Goal: Task Accomplishment & Management: Complete application form

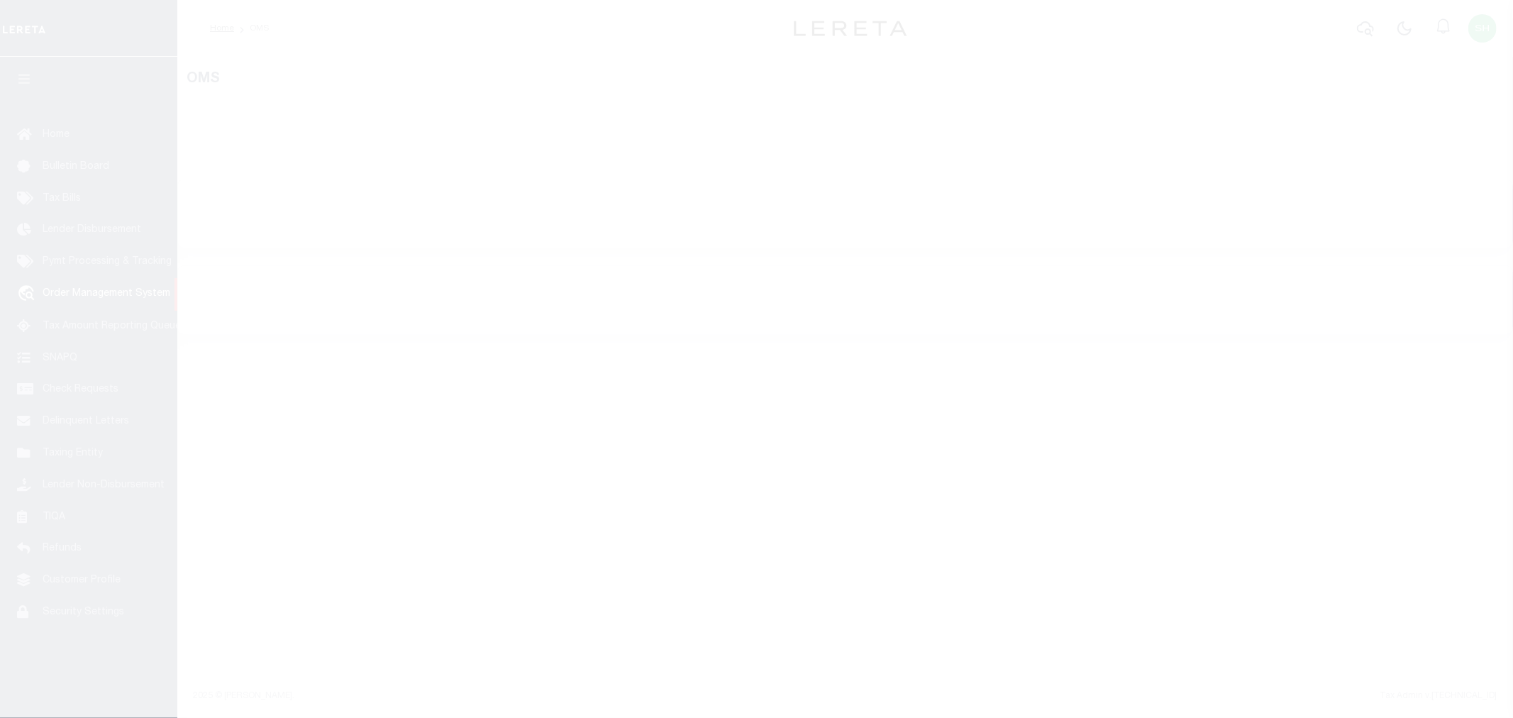
select select "200"
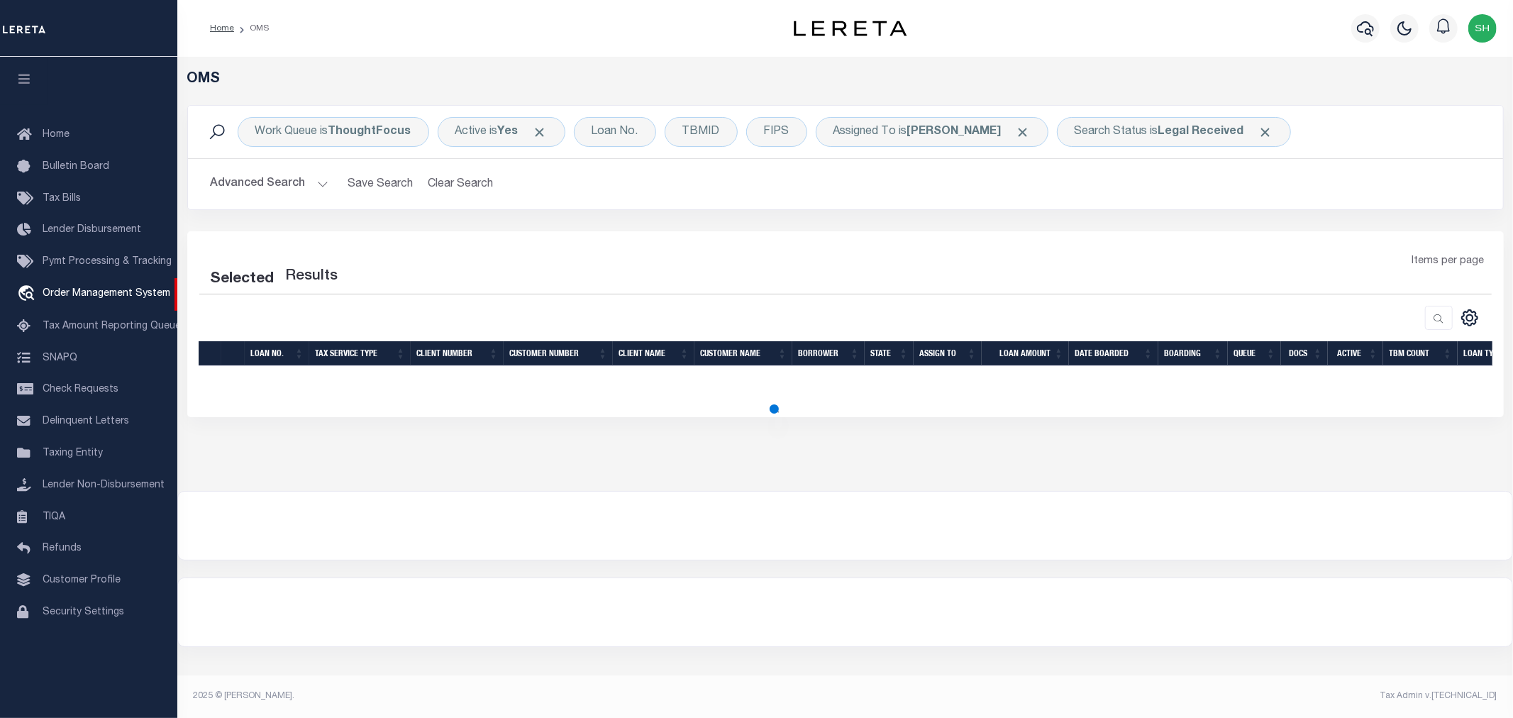
select select "200"
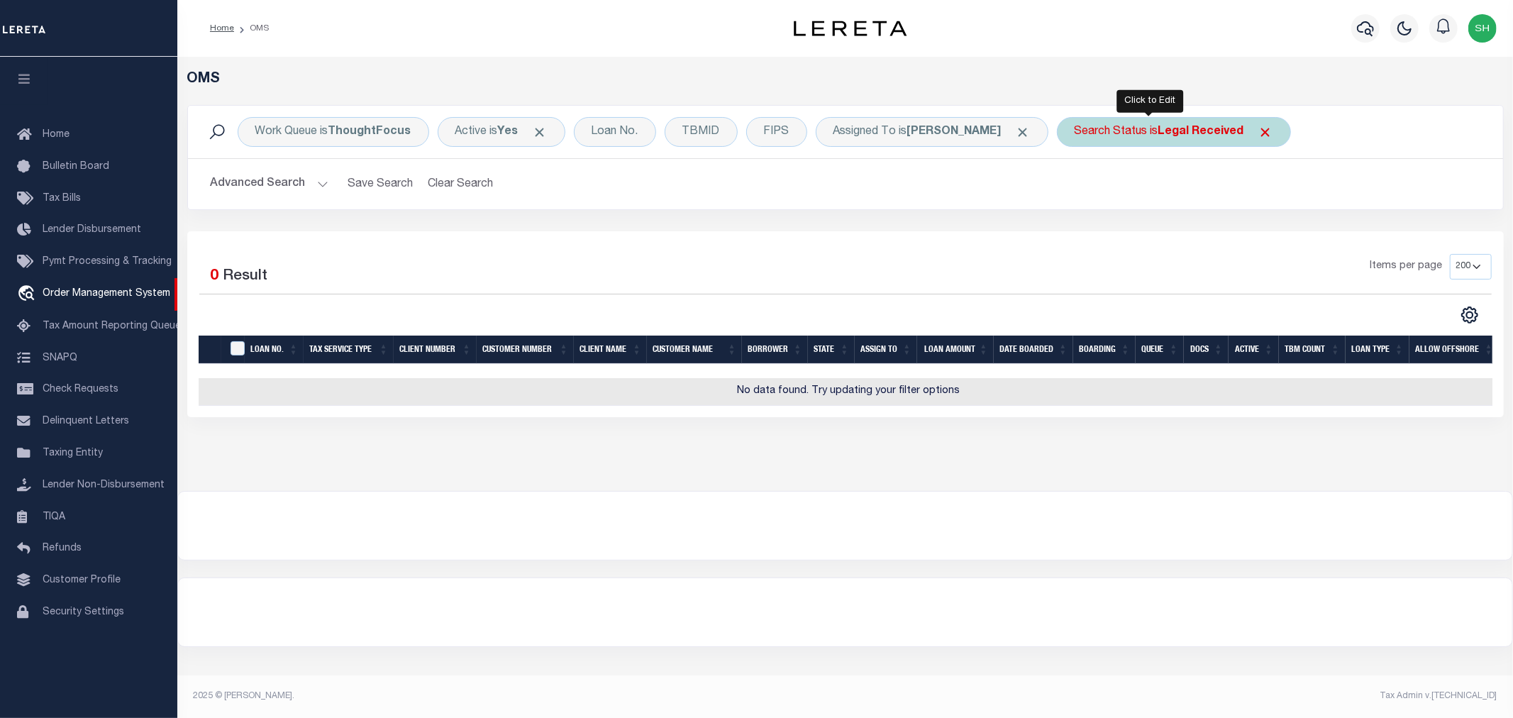
click at [1158, 129] on b "Legal Received" at bounding box center [1201, 131] width 86 height 11
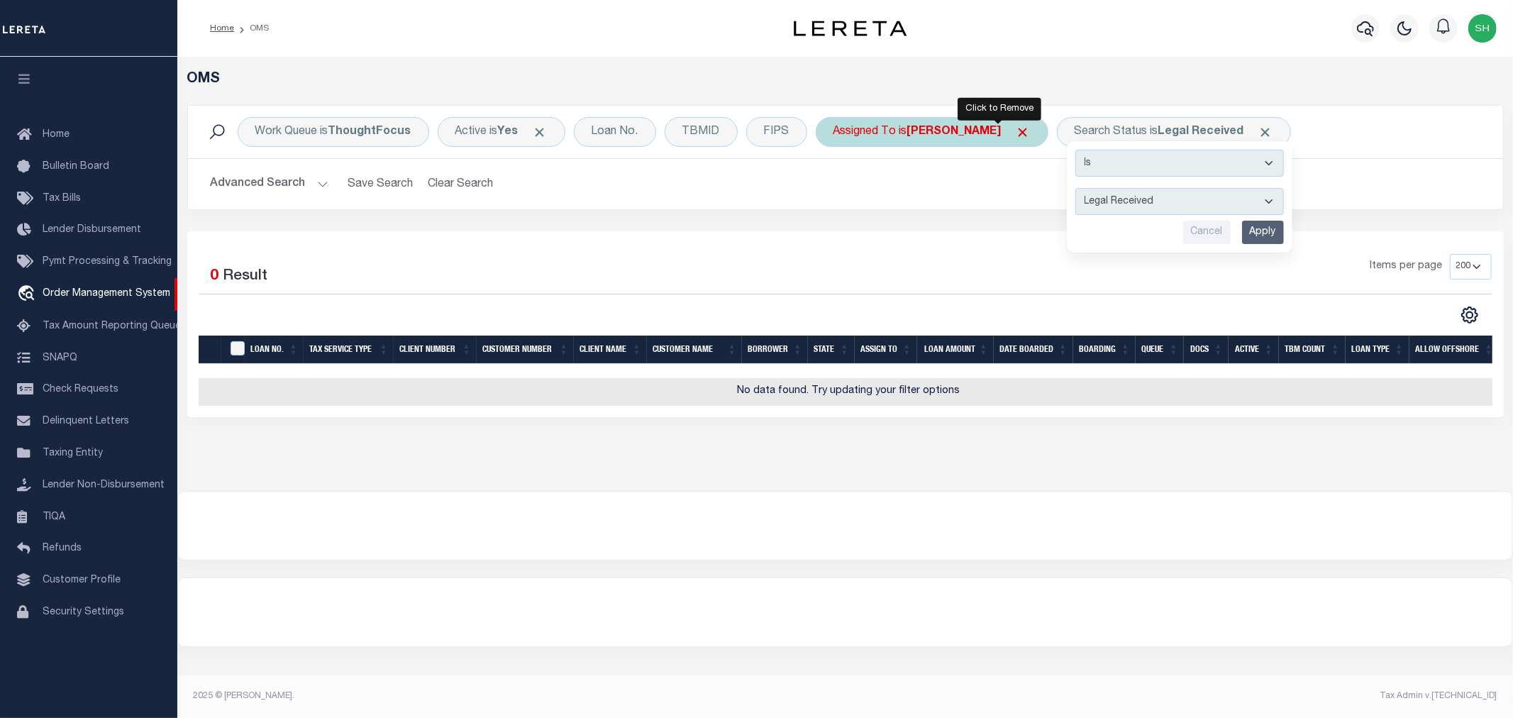
click at [1015, 133] on span "Click to Remove" at bounding box center [1022, 132] width 15 height 15
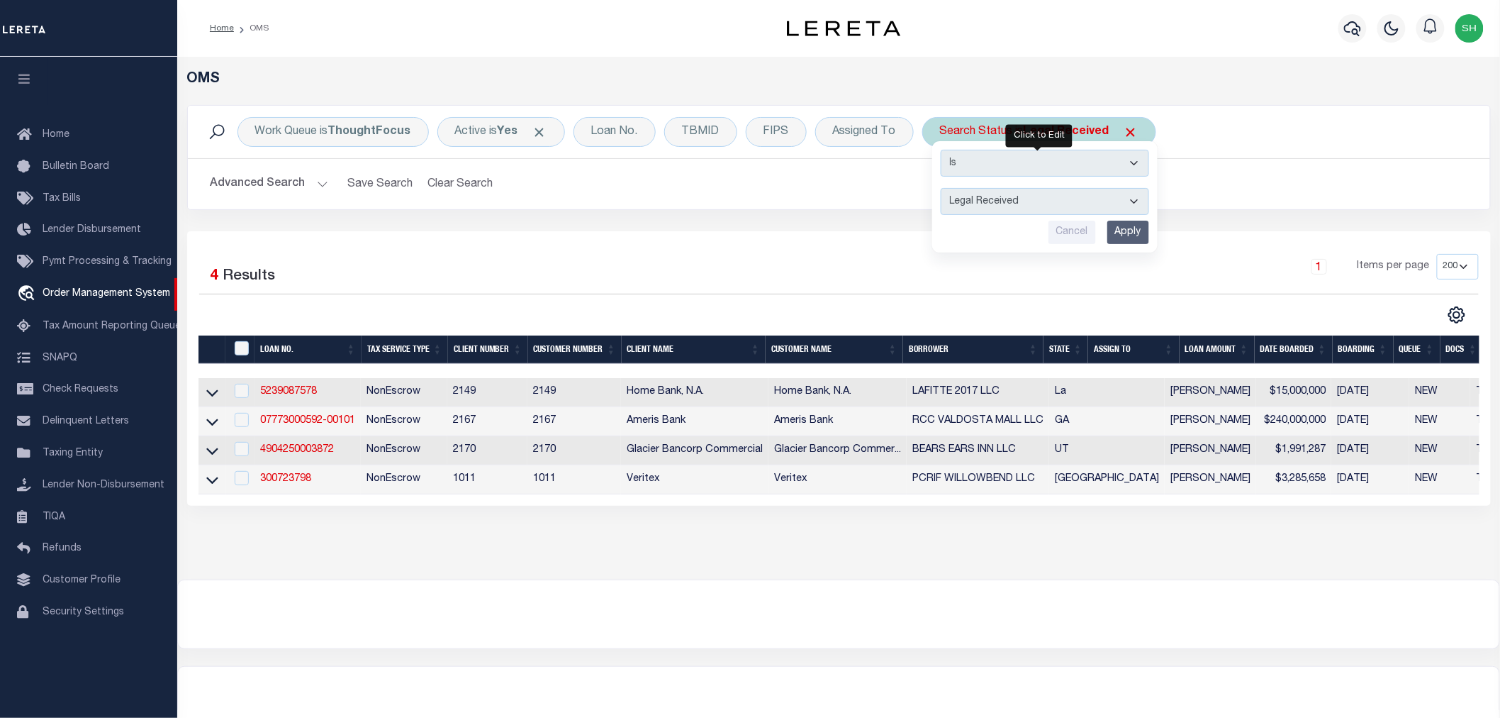
click at [1076, 204] on select "Automated Search Bad Parcel Complete Duplicate Parcel High Dollar Reporting In …" at bounding box center [1045, 201] width 208 height 27
select select "IP"
click at [941, 188] on select "Automated Search Bad Parcel Complete Duplicate Parcel High Dollar Reporting In …" at bounding box center [1045, 201] width 208 height 27
click at [1125, 232] on input "Apply" at bounding box center [1129, 232] width 42 height 23
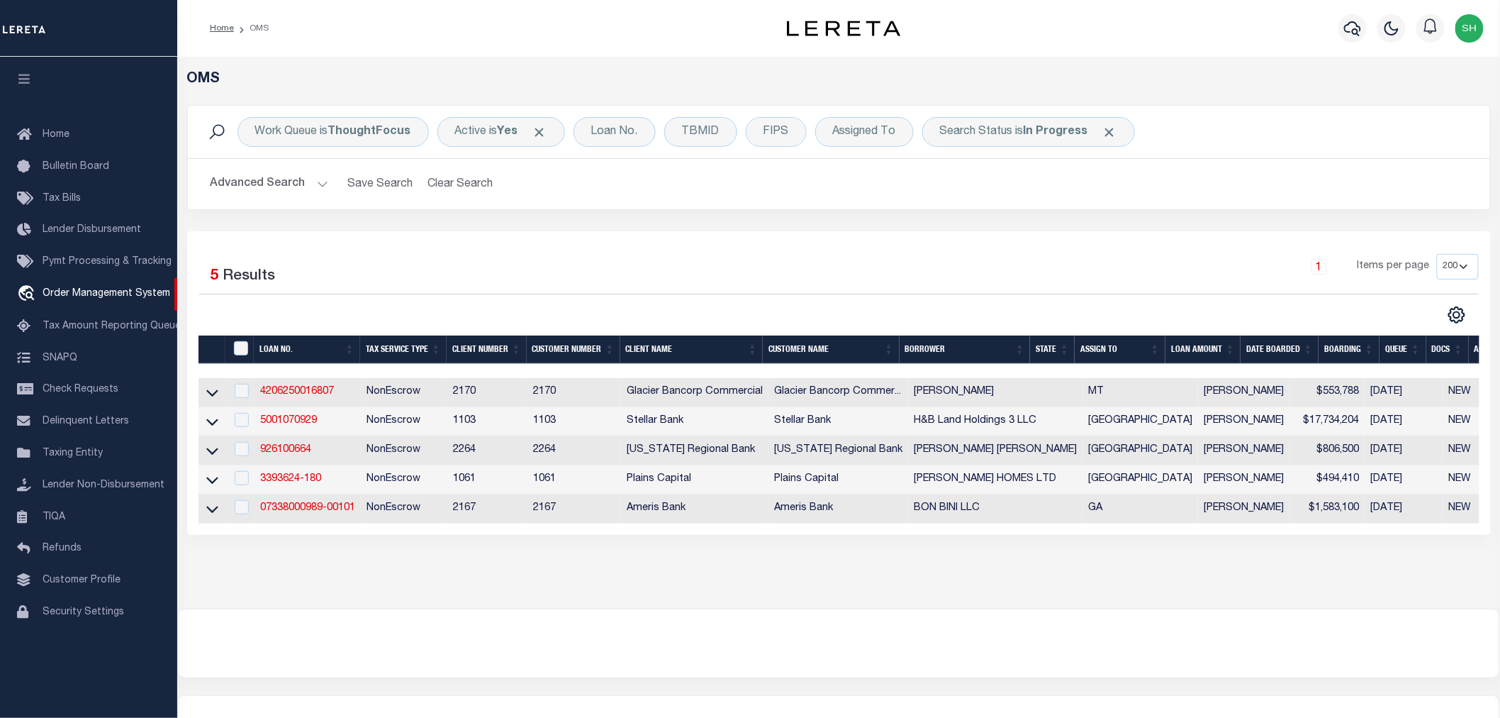
click at [689, 578] on div "OMS Work Queue is ThoughtFocus Active is Yes Loan No. TBMID FIPS Assigned To Se…" at bounding box center [838, 333] width 1323 height 552
drag, startPoint x: 525, startPoint y: 186, endPoint x: 204, endPoint y: 181, distance: 321.3
click at [204, 181] on h2 "Advanced Search Save Search Clear Search tblSearchTopScreen_dynamictable_____De…" at bounding box center [839, 184] width 1280 height 28
click at [567, 180] on h2 "Advanced Search Save Search Clear Search tblSearchTopScreen_dynamictable_____De…" at bounding box center [839, 184] width 1280 height 28
click at [522, 242] on div "Selected 5 Results 1 Items per page 10 25 50 100 200" at bounding box center [839, 382] width 1304 height 303
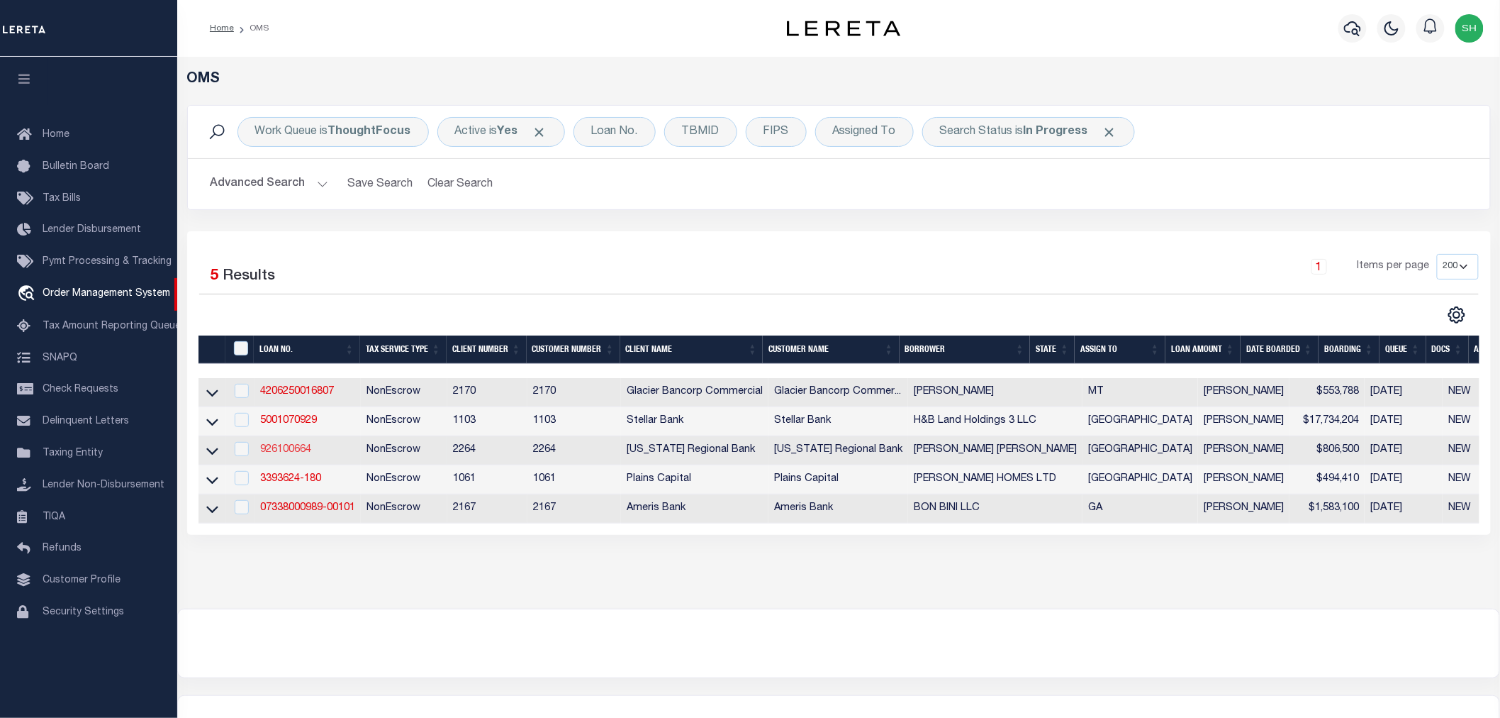
click at [291, 455] on link "926100664" at bounding box center [285, 450] width 51 height 10
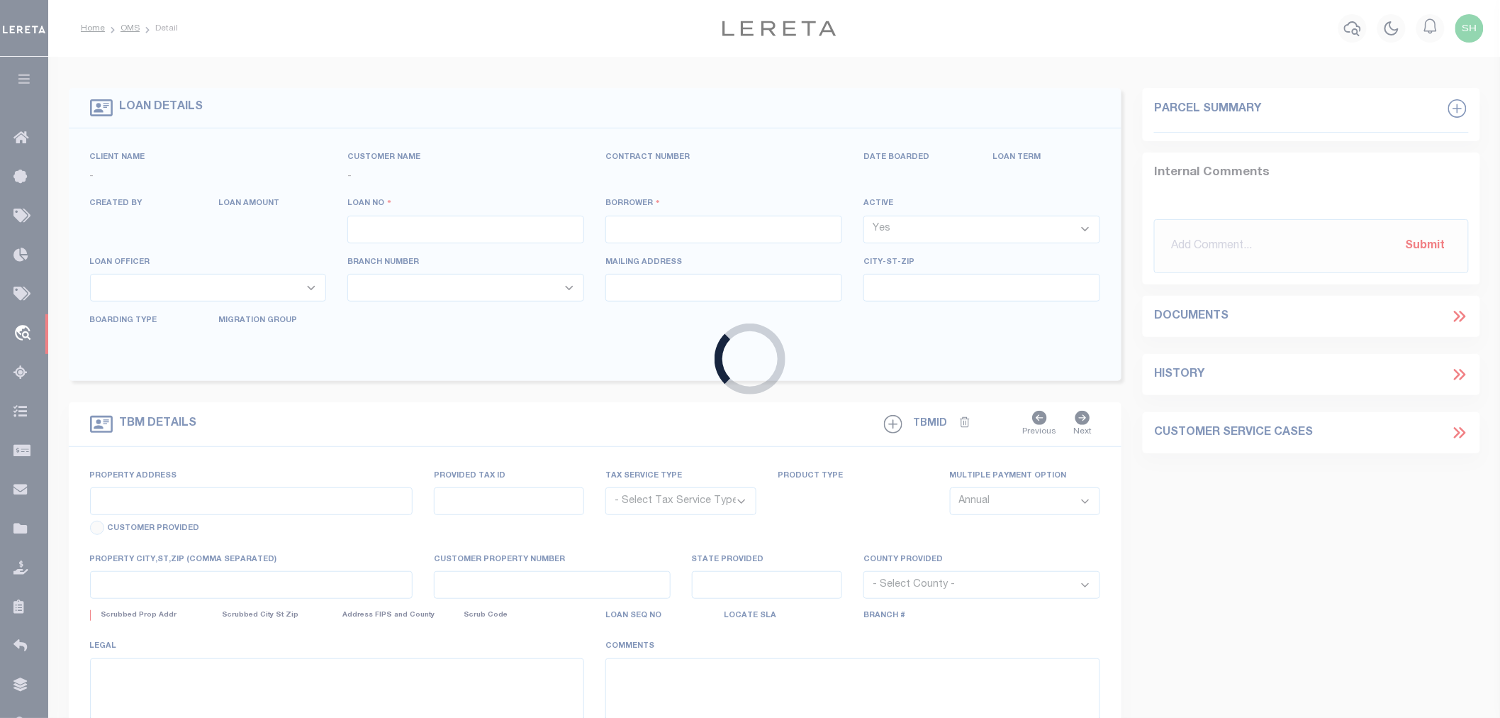
type input "926100664"
type input "[PERSON_NAME] [PERSON_NAME]"
select select
type input "3004 CLIFFVIEW DRIVE"
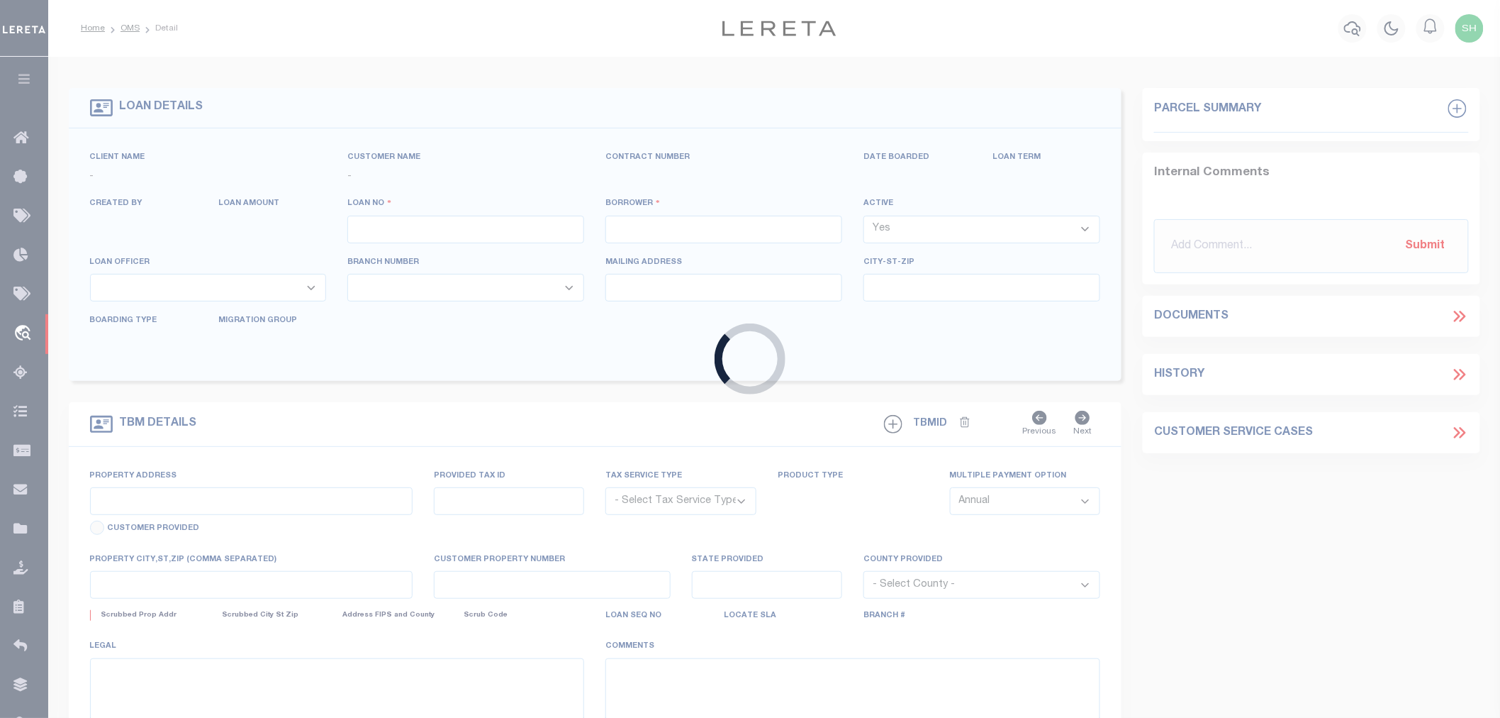
type input "SANGER TX 76266"
select select
select select "NonEscrow"
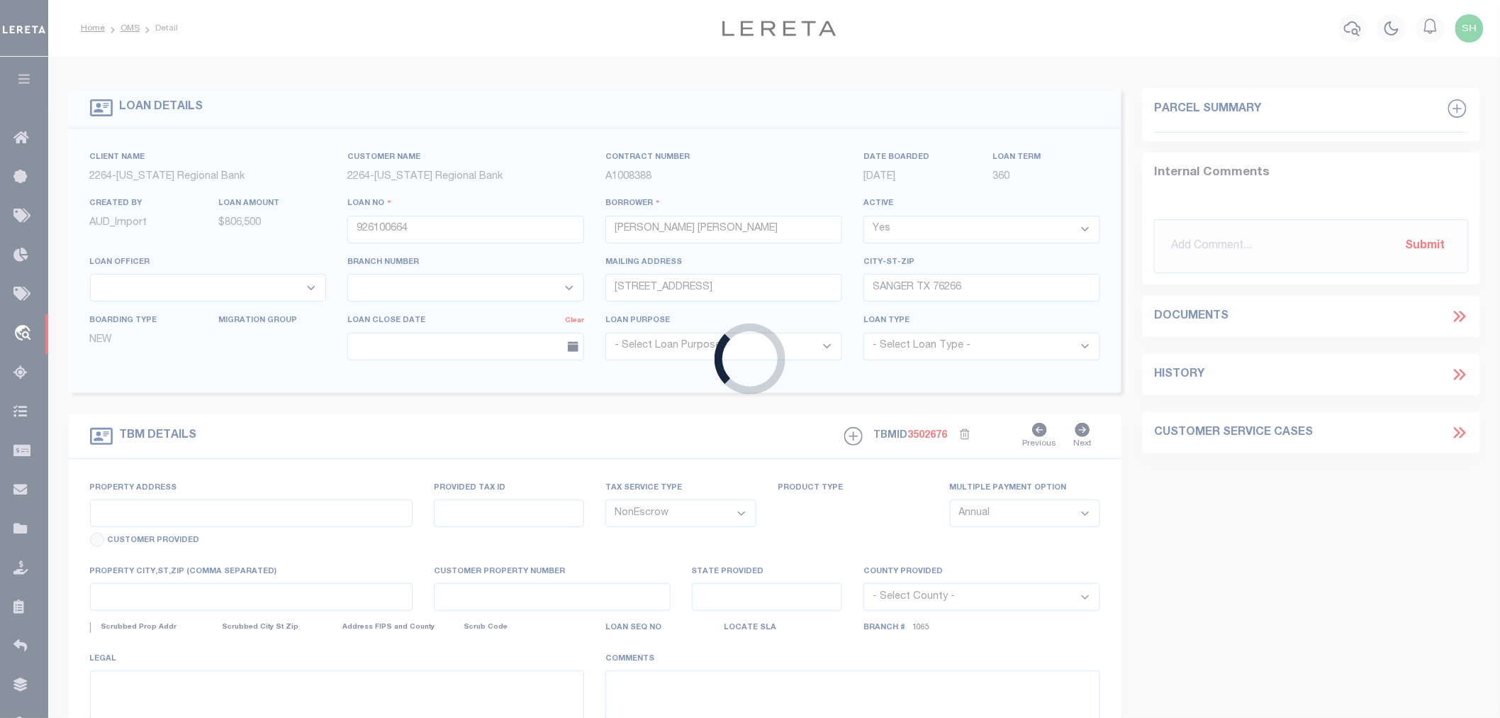
type input "249 DOVE LANDING ROAD"
type input "325561"
select select
type input "VALLLEY VIEW, TX, 76272"
type input "126"
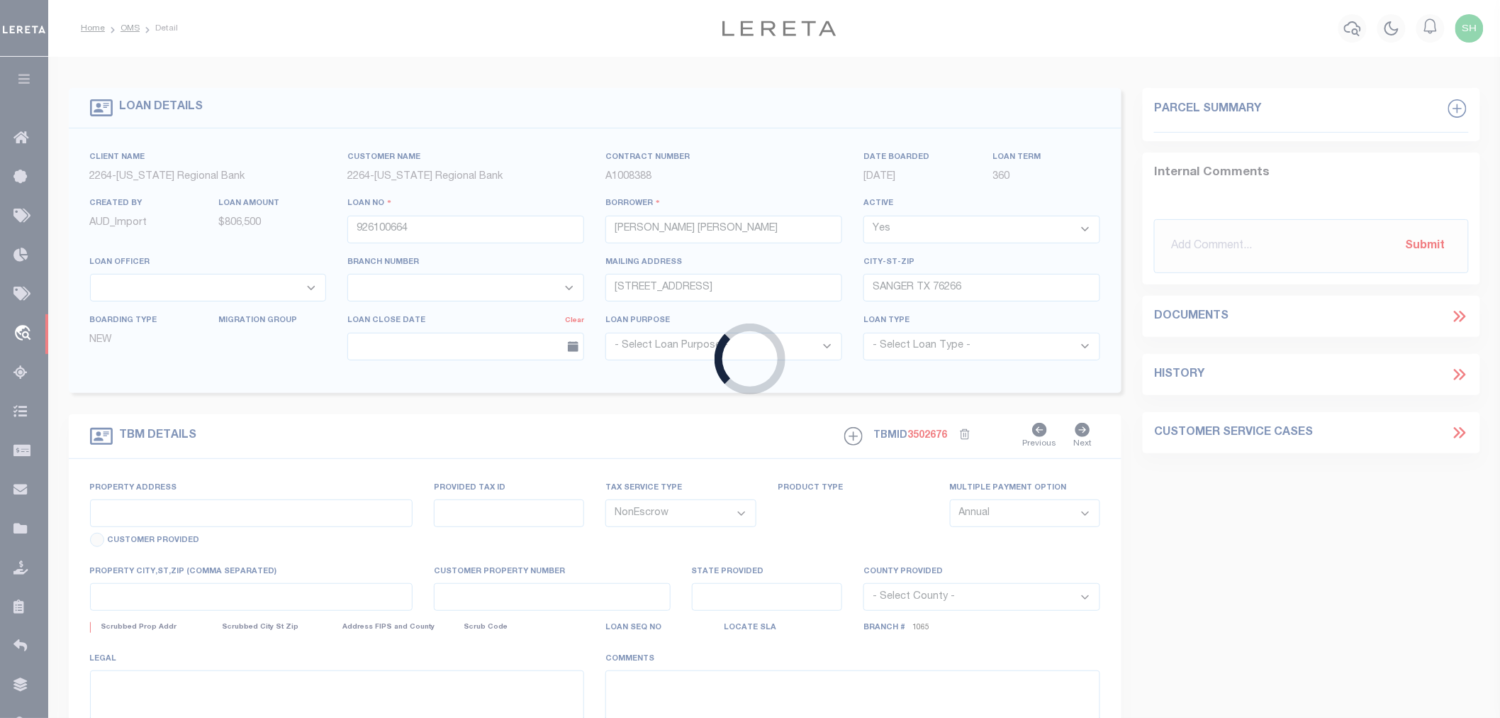
type input "[GEOGRAPHIC_DATA]"
select select
type textarea "LOT 15, BLOCK 1, DOVE LANDING ESTATE"
select select "152279"
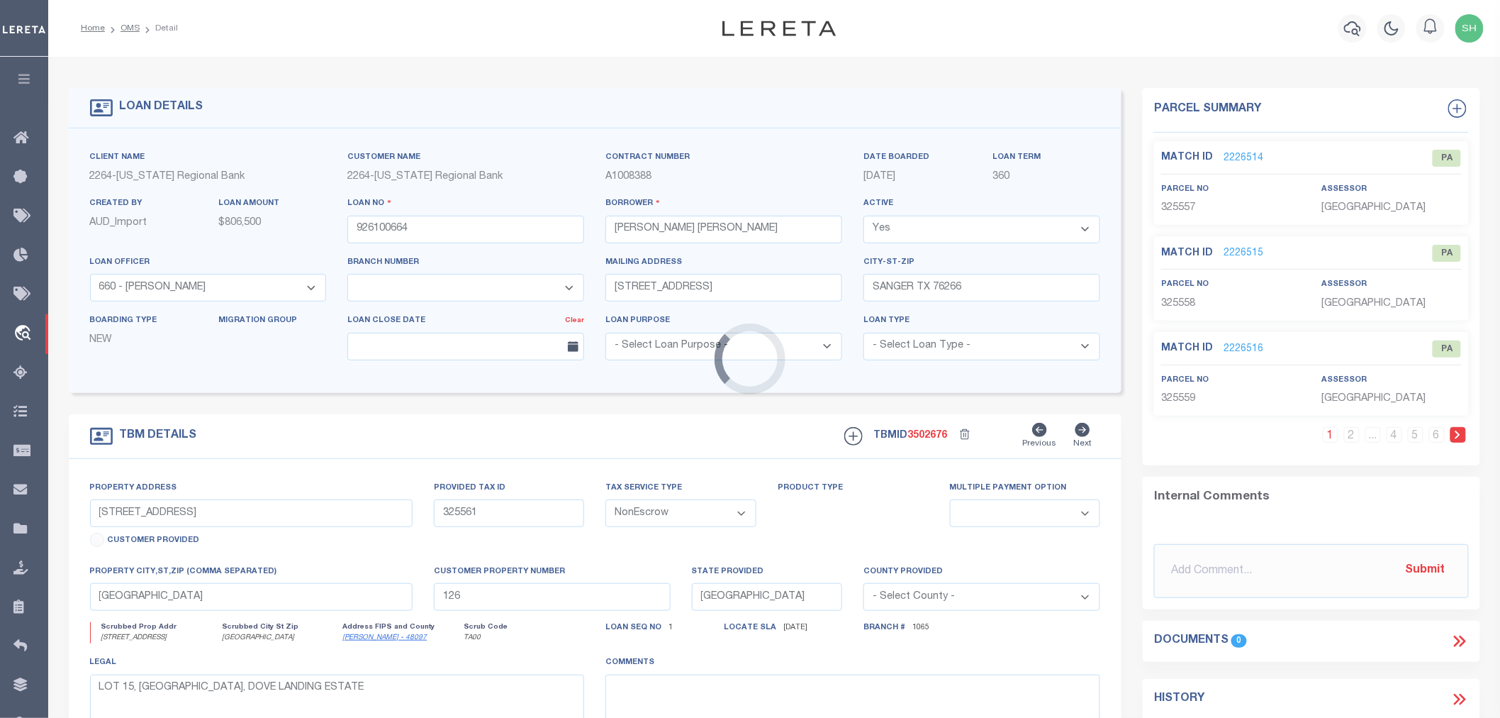
select select "8141"
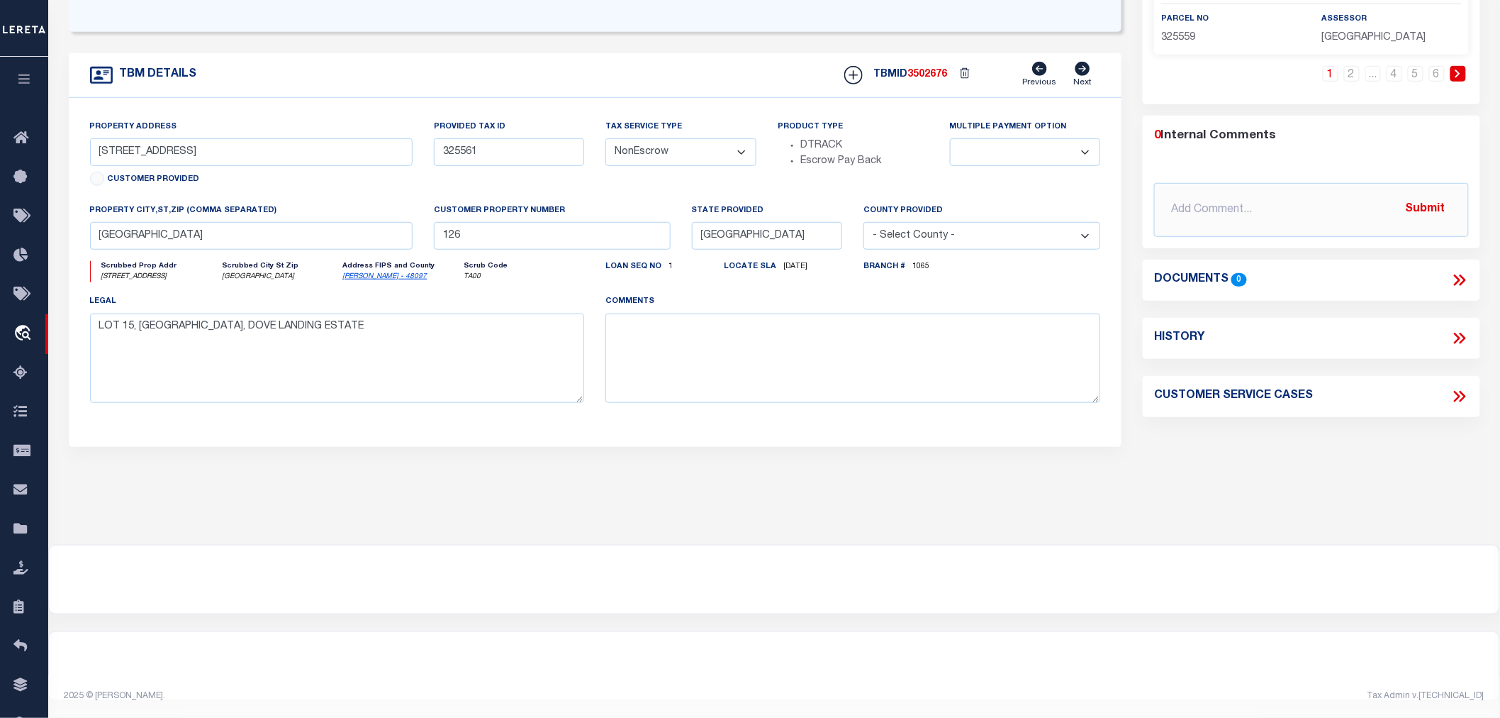
scroll to position [50, 0]
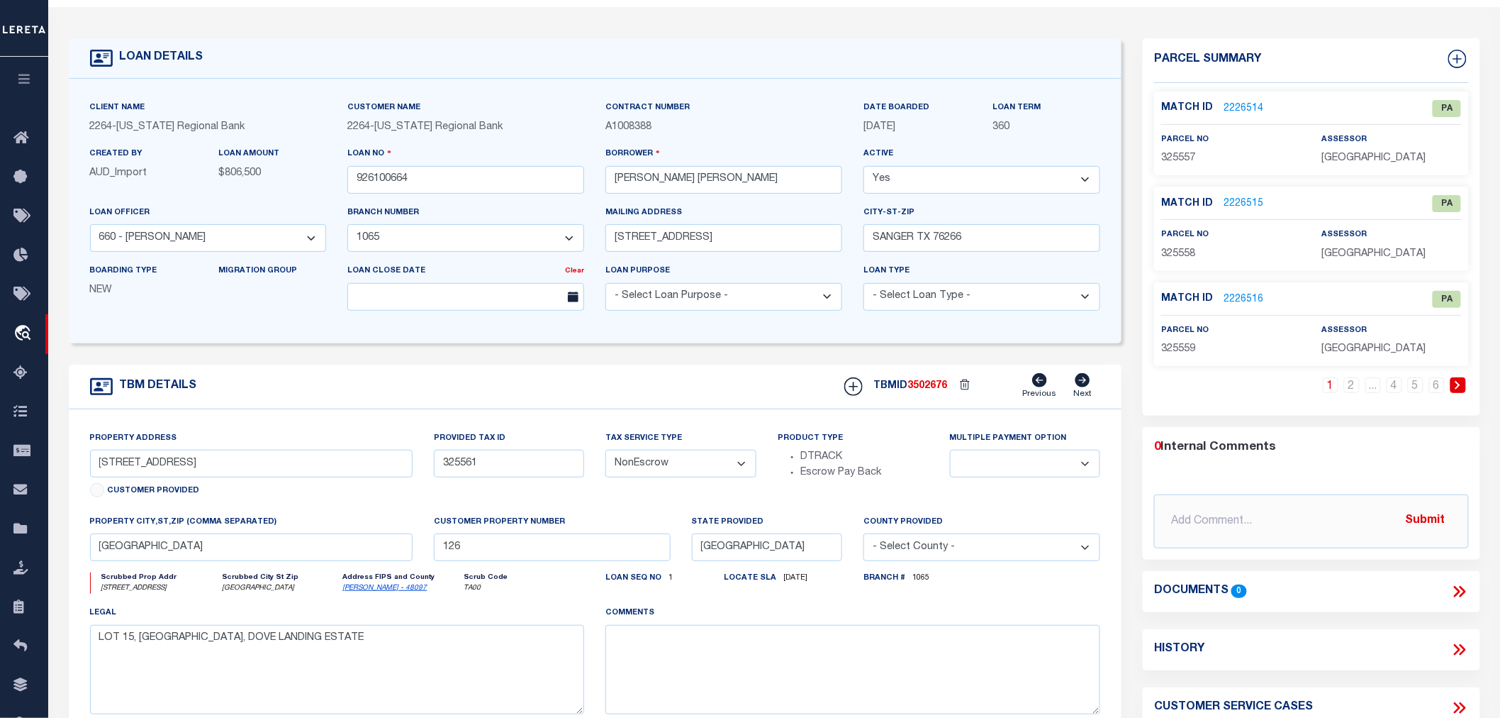
click at [1235, 105] on link "2226514" at bounding box center [1244, 108] width 40 height 15
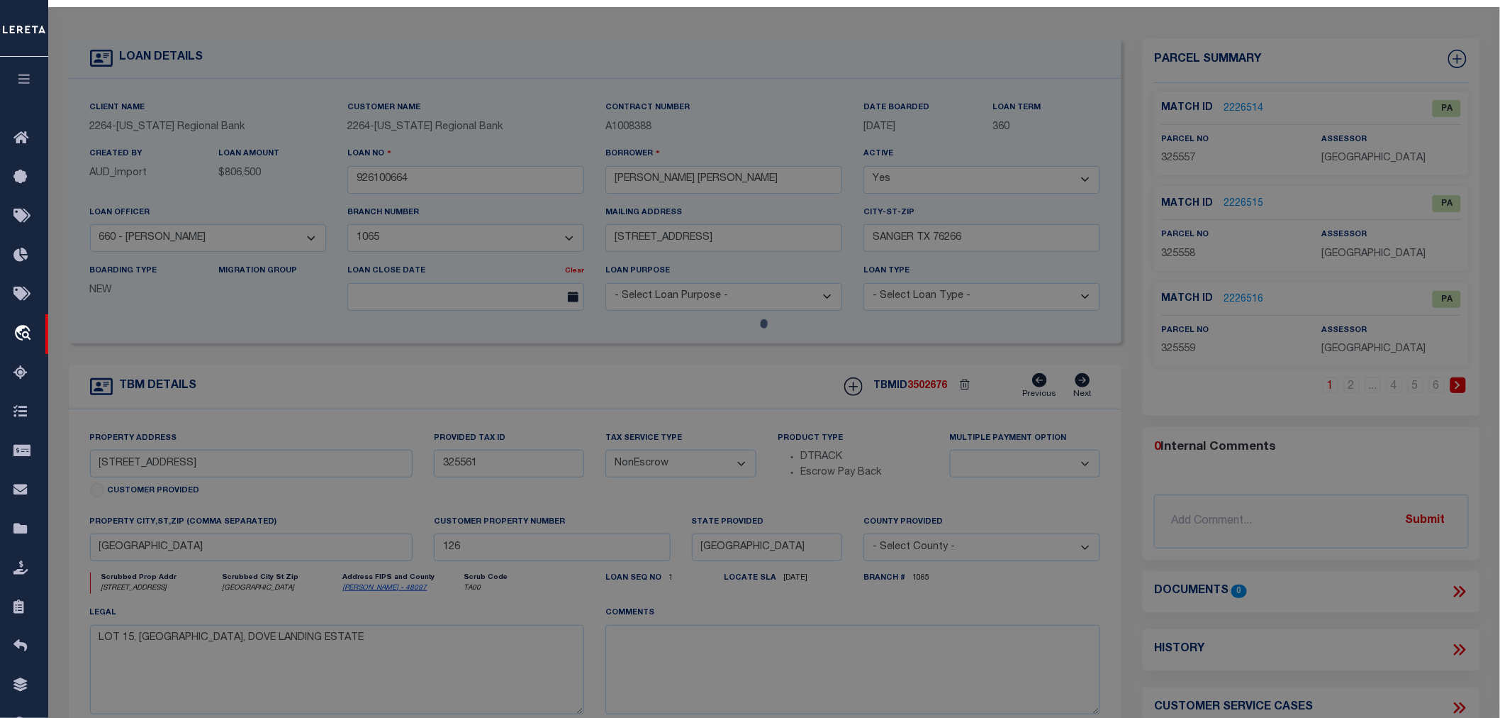
checkbox input "false"
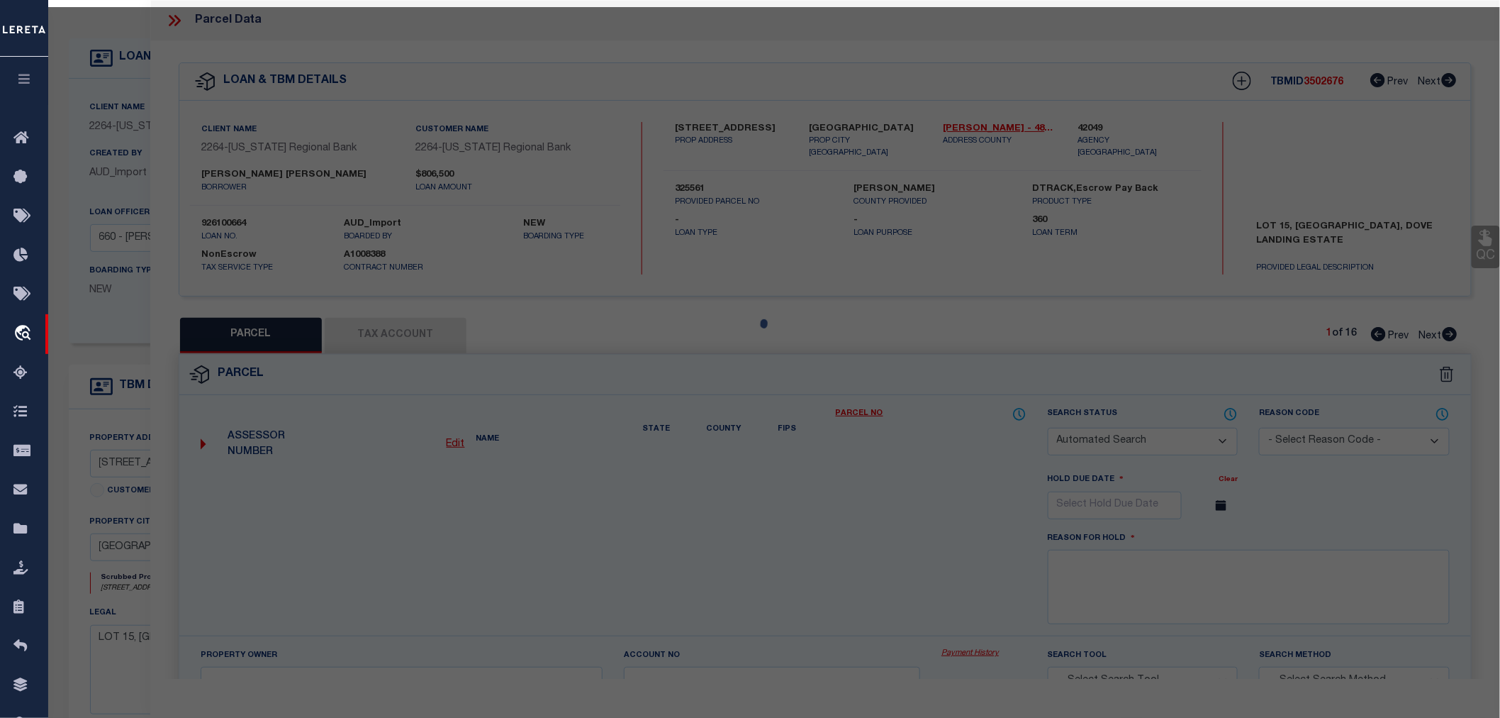
select select "PA"
select select "099"
select select "ATL"
select select "ADD"
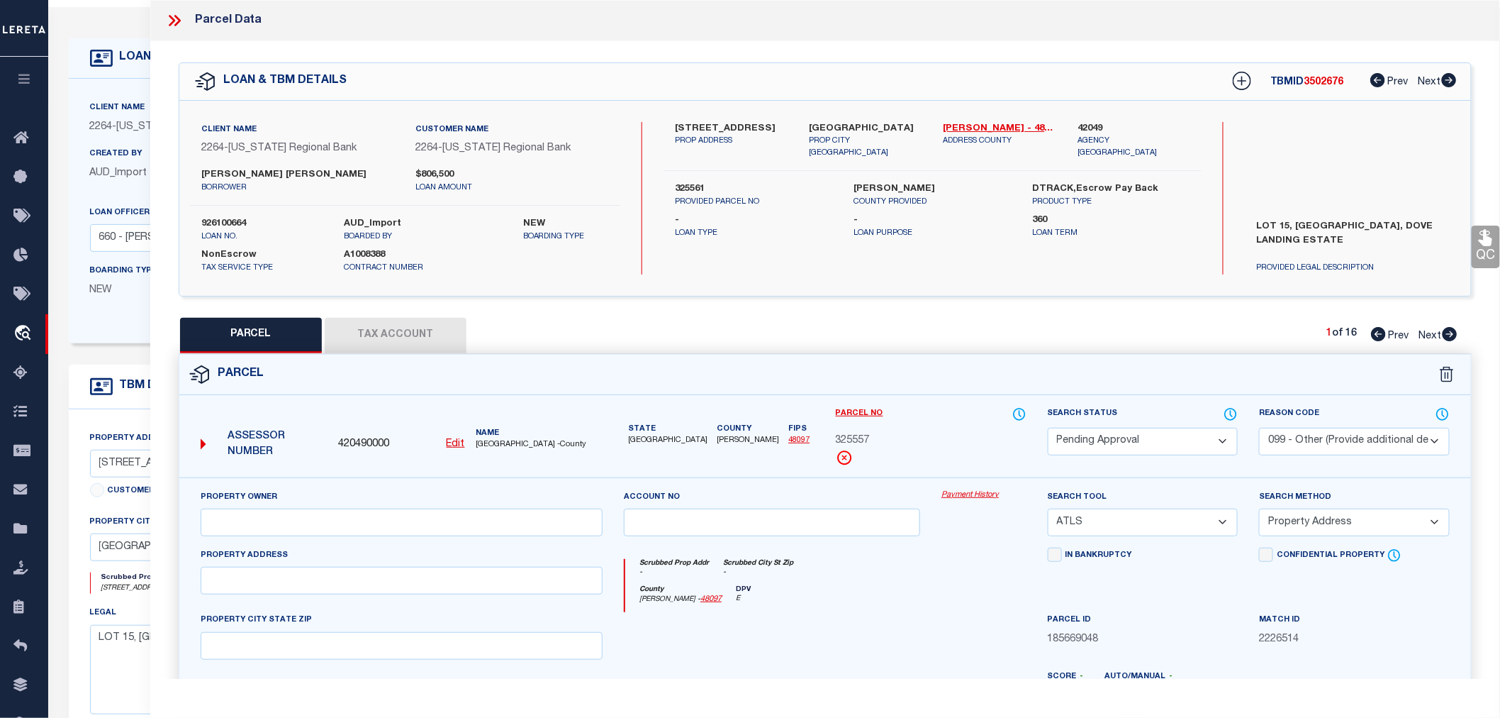
click at [1445, 330] on icon at bounding box center [1450, 334] width 15 height 14
select select "AS"
select select
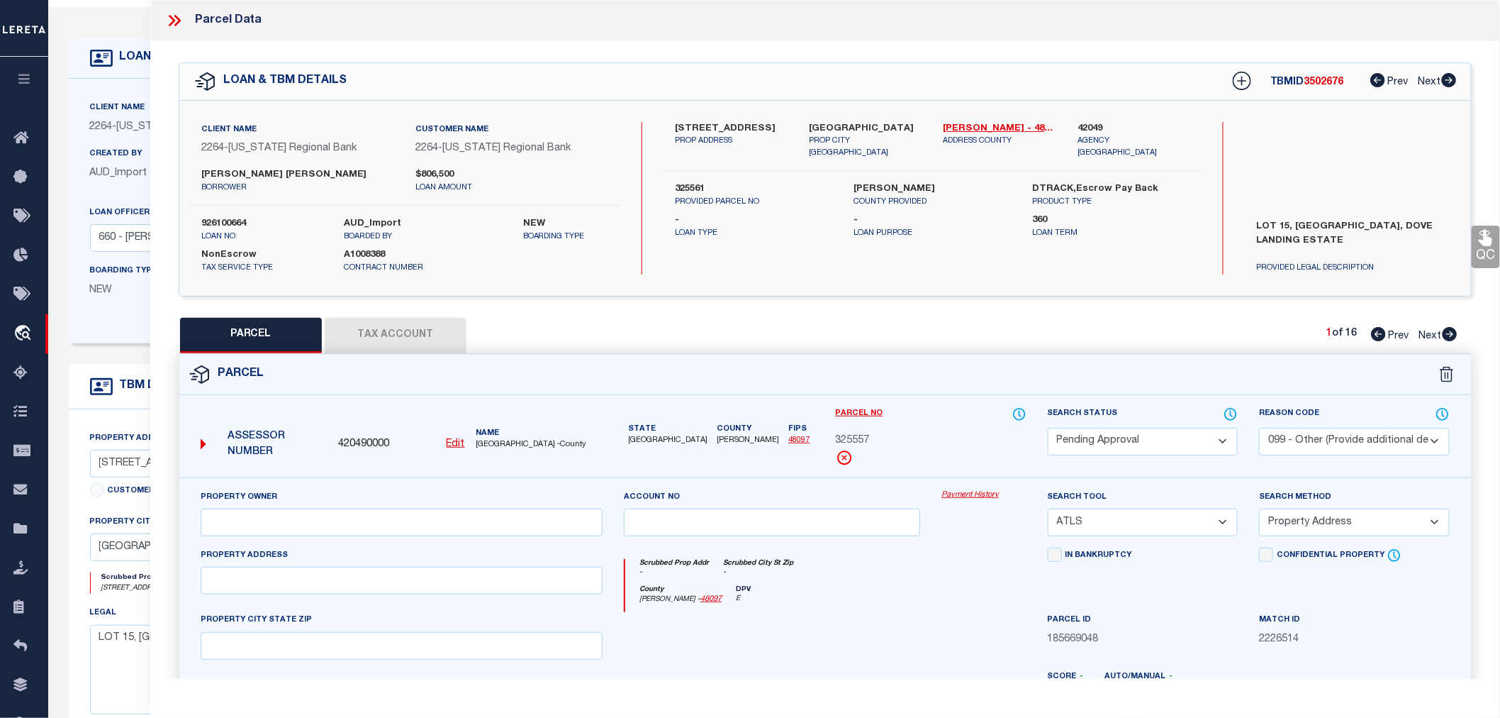
checkbox input "false"
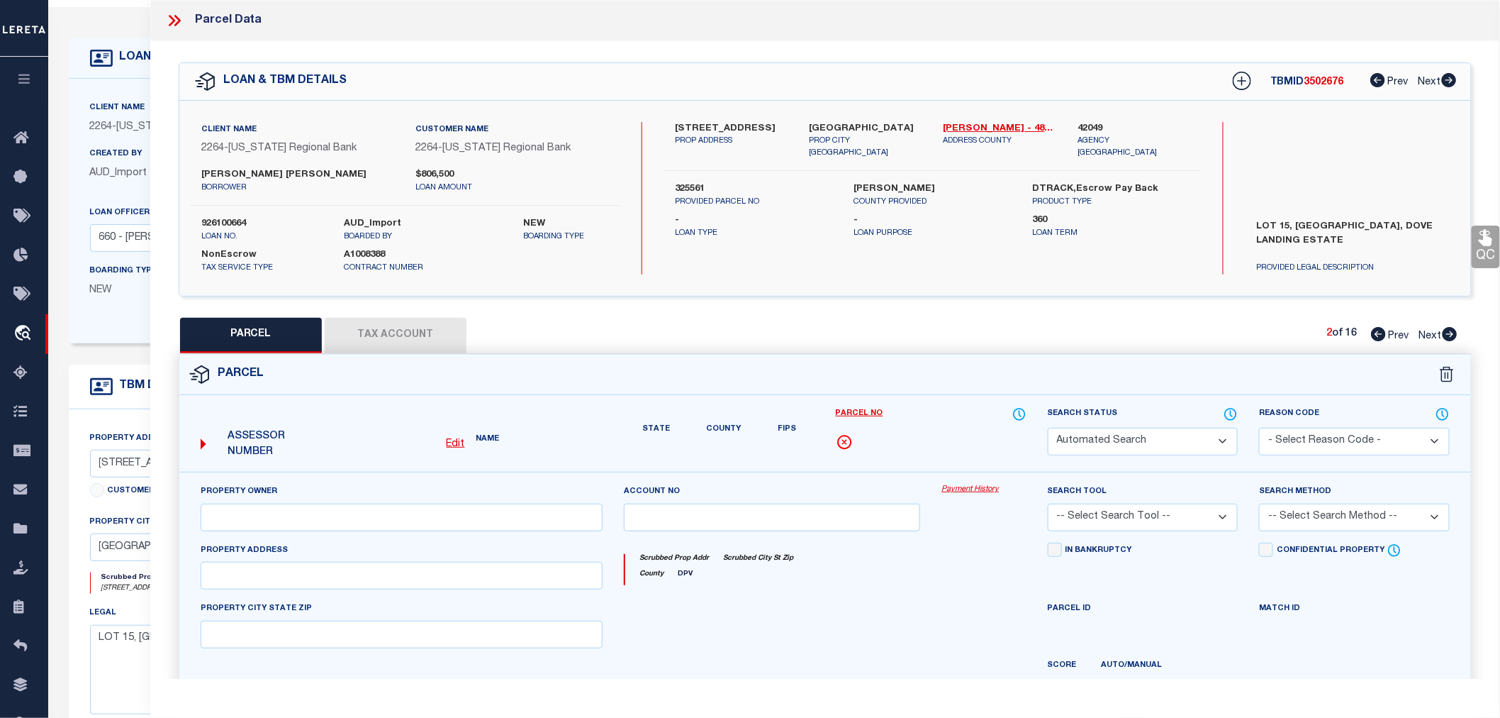
select select "PA"
select select "099"
select select "ATL"
select select "ADD"
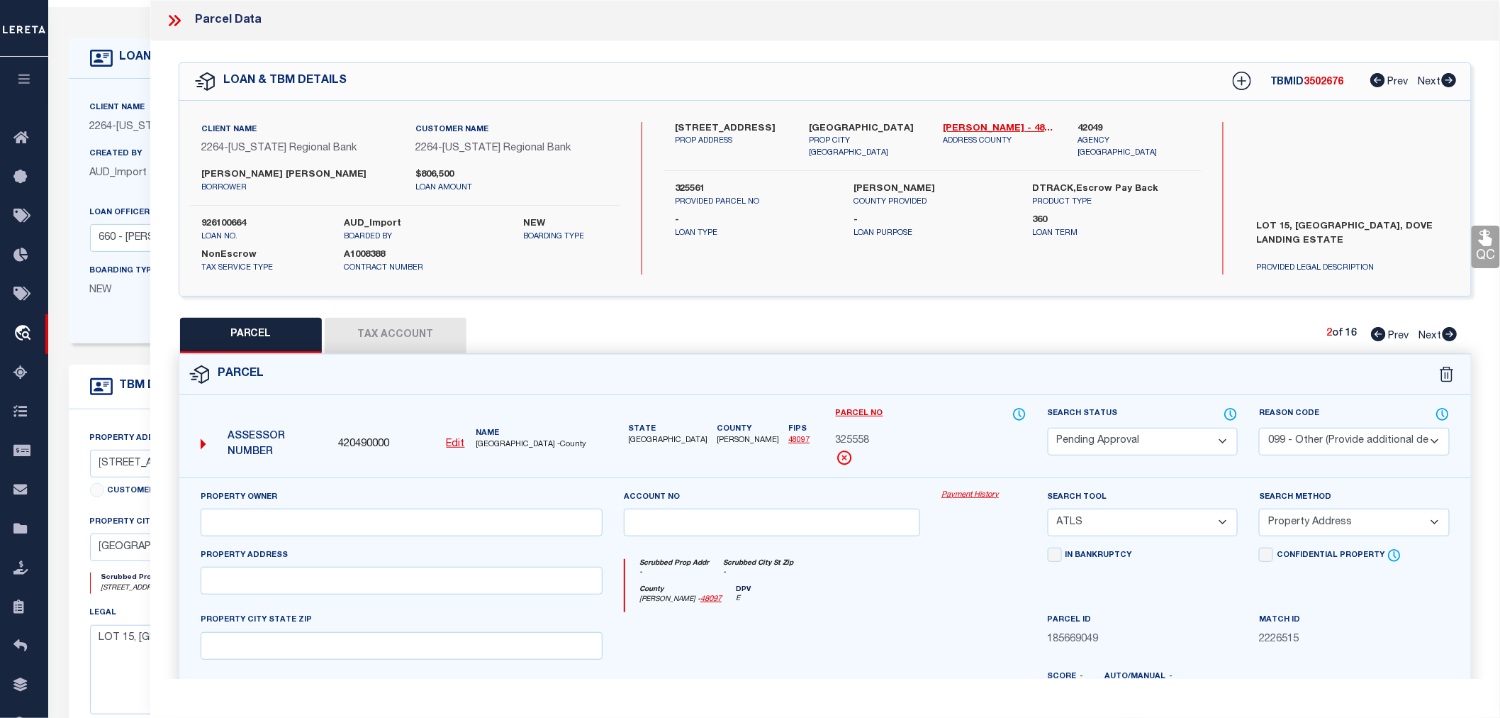
click at [1445, 330] on icon at bounding box center [1450, 334] width 15 height 14
select select "AS"
select select
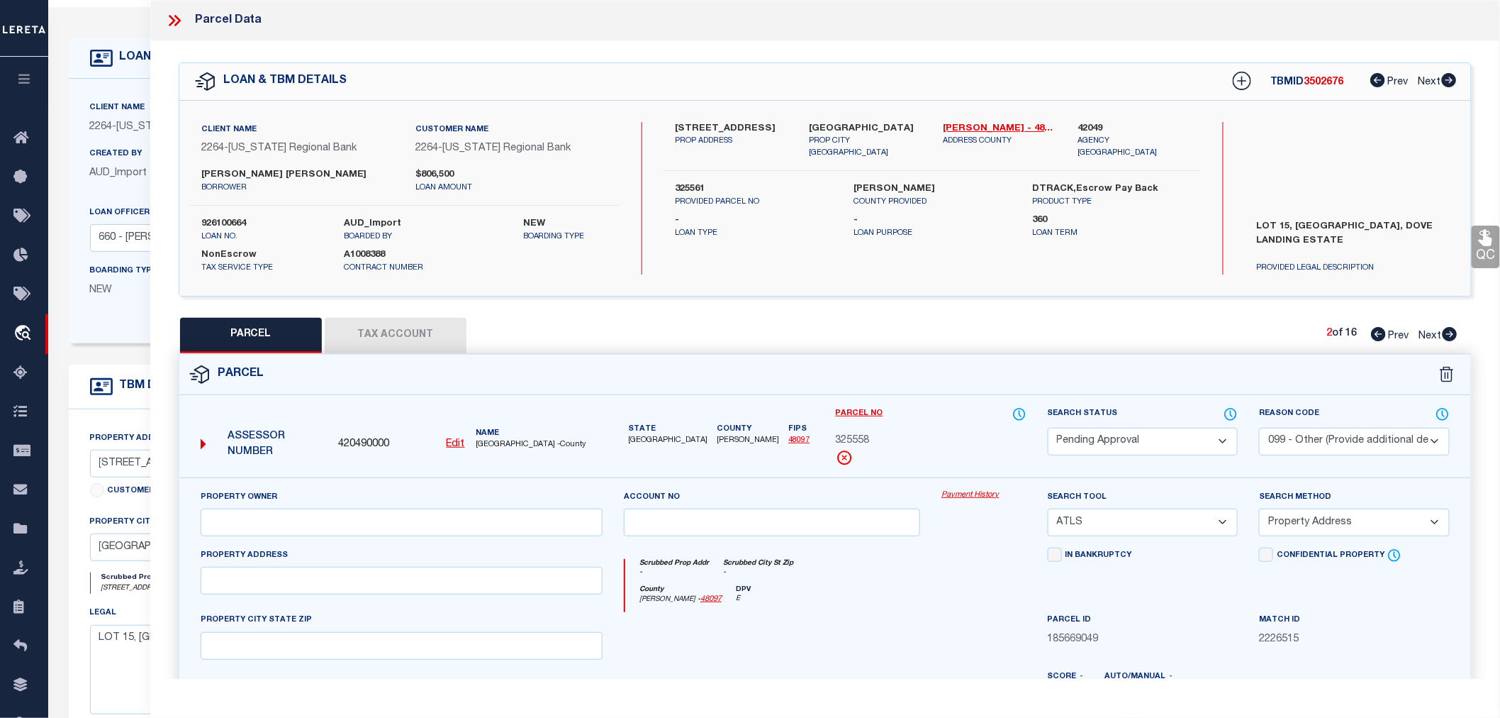
checkbox input "false"
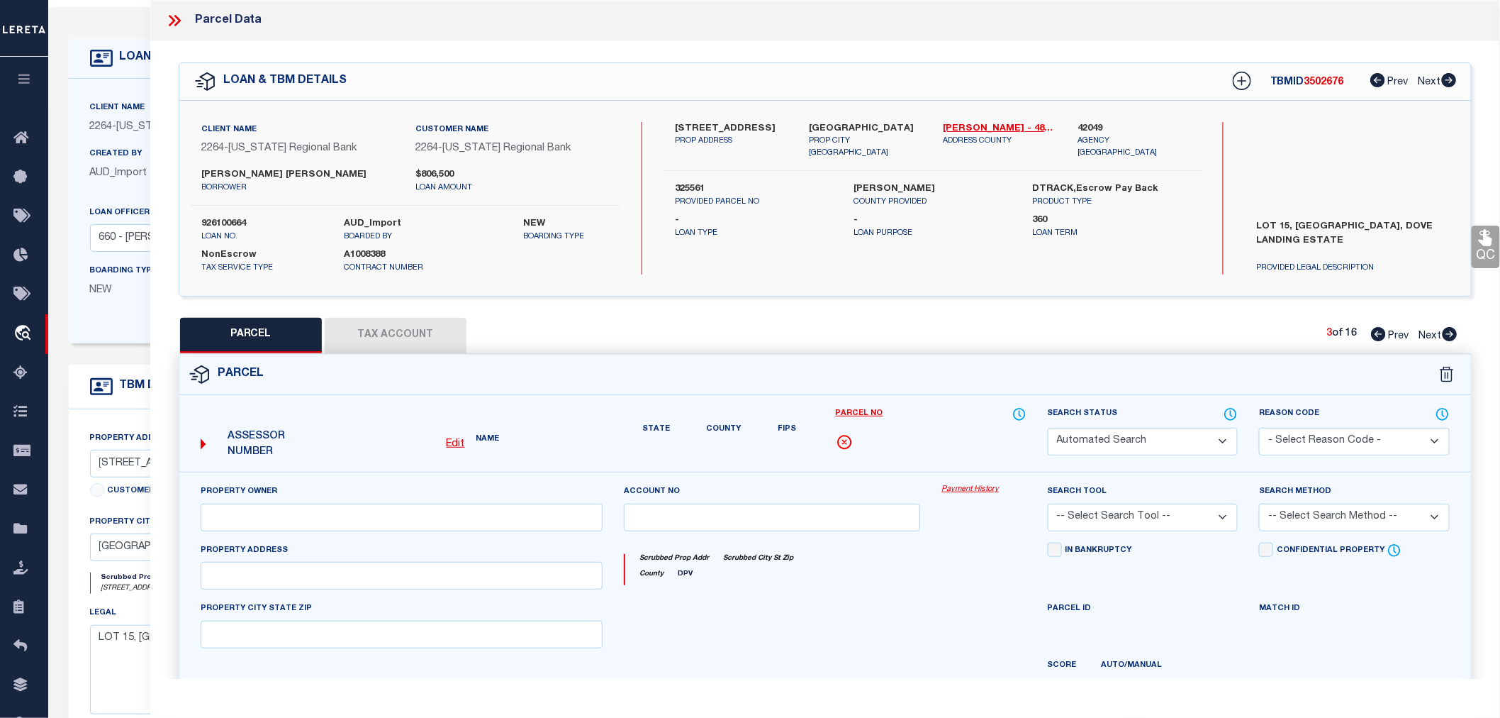
select select "PA"
select select "099"
select select "ATL"
select select "ADD"
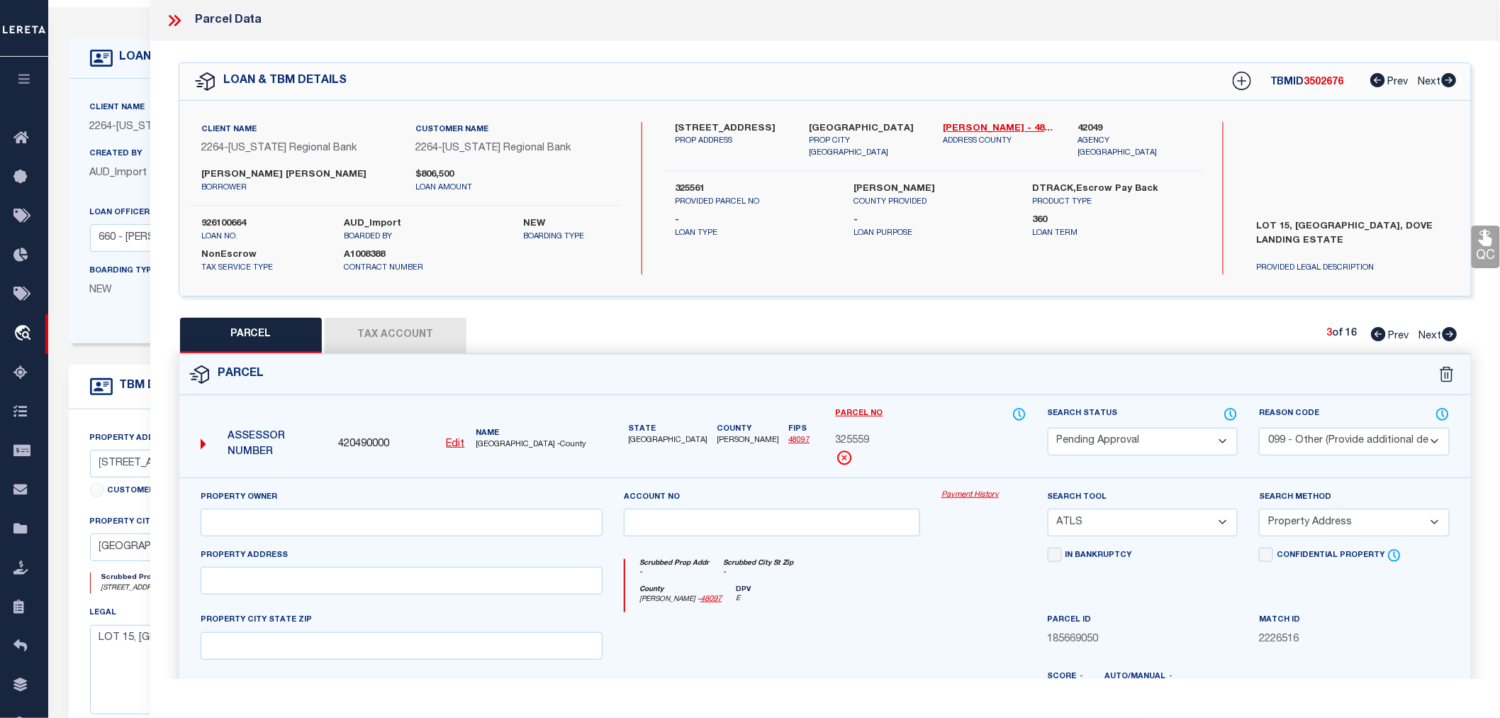
click at [1445, 330] on icon at bounding box center [1450, 334] width 15 height 14
select select "AS"
select select
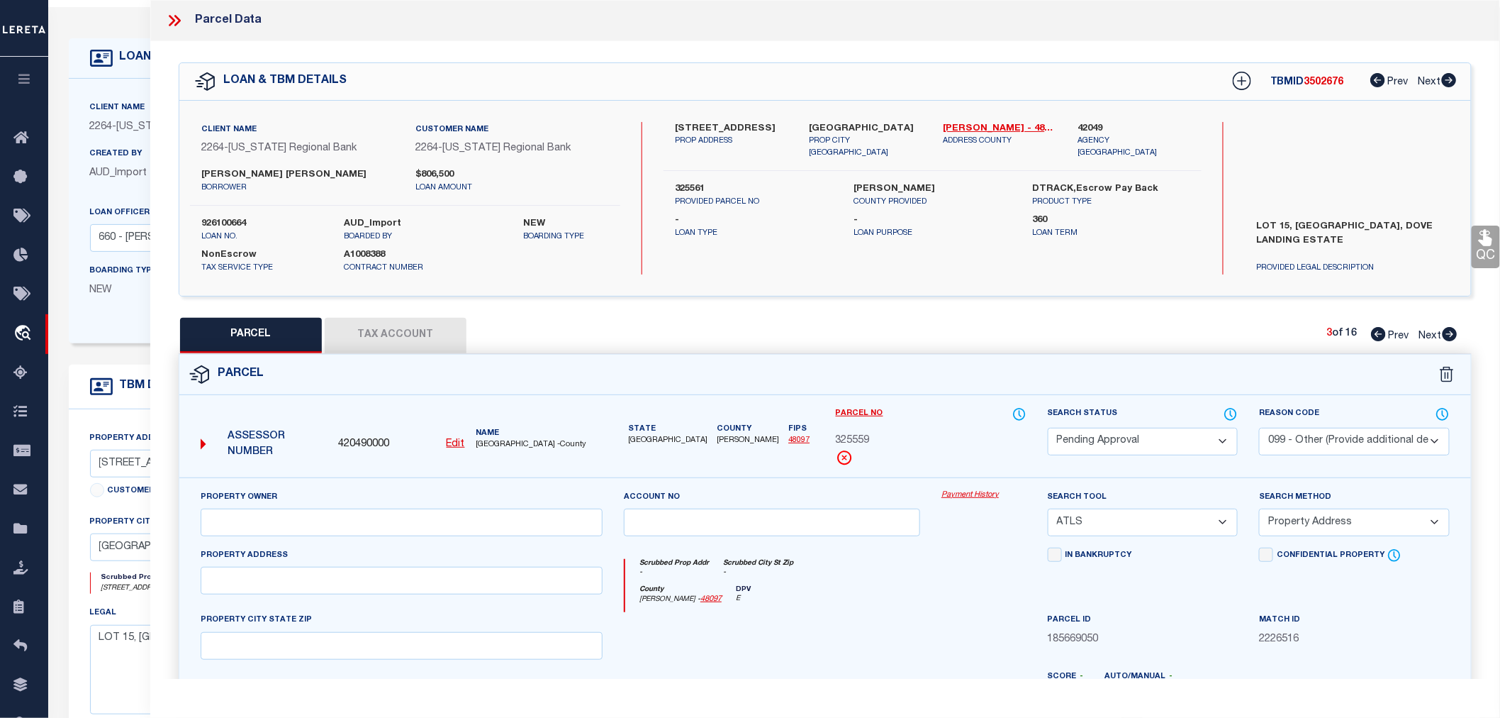
checkbox input "false"
select select "PA"
select select "099"
select select "ATL"
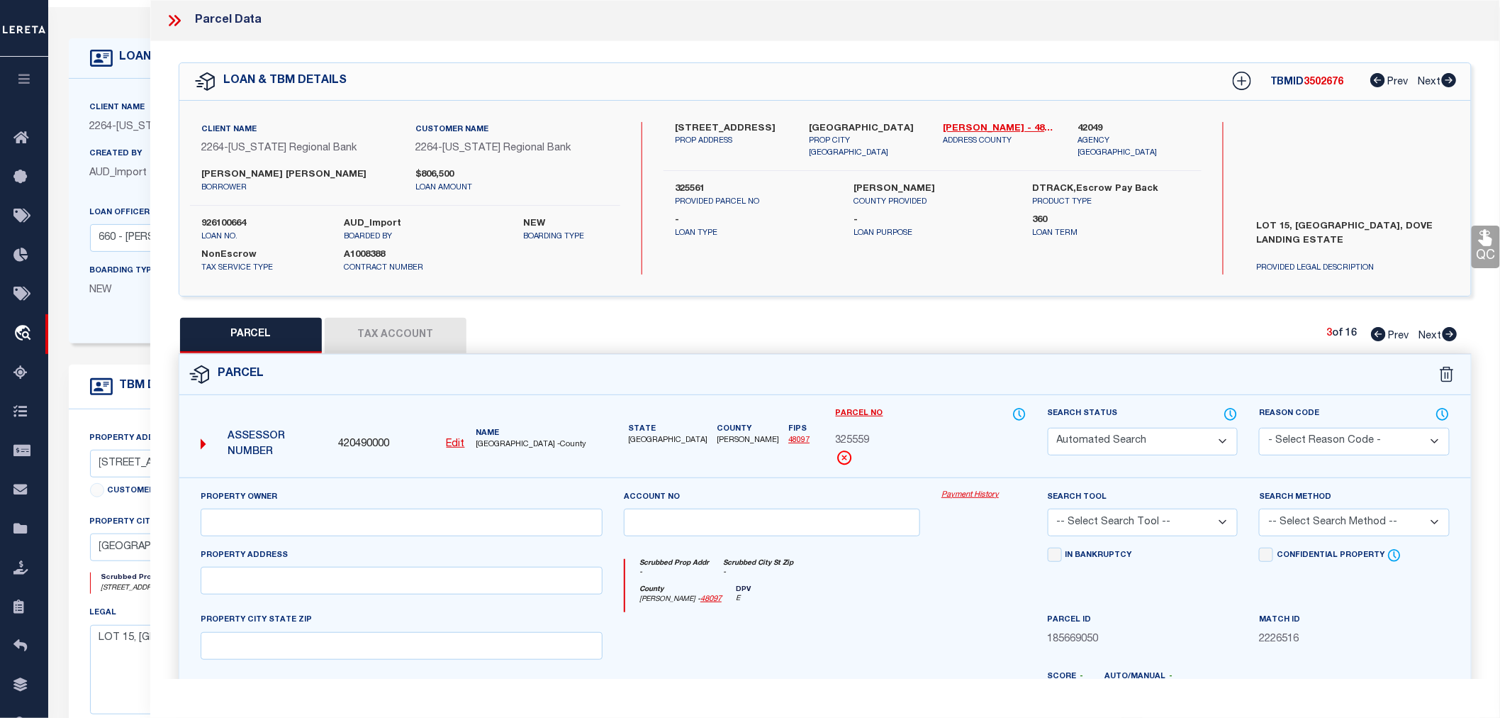
select select "ADD"
click at [1445, 330] on icon at bounding box center [1450, 334] width 15 height 14
select select "AS"
select select
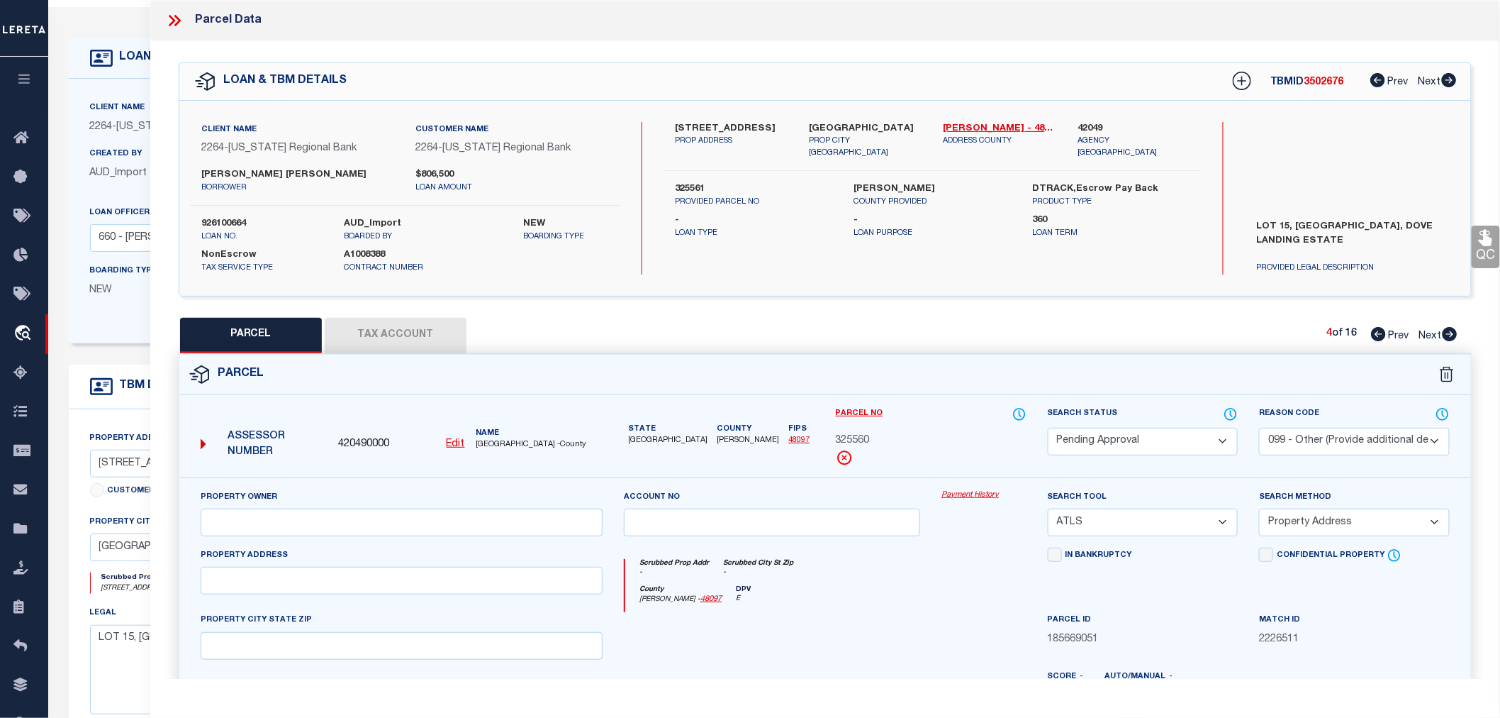
select select
checkbox input "false"
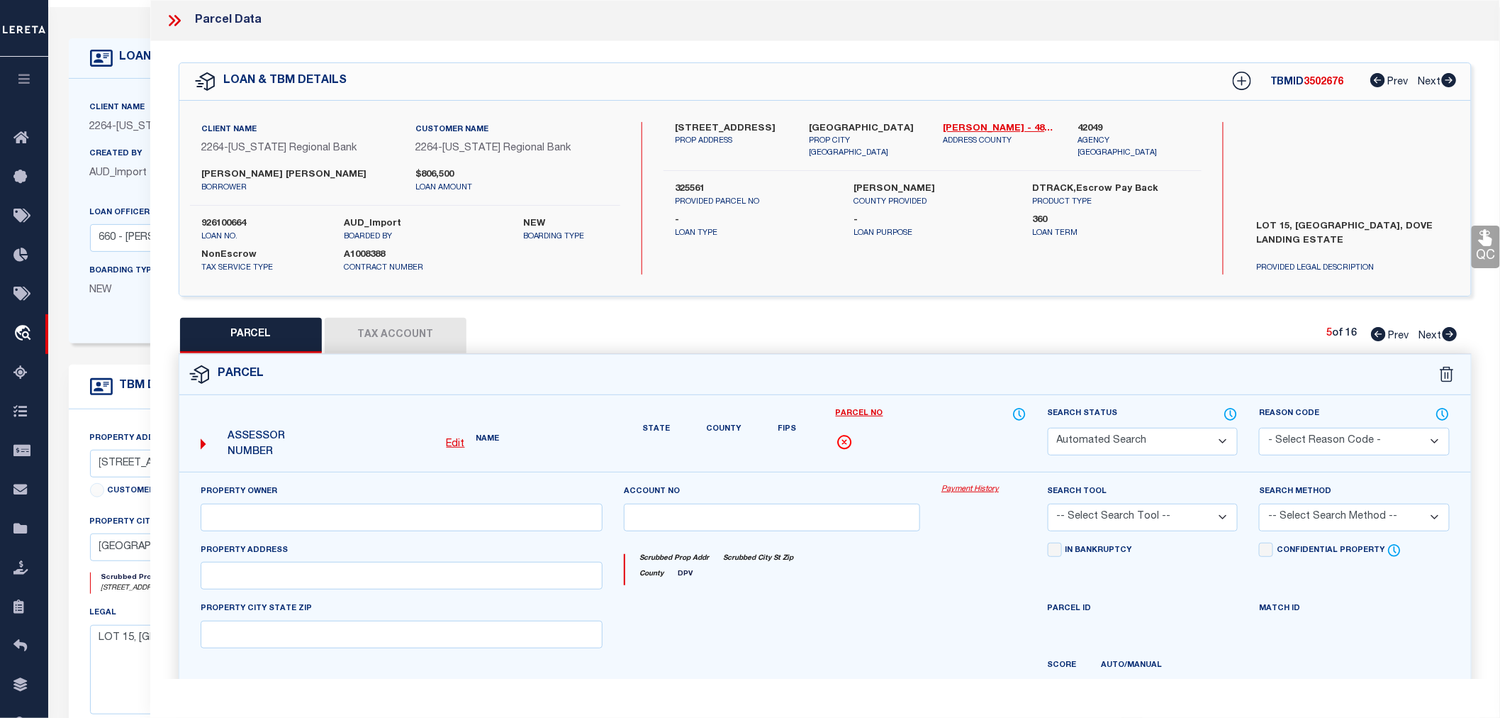
select select "IP"
type input "TGC CUSTOM HOMES LLC"
select select "AGW"
select select "LEG"
type input "249 DOVE LANDING RD,"
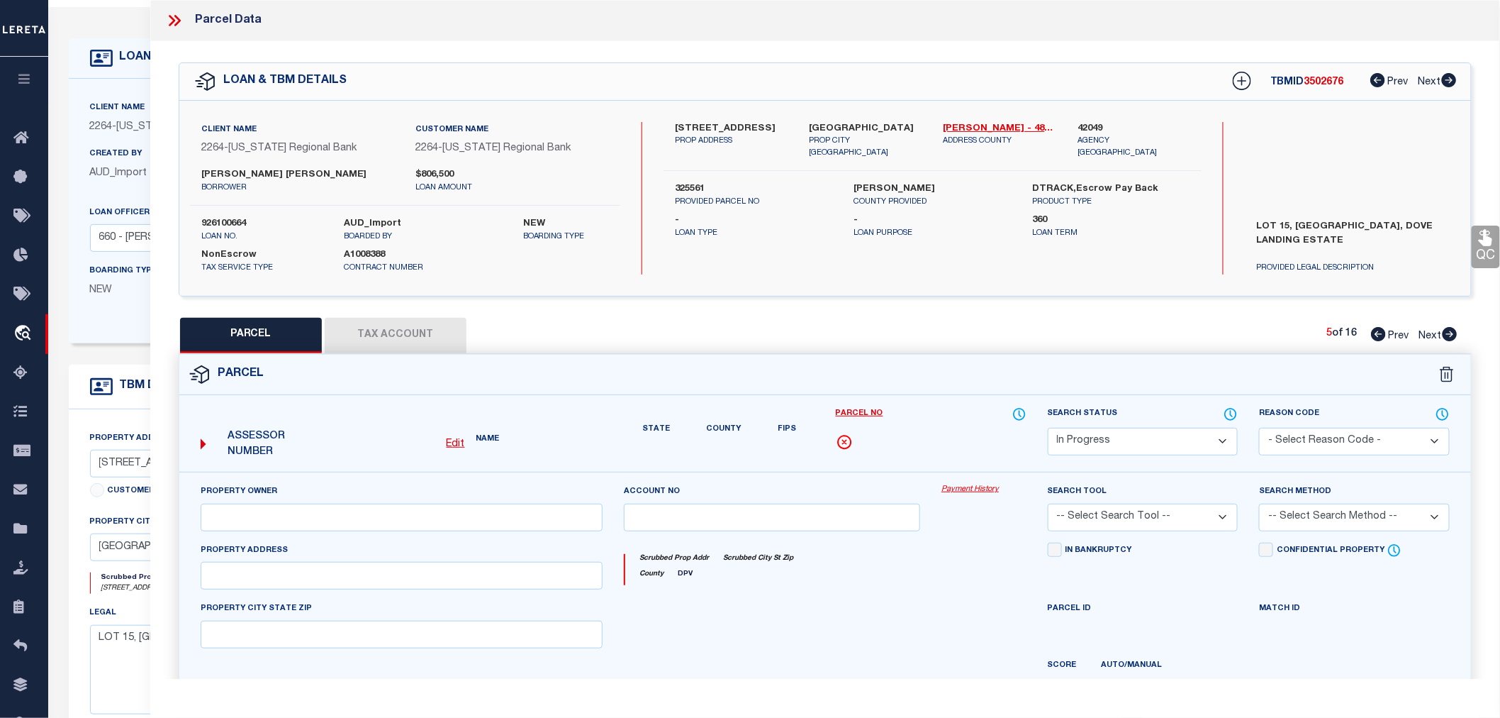
type input "VALLEY VIEW TX 76272"
type textarea "DOVE LANDING ESTATES; BLOCK 1; LOT 15; ACRES 3.41"
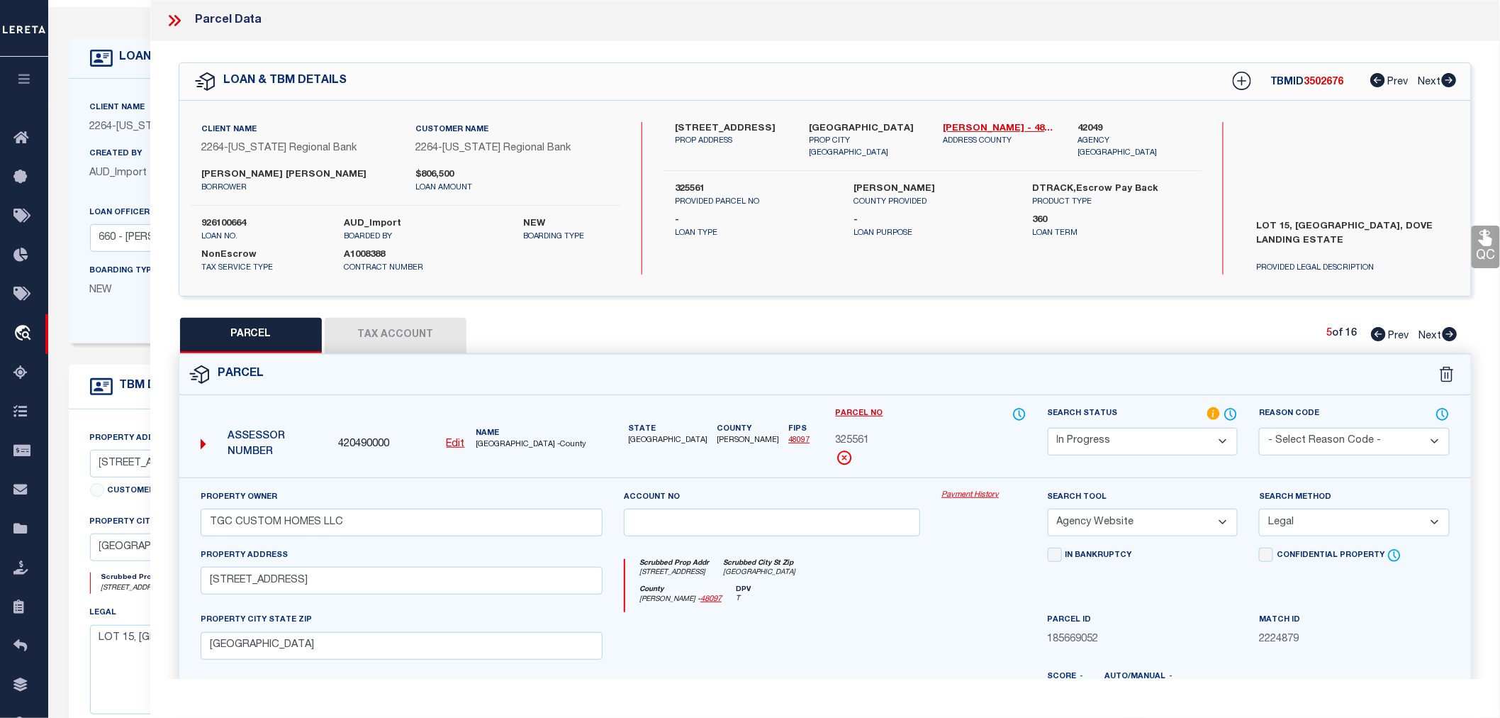
click at [1445, 330] on icon at bounding box center [1450, 334] width 15 height 14
select select "AS"
select select
checkbox input "false"
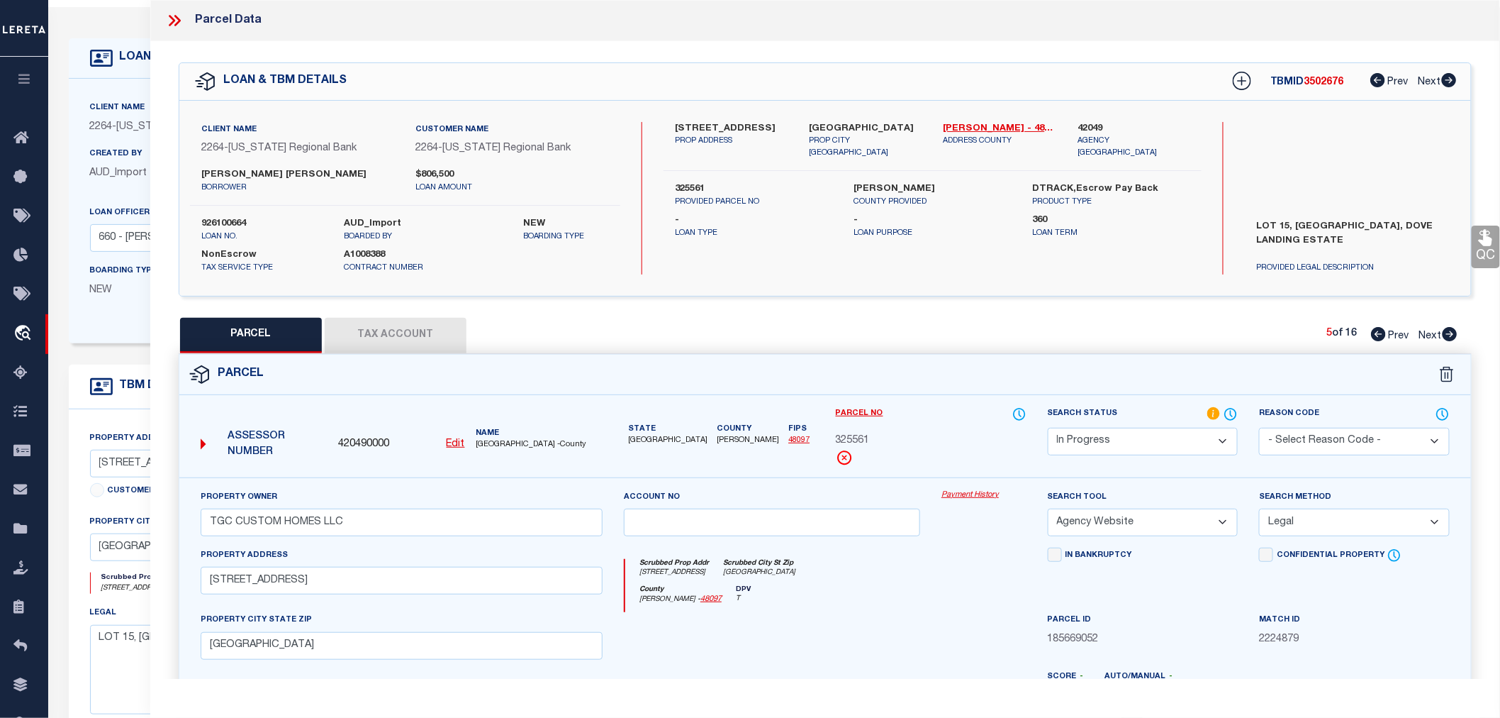
checkbox input "false"
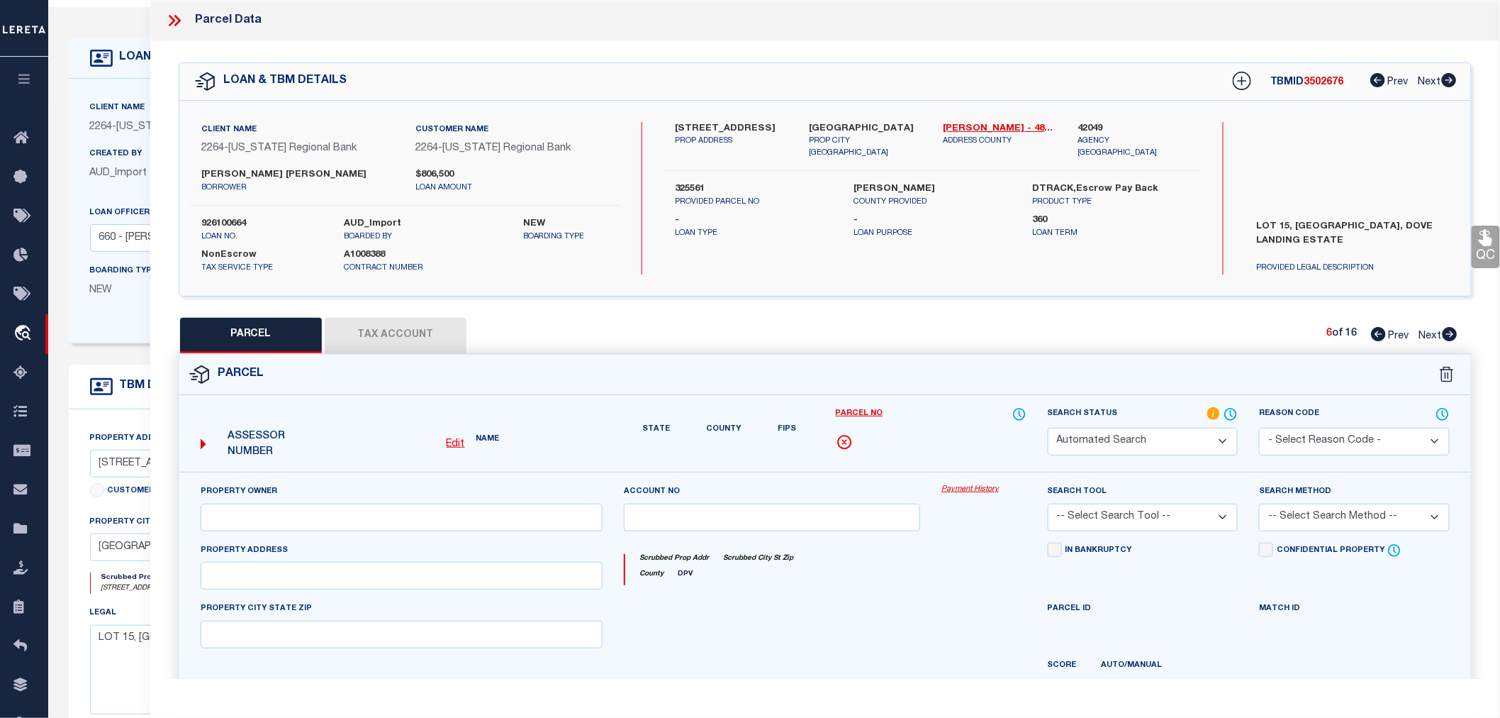
select select "PA"
type input "TGC CUSTOM HOMES LLC"
select select "ATL"
select select "ADD"
type input "89 DOVE LANDING RD"
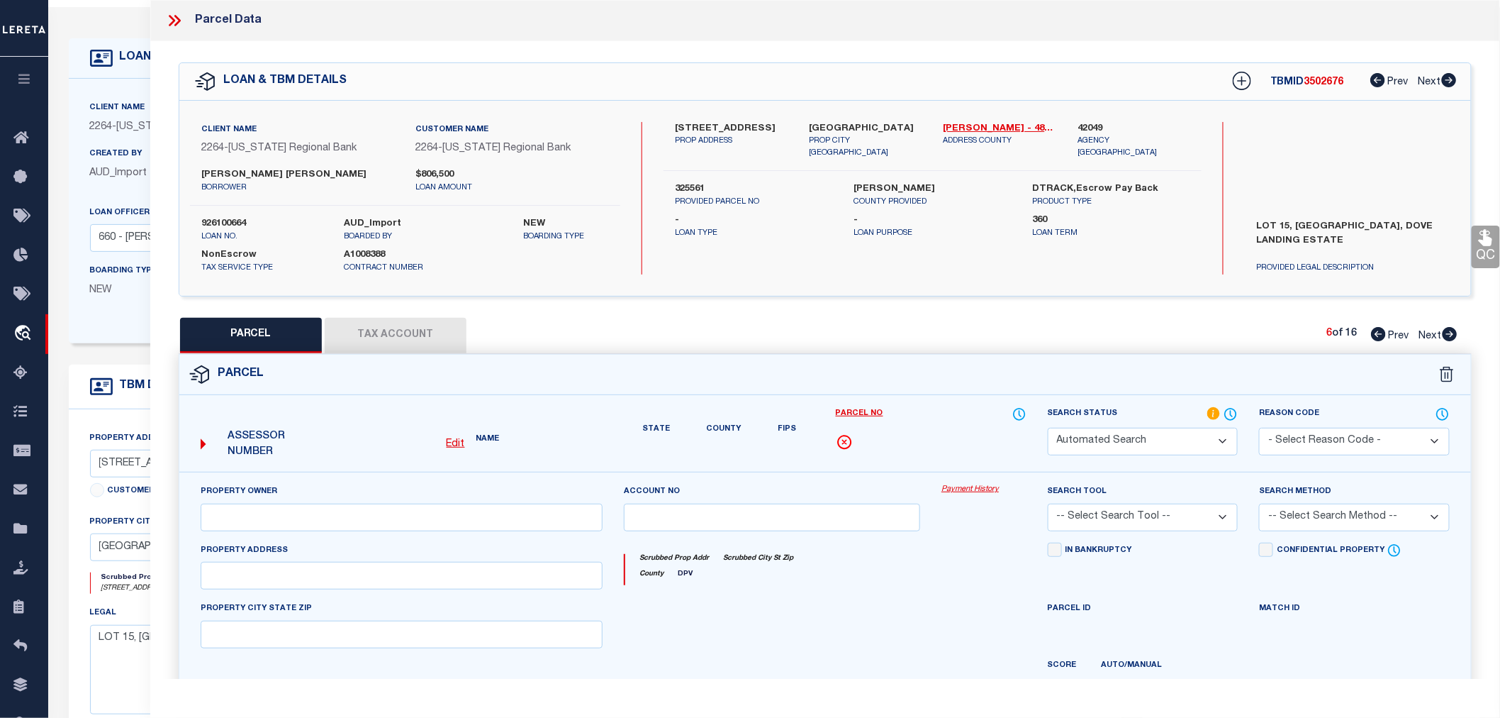
type input "VALLEY VIEW, TX 76272"
type textarea "DOVE LANDING ESTATES; BLOCK 1; LOT 5; ACRES 2.98"
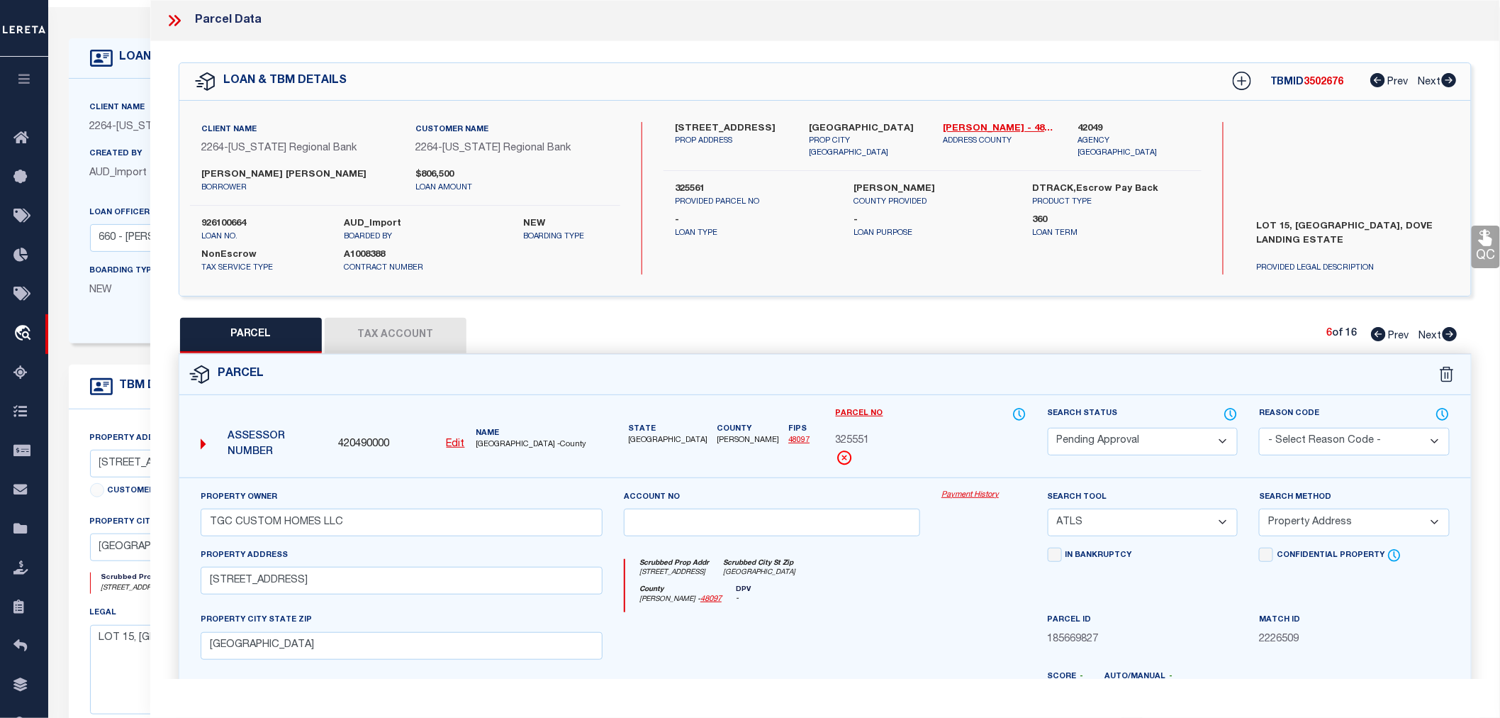
click at [1379, 330] on icon at bounding box center [1378, 334] width 15 height 14
select select "AS"
select select
checkbox input "false"
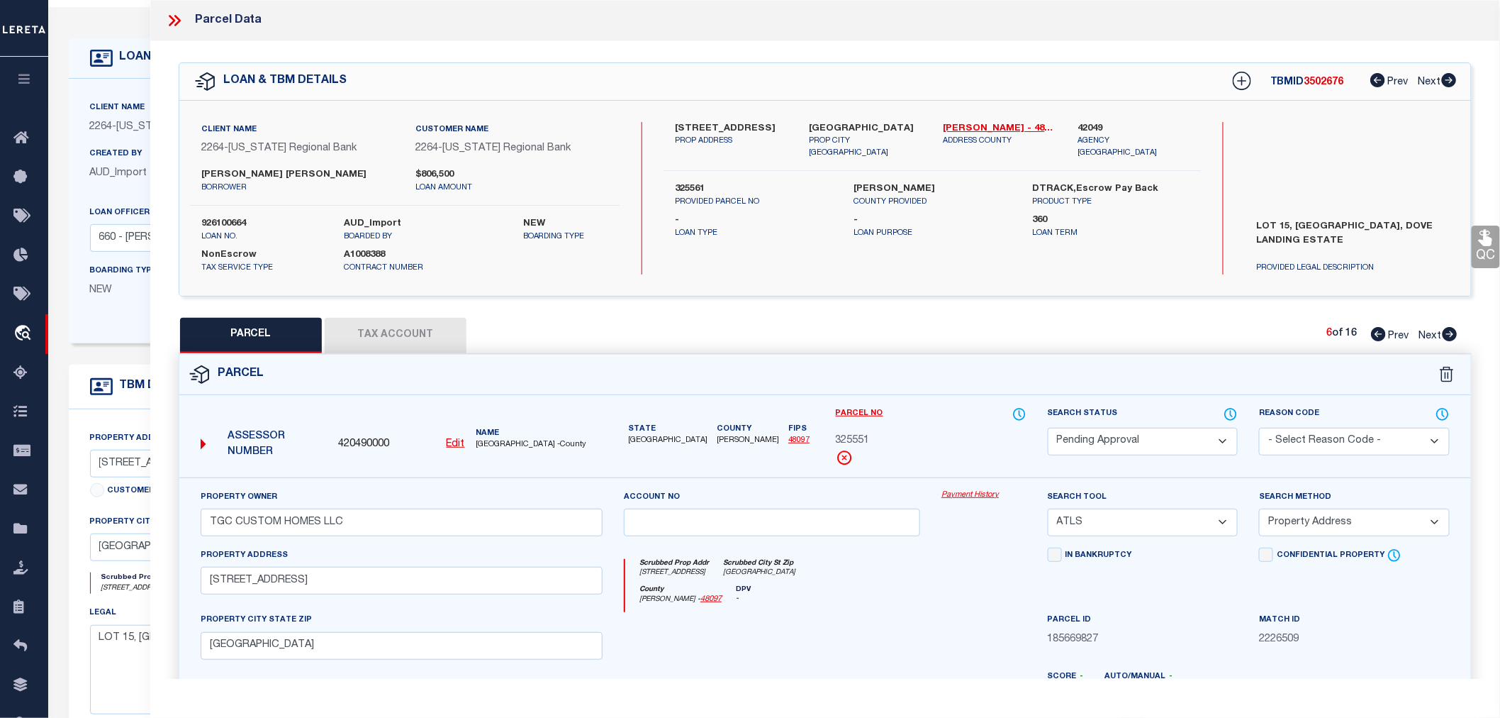
checkbox input "false"
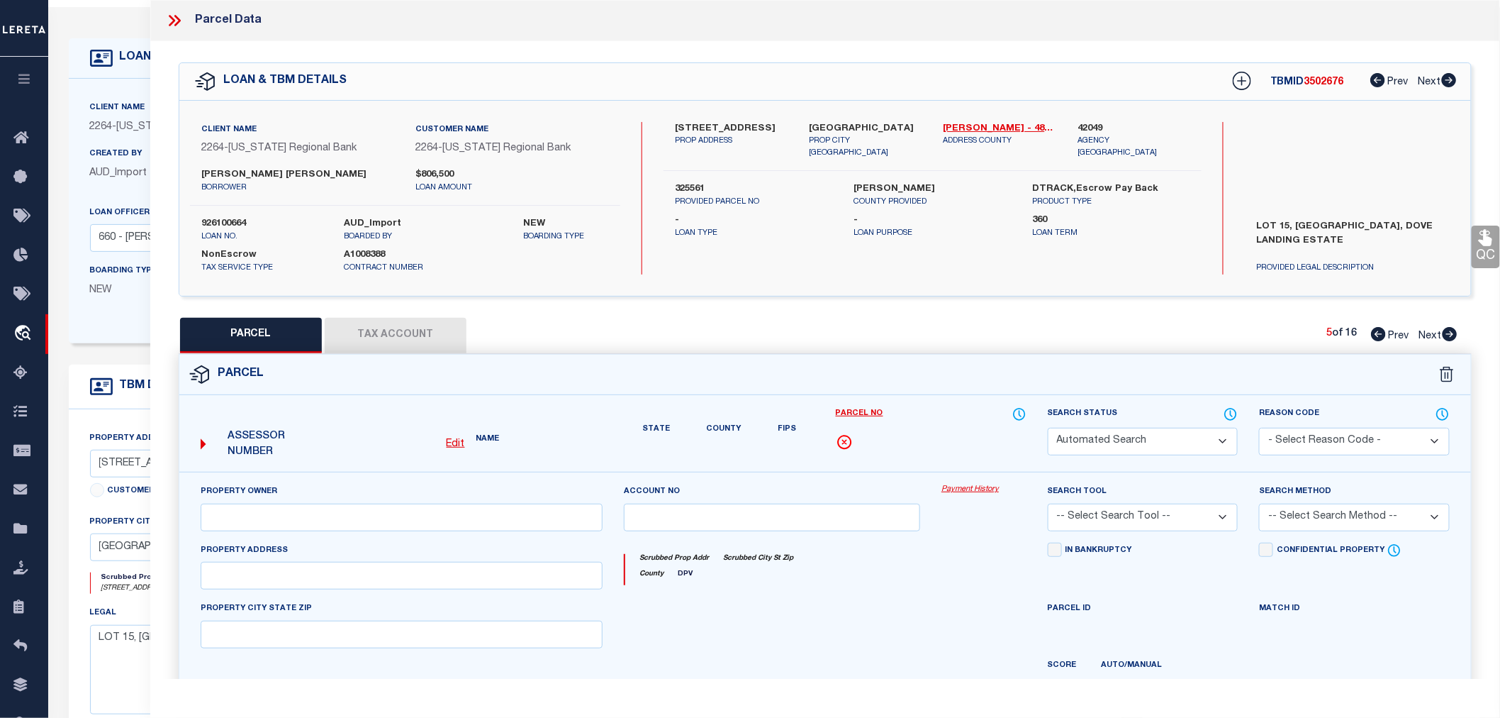
select select "IP"
type input "TGC CUSTOM HOMES LLC"
select select "AGW"
select select "LEG"
type input "249 DOVE LANDING RD,"
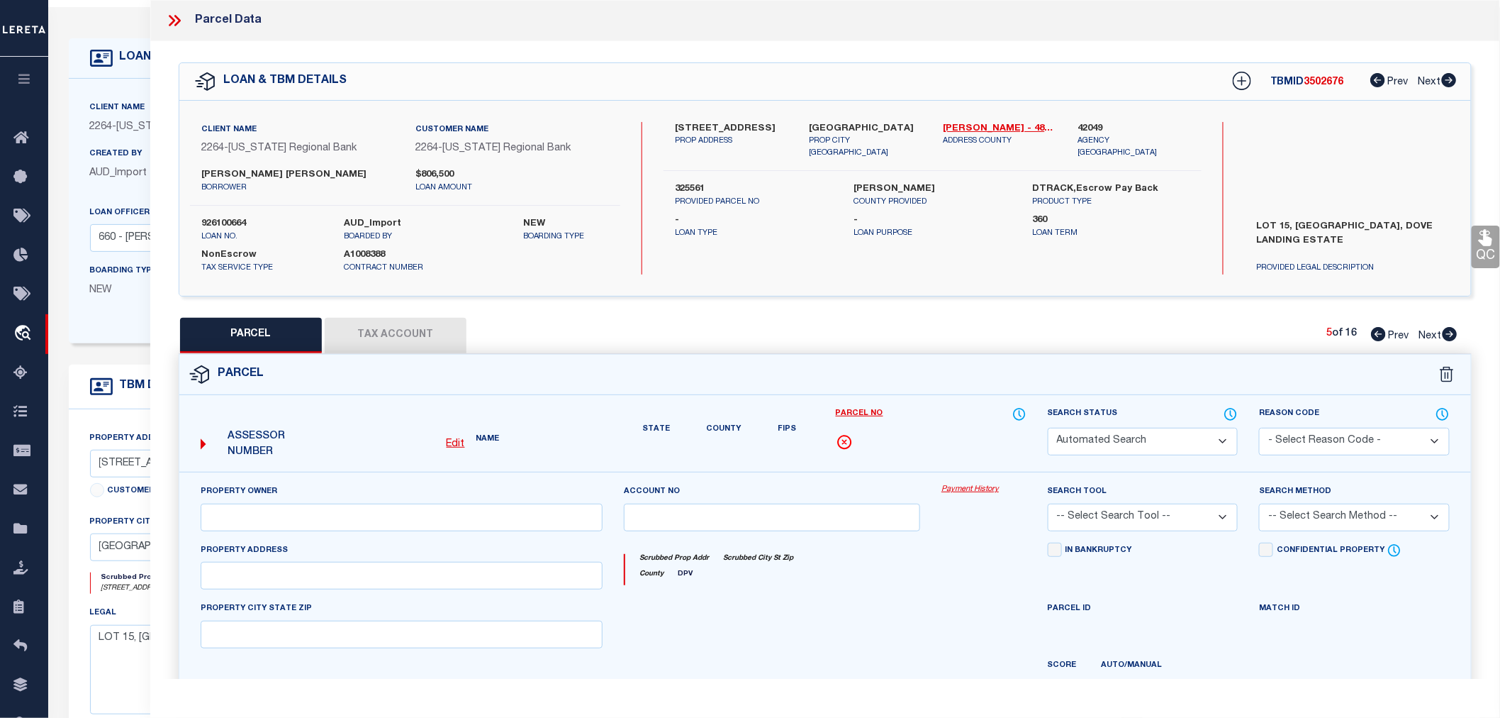
type input "VALLEY VIEW TX 76272"
type textarea "DOVE LANDING ESTATES; BLOCK 1; LOT 15; ACRES 3.41"
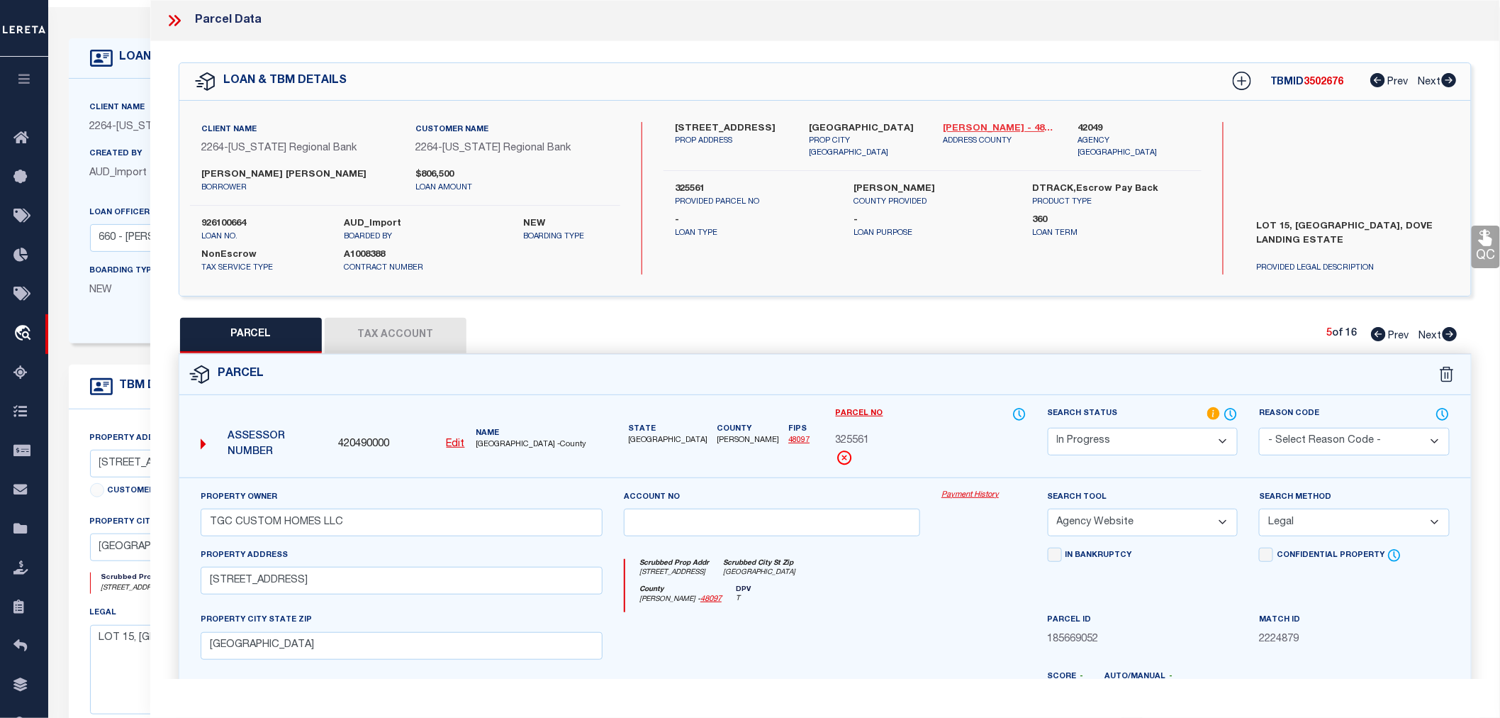
click at [986, 128] on link "Cooke - 48097" at bounding box center [1000, 129] width 113 height 14
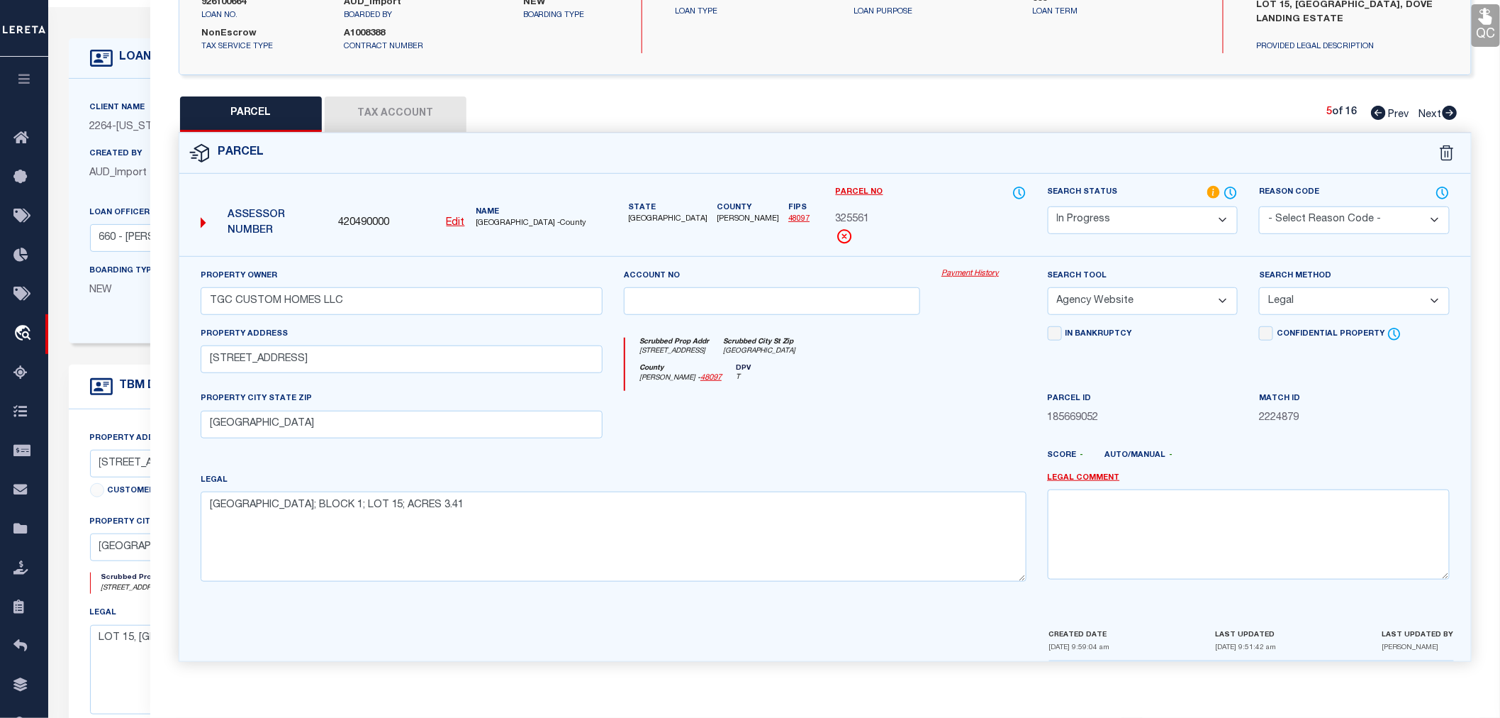
scroll to position [64, 0]
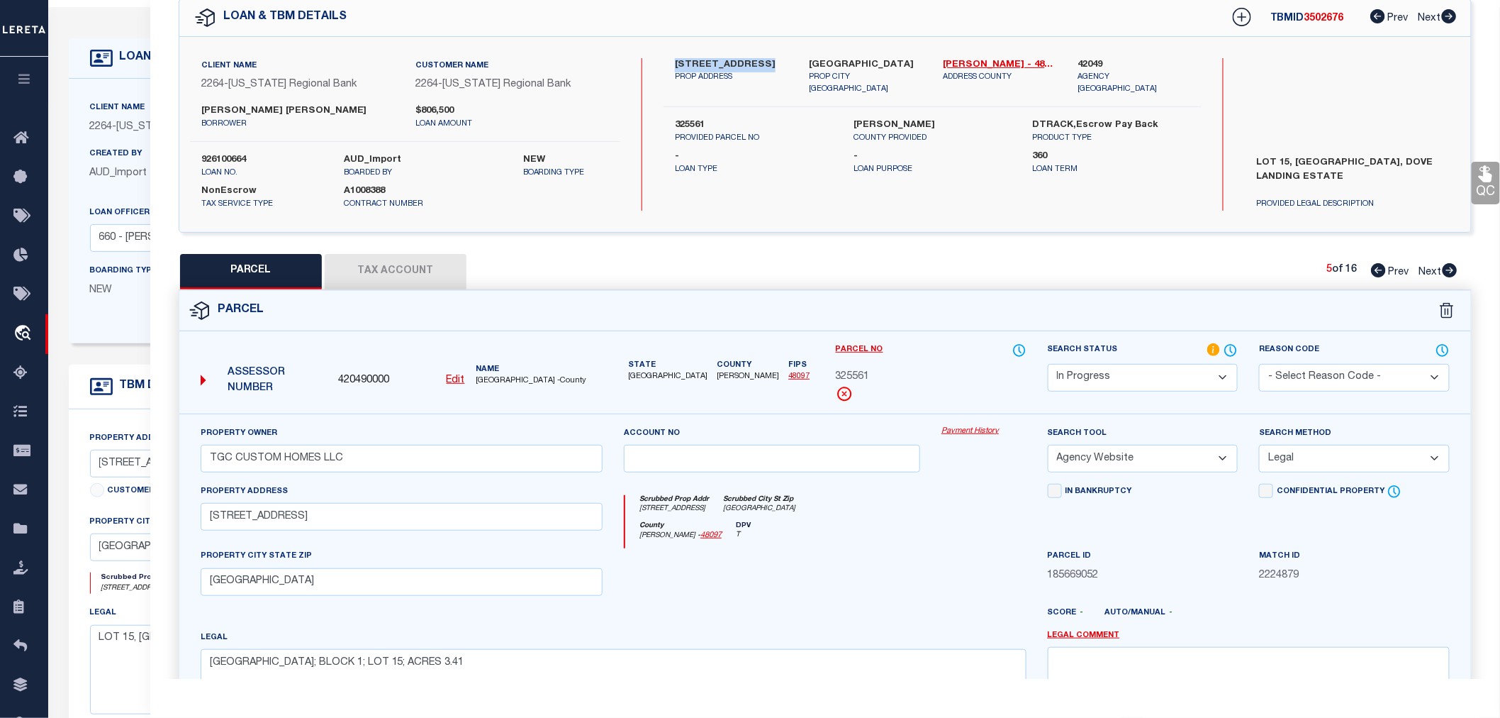
drag, startPoint x: 676, startPoint y: 60, endPoint x: 762, endPoint y: 57, distance: 85.8
click at [762, 58] on label "249 DOVE LANDING ROAD" at bounding box center [731, 65] width 113 height 14
copy label "249 DOVE LANDING"
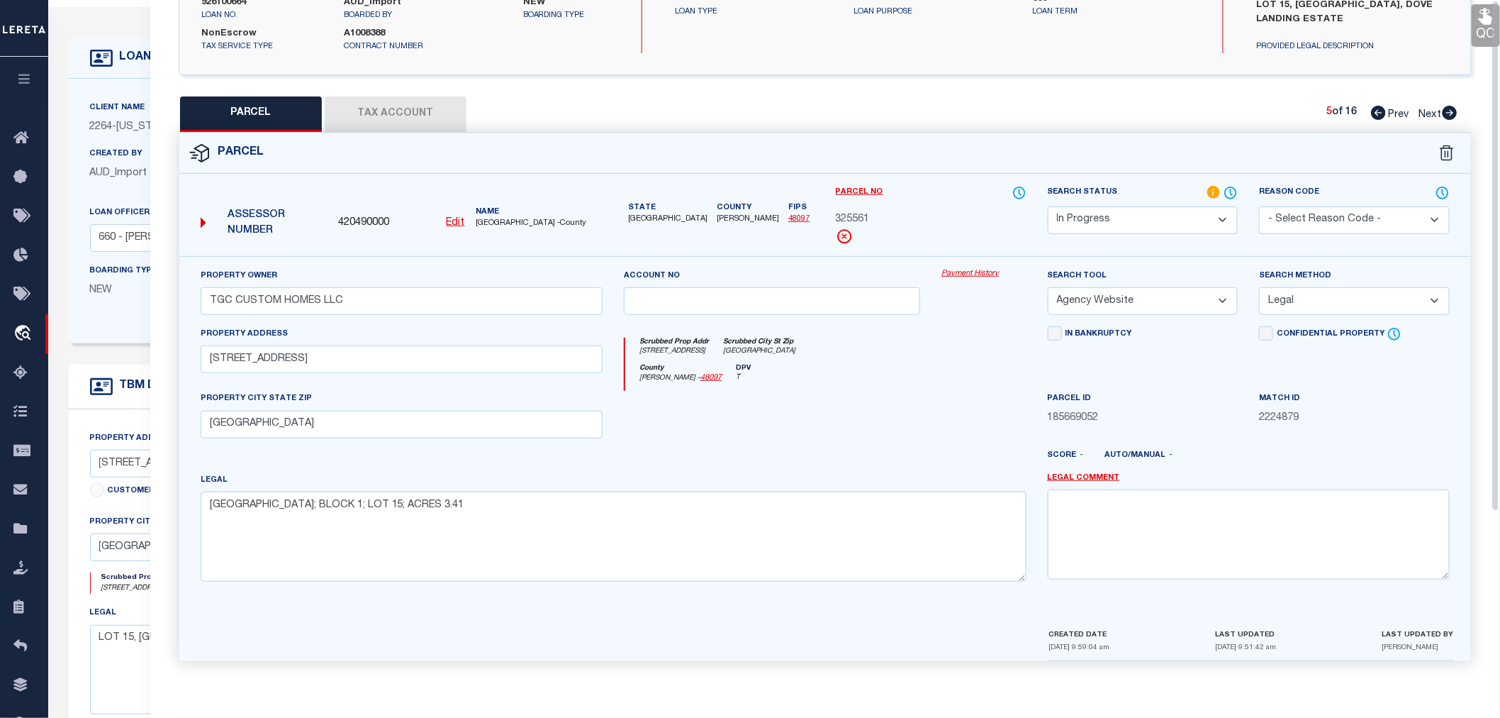
scroll to position [0, 0]
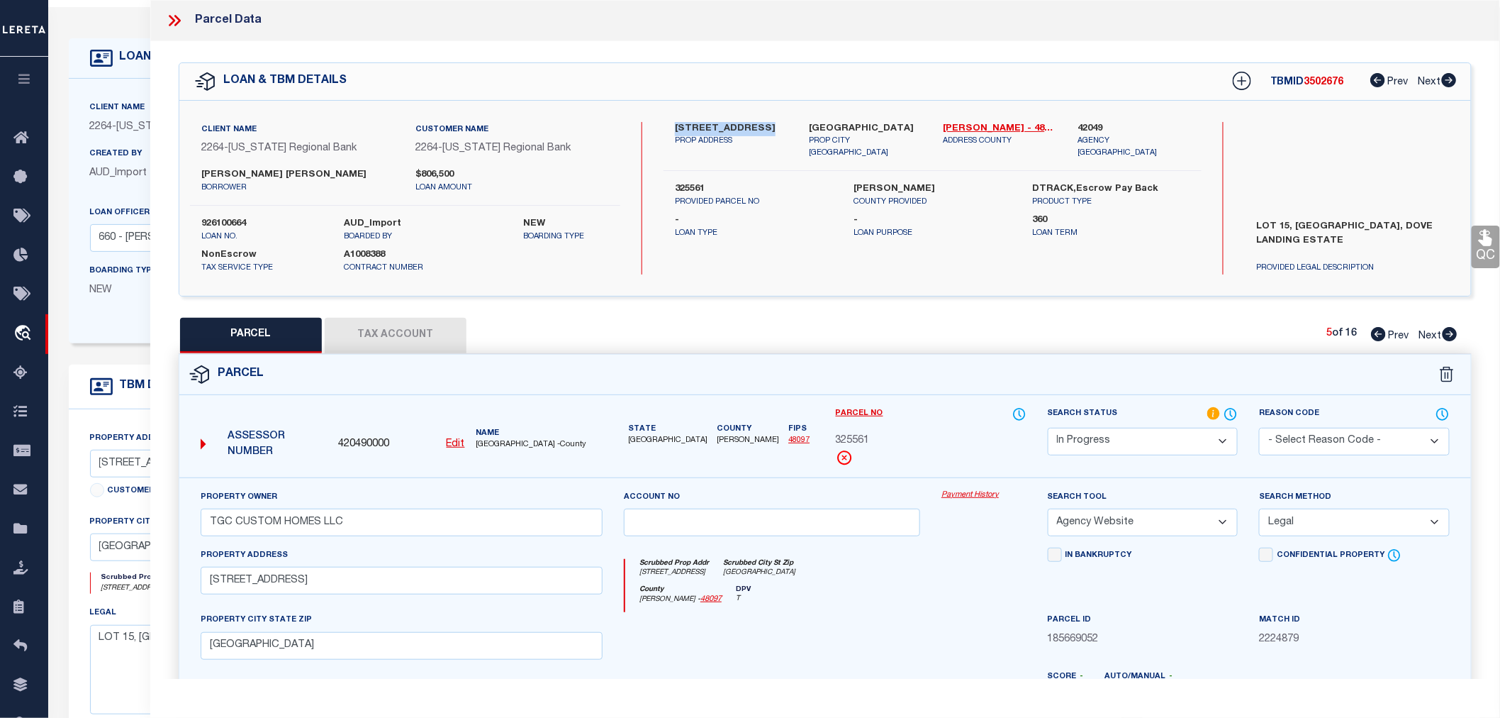
click at [421, 334] on button "Tax Account" at bounding box center [396, 335] width 142 height 35
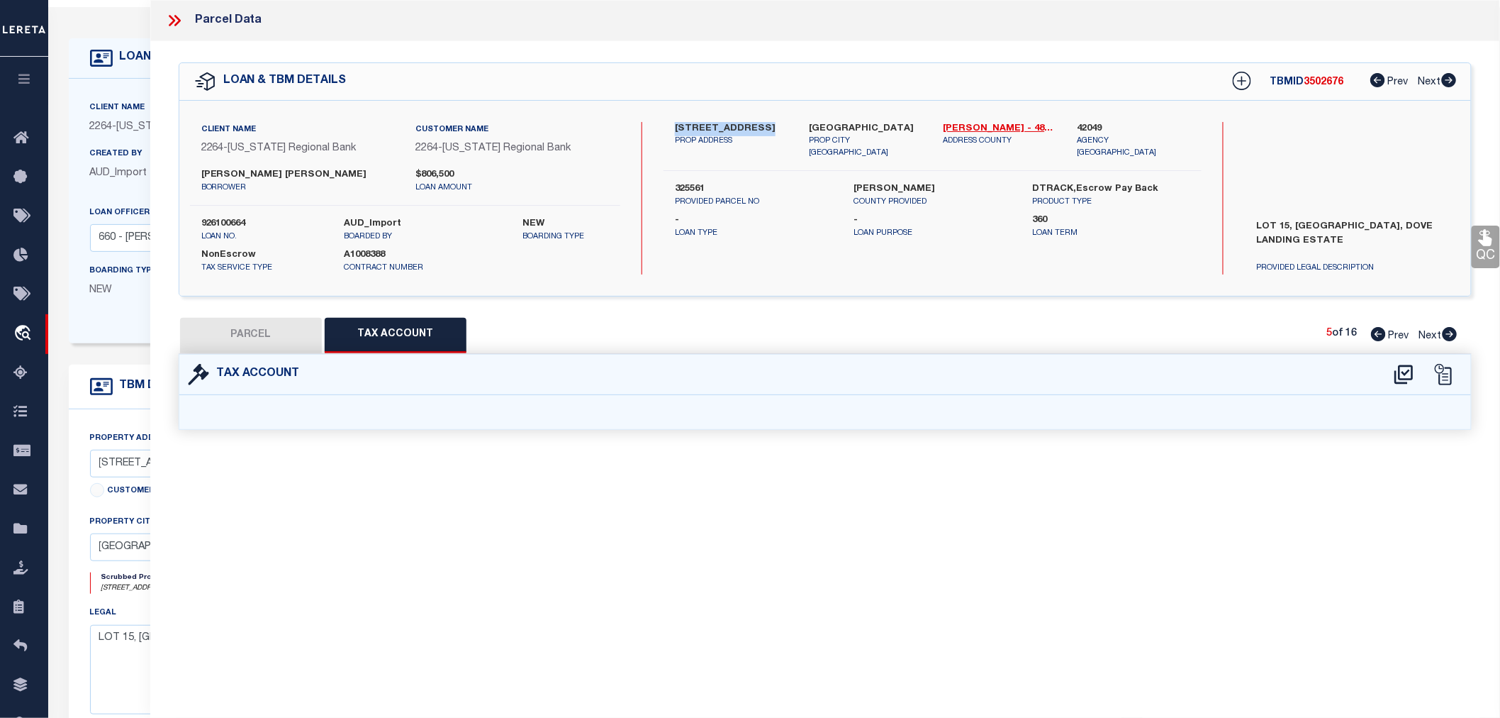
select select "100"
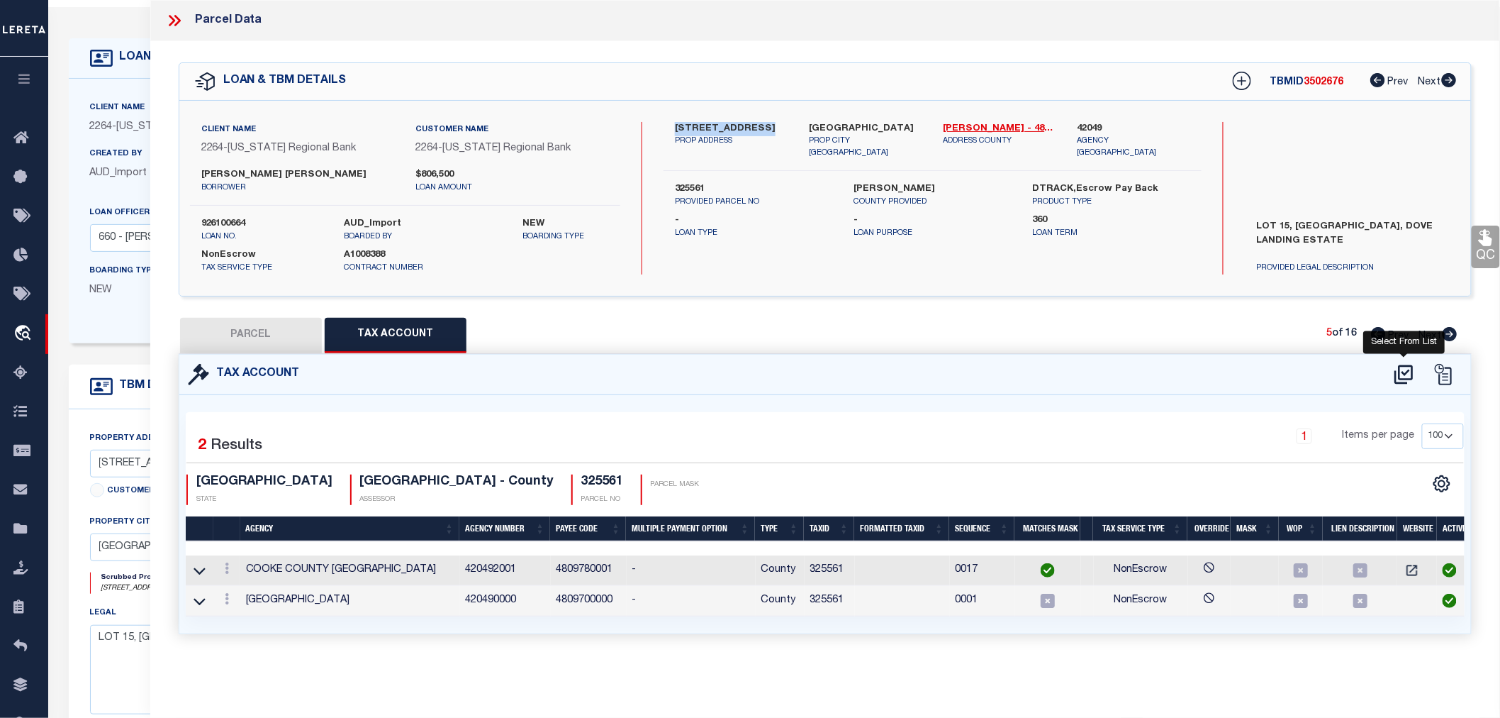
click at [1400, 367] on icon at bounding box center [1404, 373] width 18 height 19
select select "100"
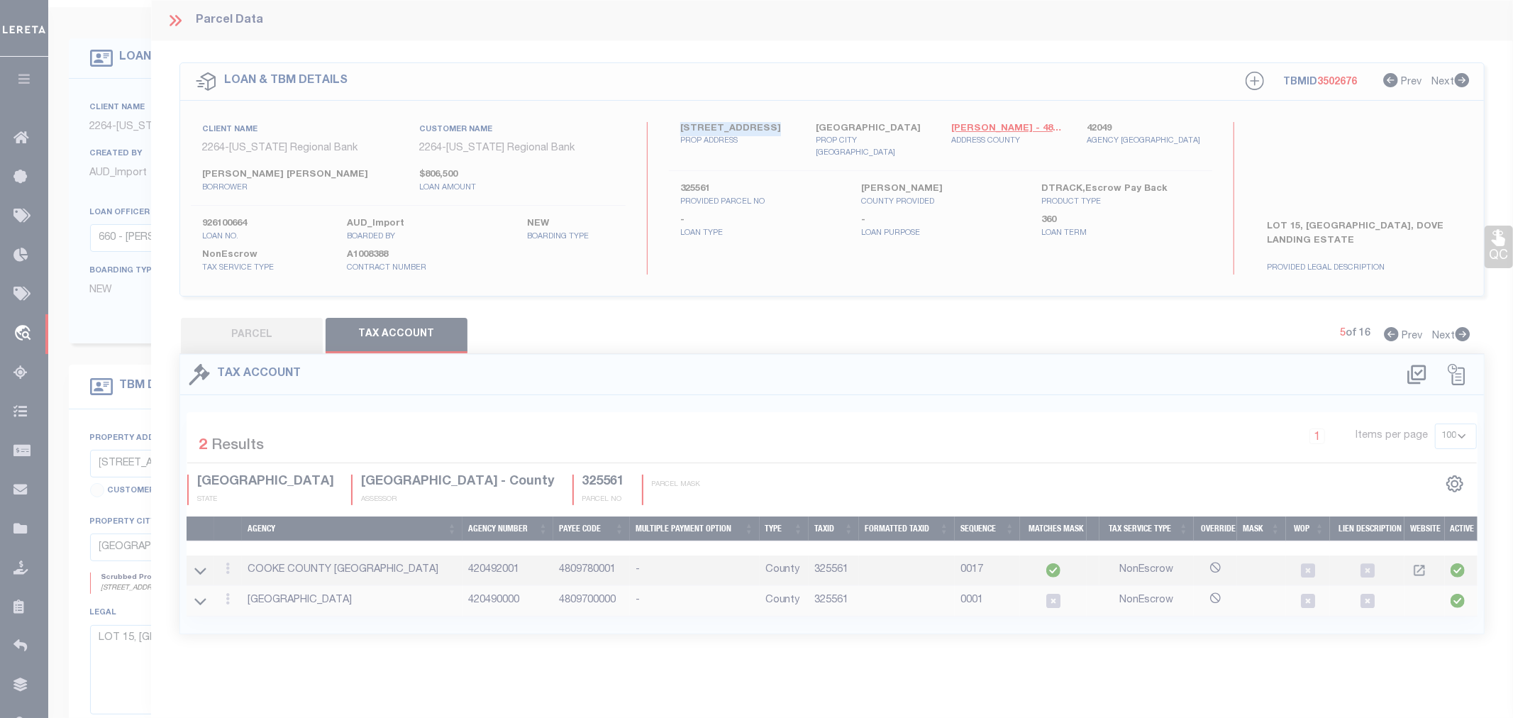
select select "100"
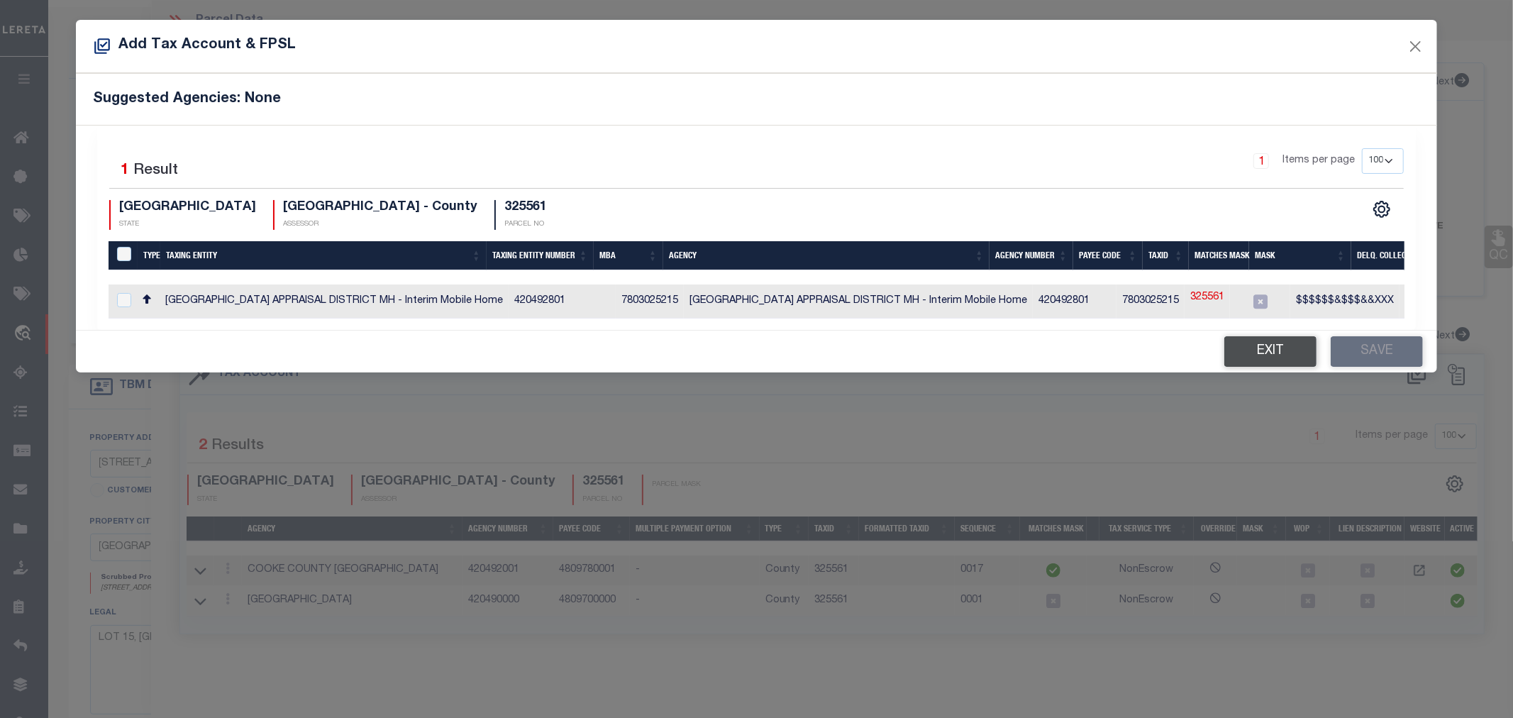
click at [1305, 359] on button "Exit" at bounding box center [1270, 351] width 92 height 30
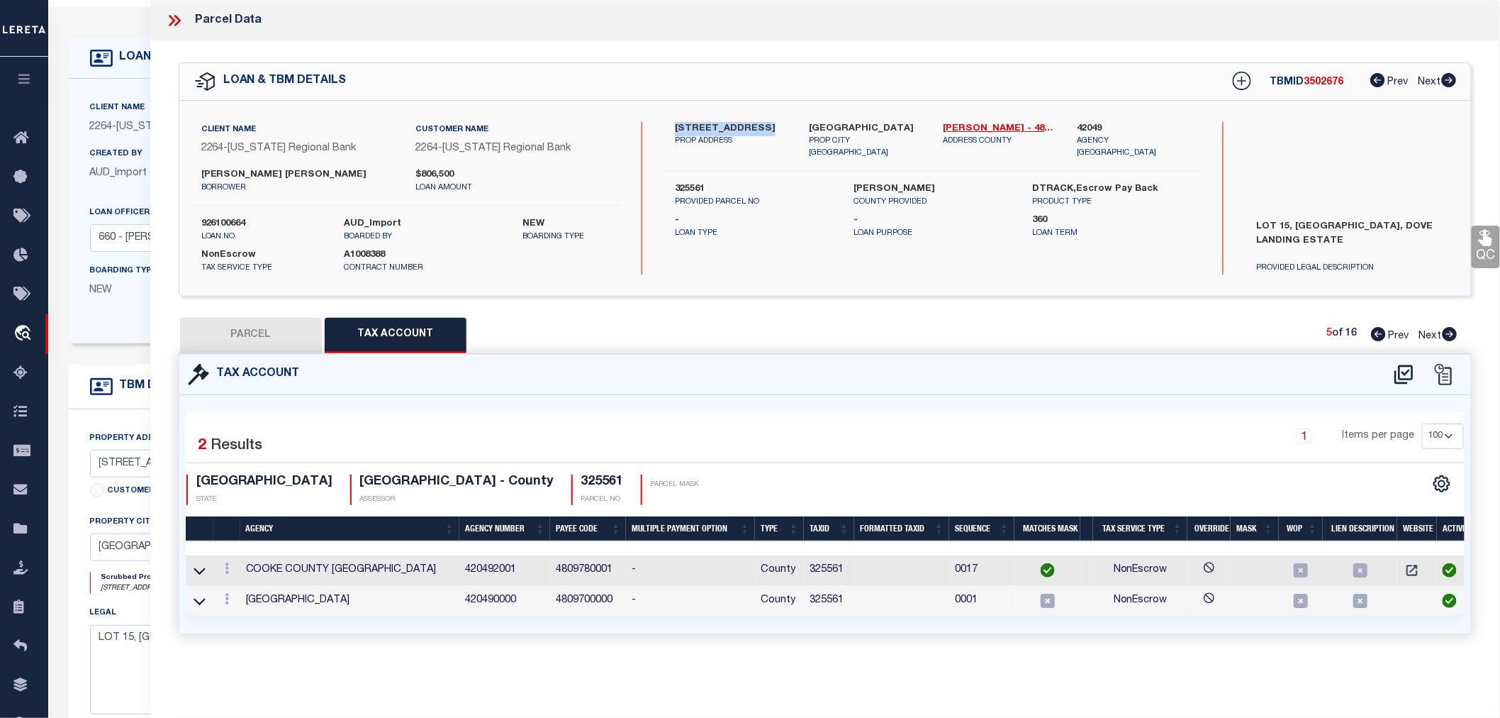
click at [245, 329] on button "PARCEL" at bounding box center [251, 335] width 142 height 35
select select "AS"
select select
checkbox input "false"
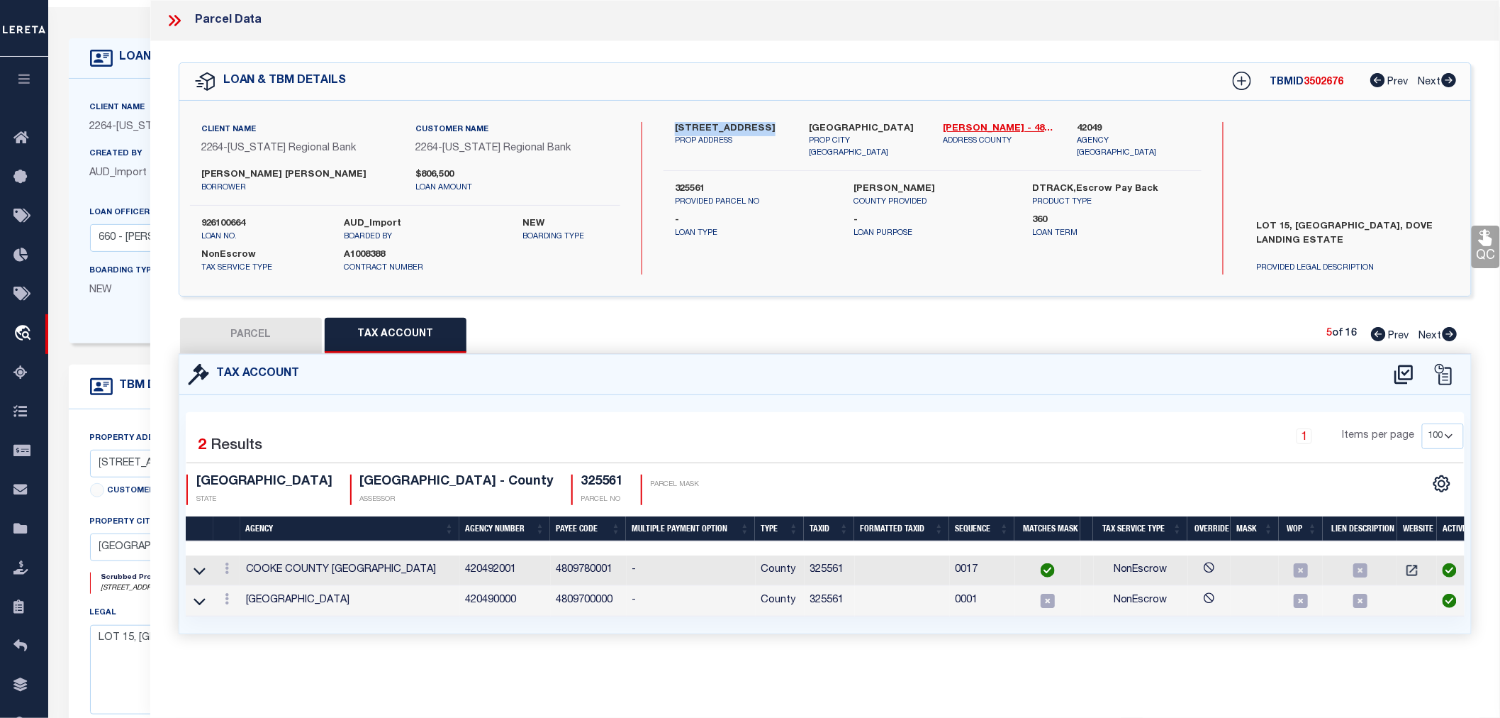
checkbox input "false"
select select "IP"
type input "TGC CUSTOM HOMES LLC"
select select "AGW"
select select "LEG"
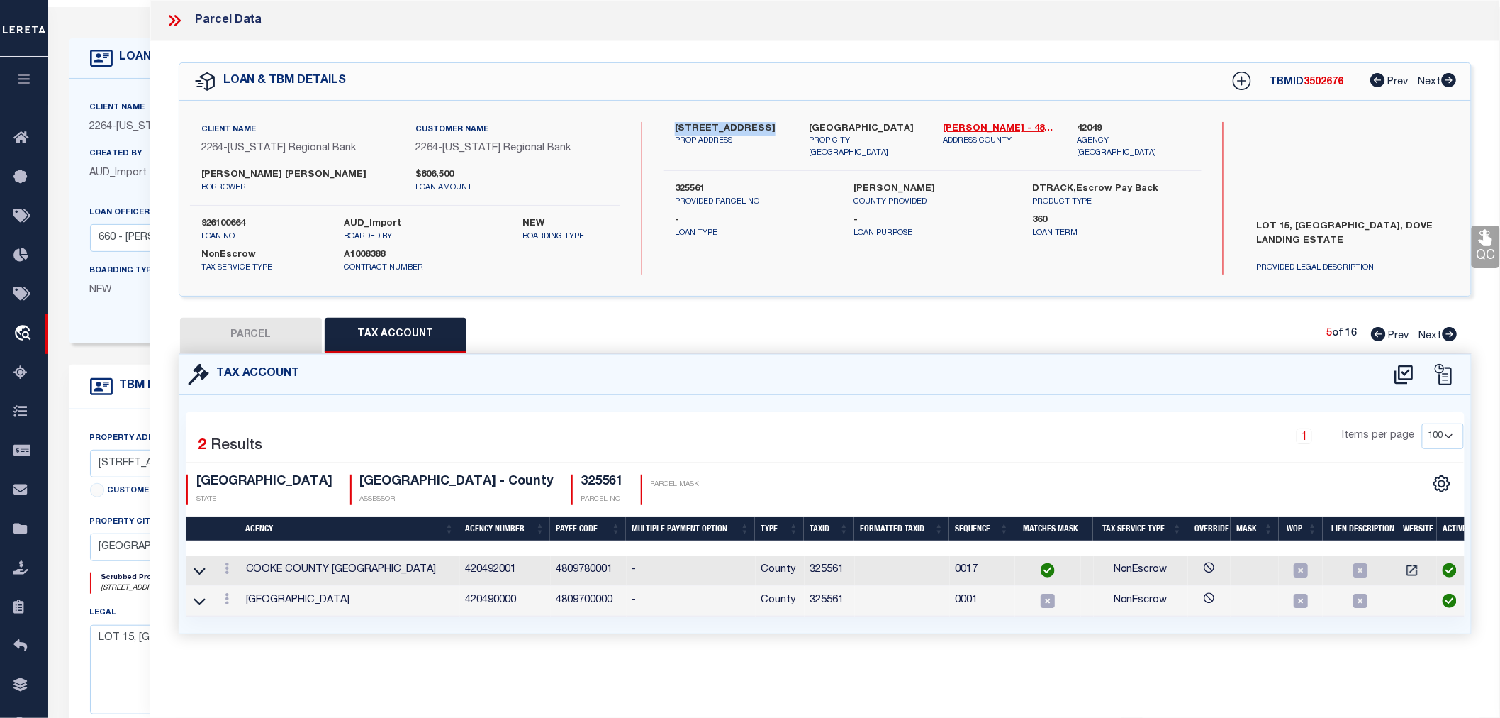
type input "249 DOVE LANDING RD,"
type input "VALLEY VIEW TX 76272"
type textarea "DOVE LANDING ESTATES; BLOCK 1; LOT 15; ACRES 3.41"
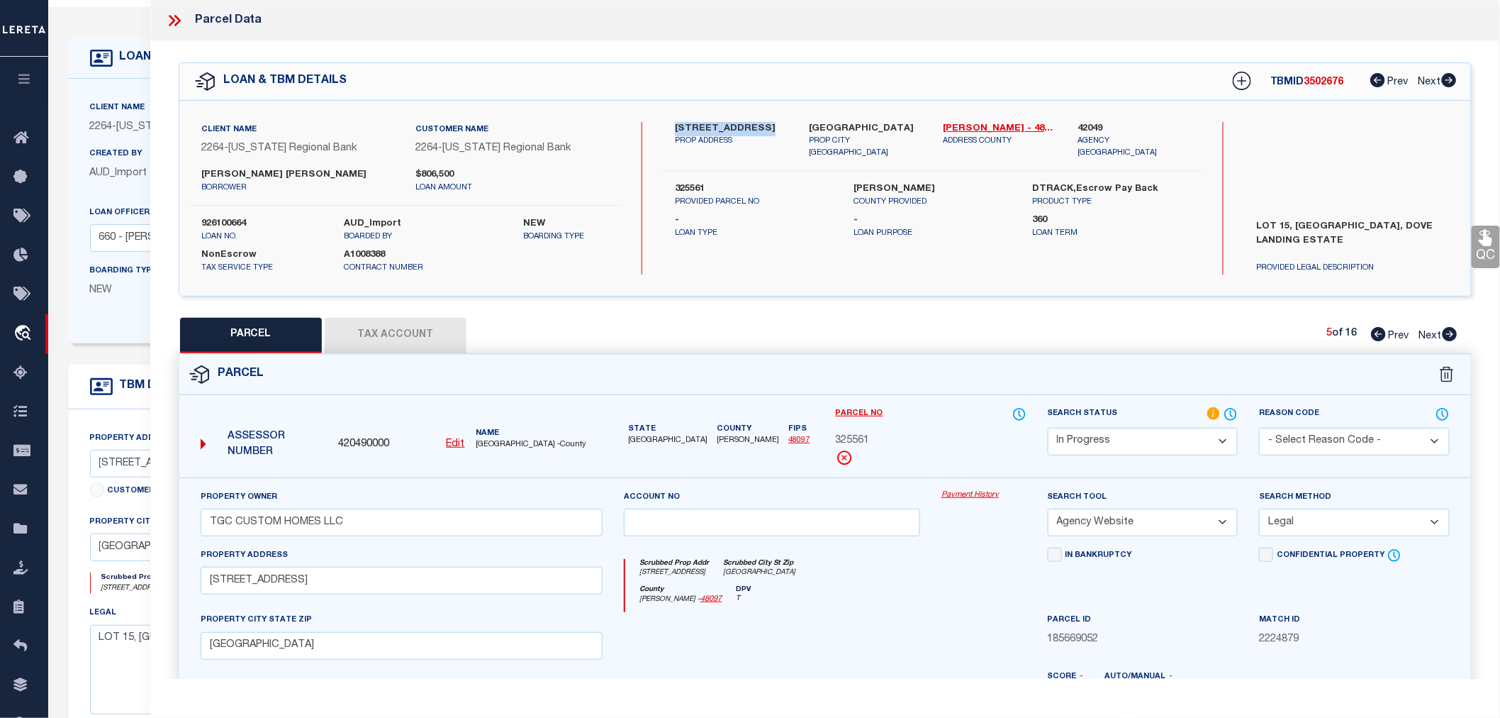
scroll to position [221, 0]
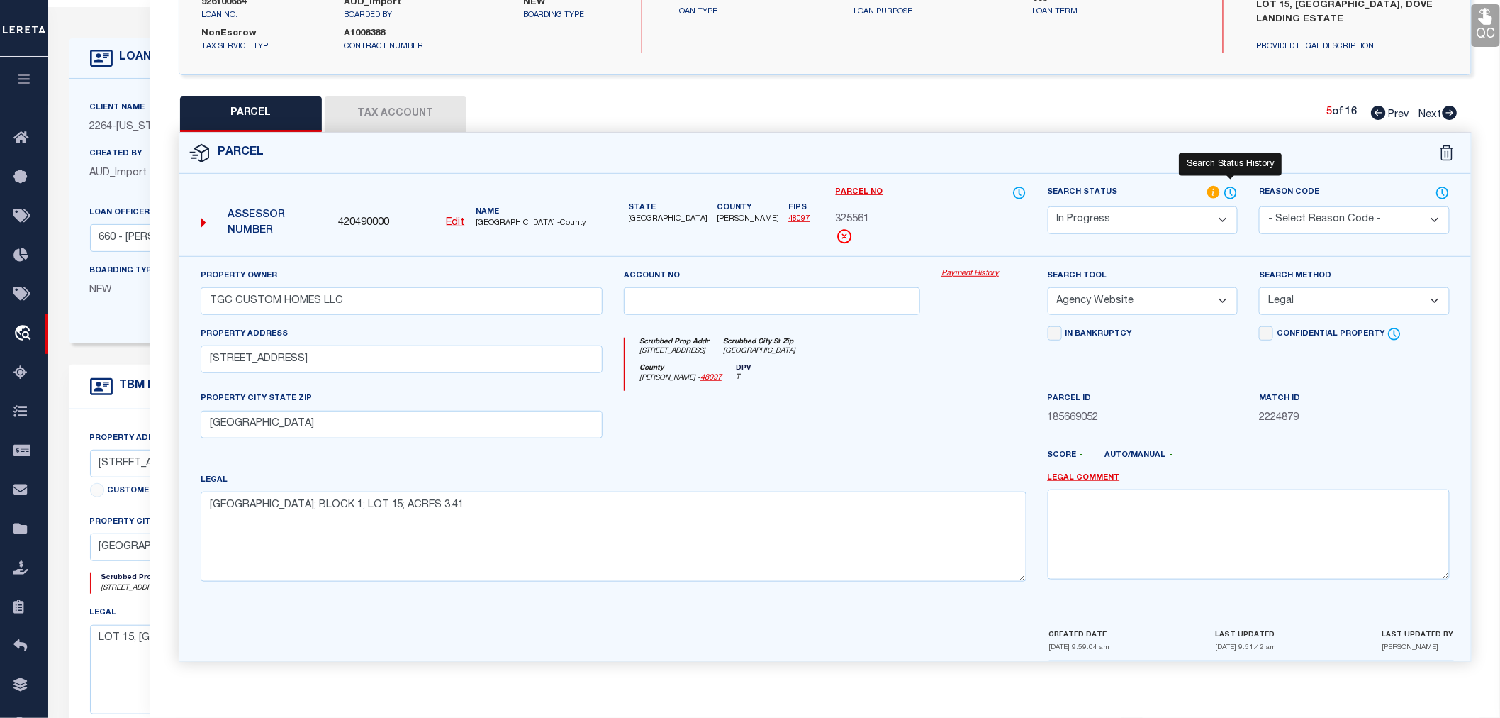
click at [1230, 189] on icon at bounding box center [1231, 193] width 14 height 16
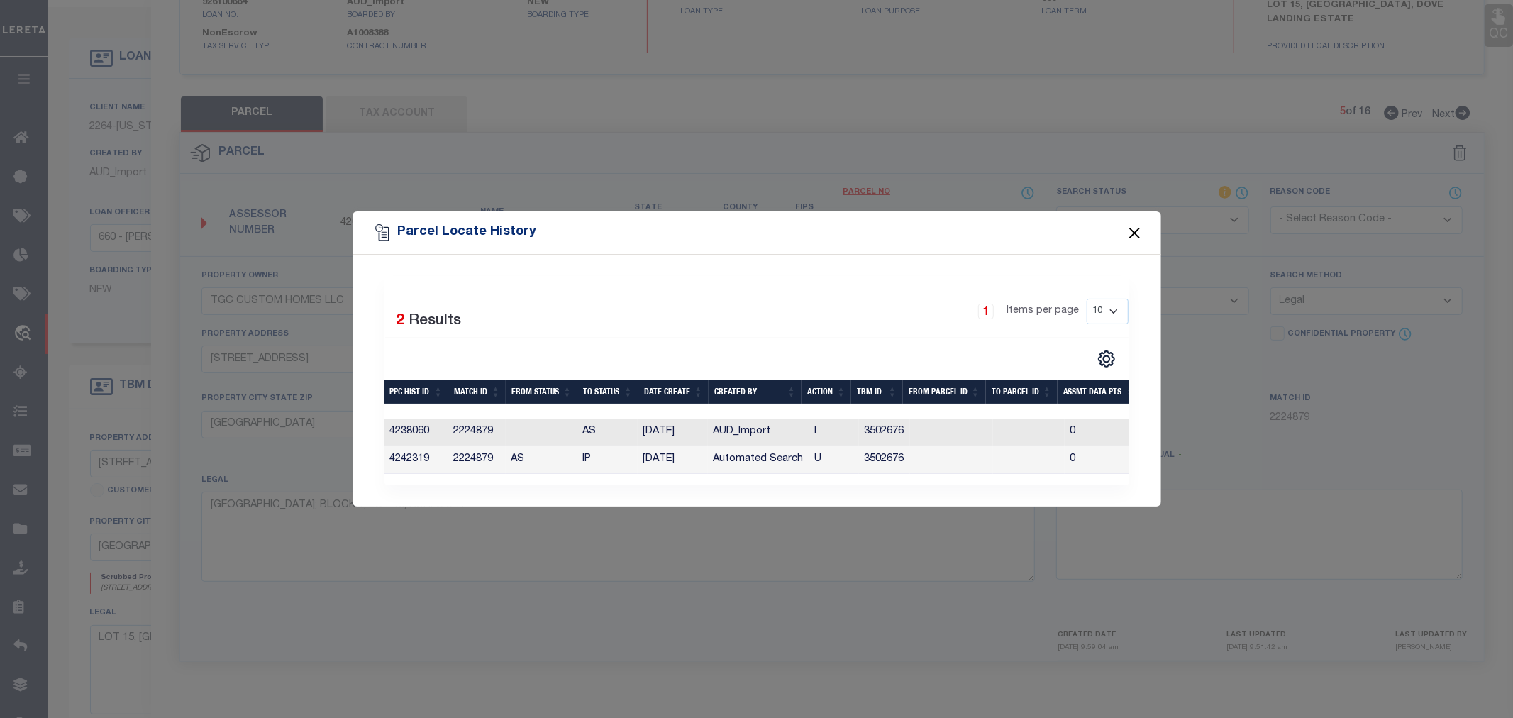
click at [1131, 227] on button "Close" at bounding box center [1134, 232] width 18 height 18
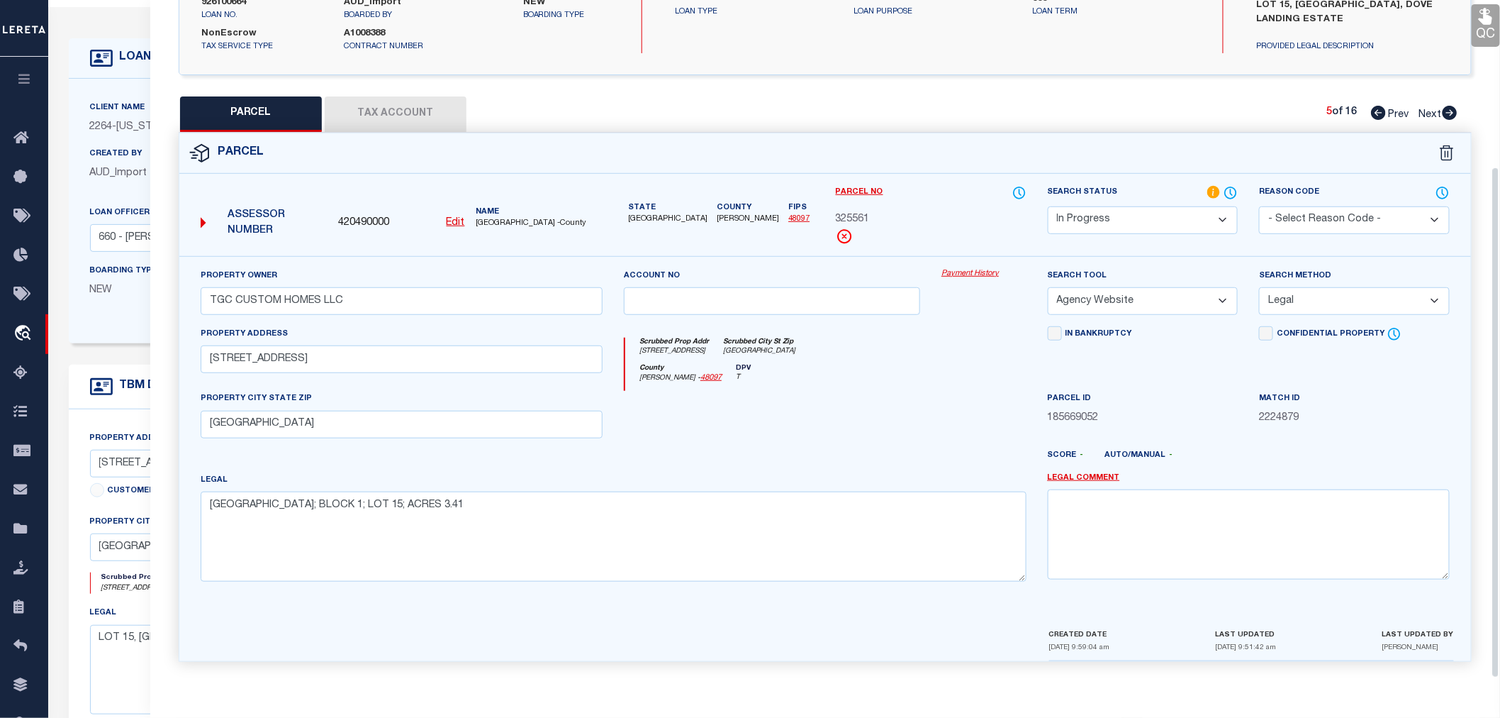
scroll to position [0, 0]
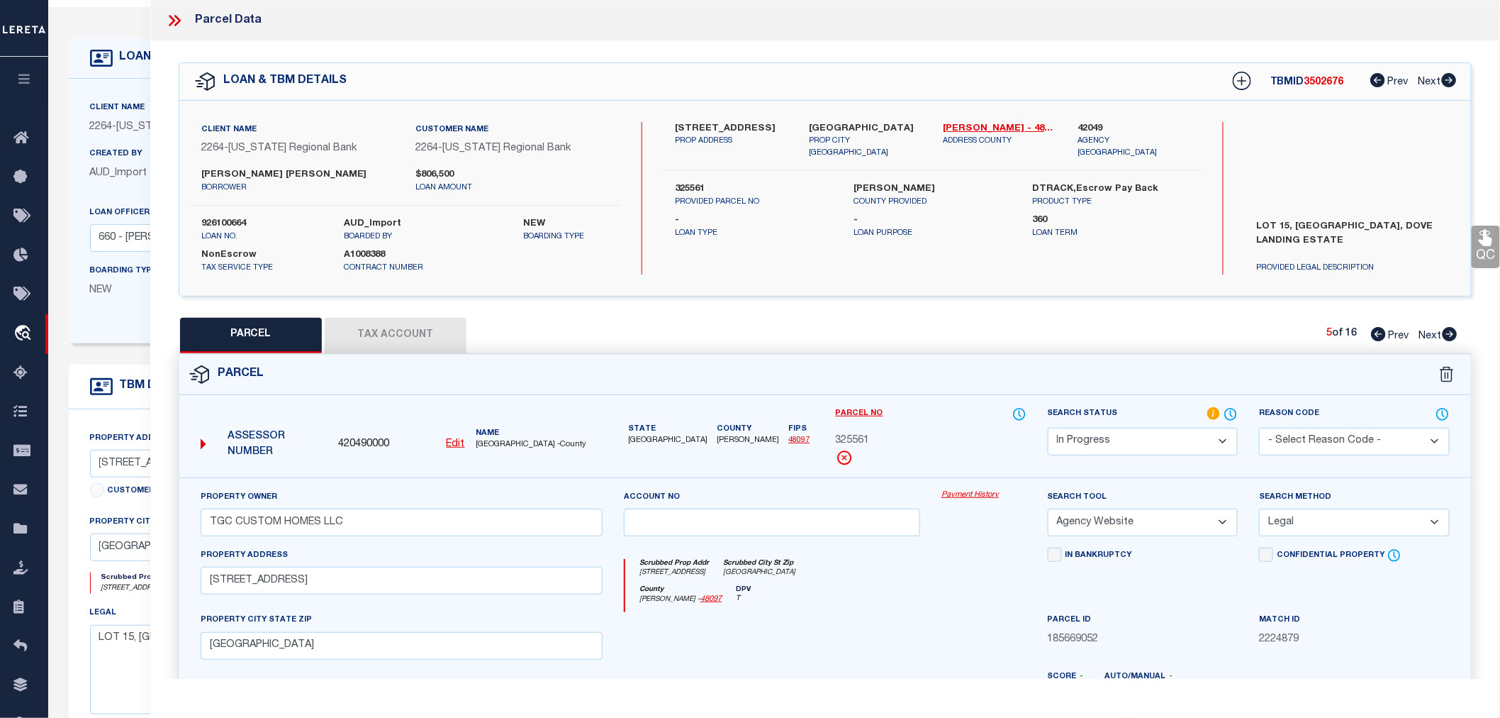
click at [176, 20] on icon at bounding box center [174, 20] width 18 height 18
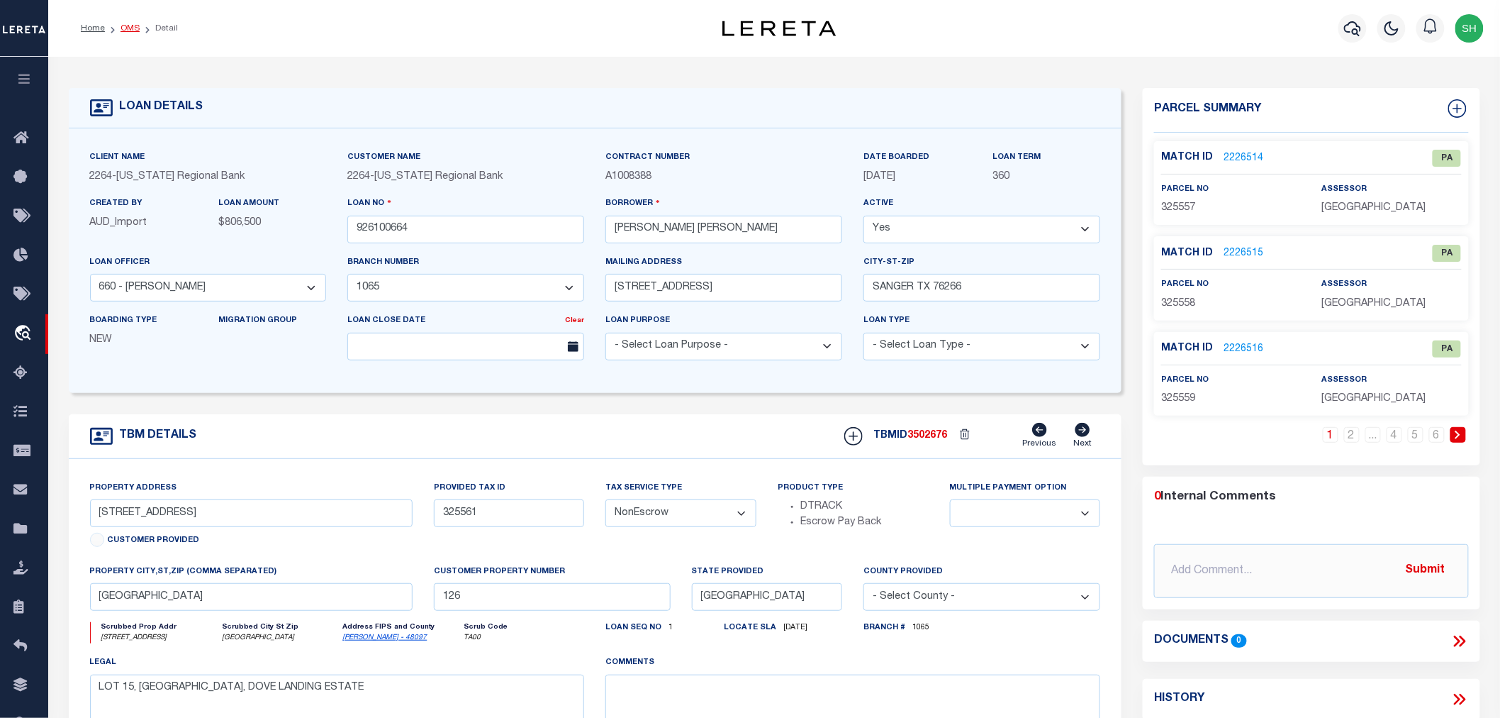
click at [128, 27] on link "OMS" at bounding box center [130, 28] width 19 height 9
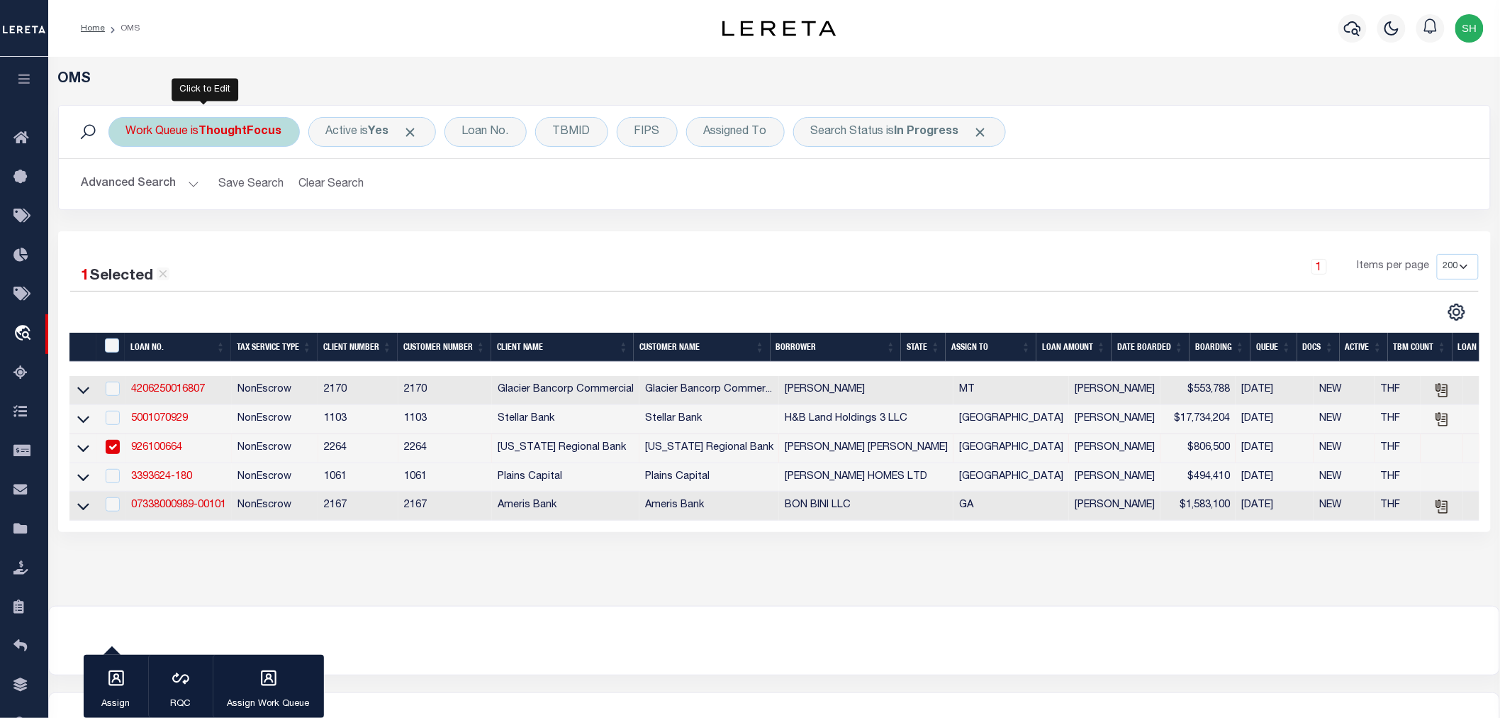
click at [217, 138] on div "Work Queue is ThoughtFocus" at bounding box center [203, 132] width 191 height 30
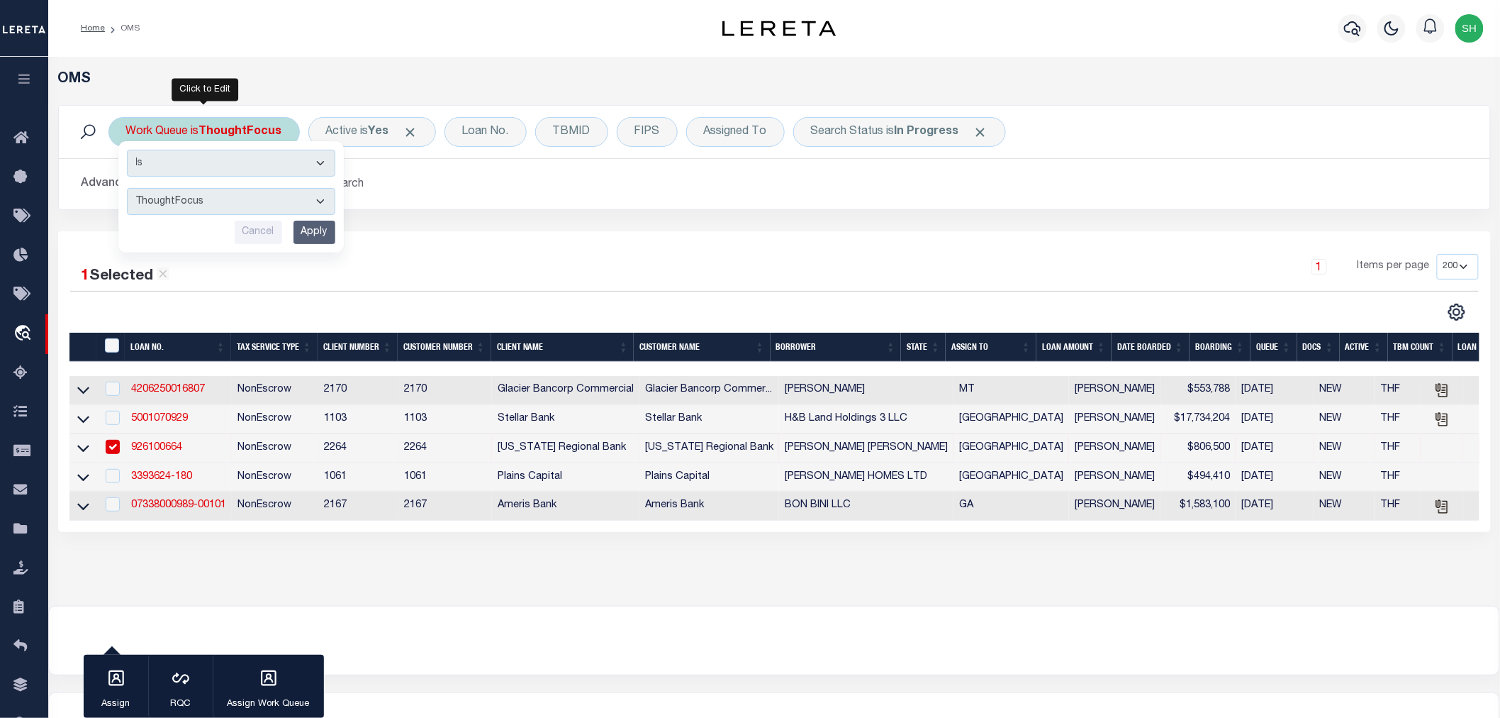
click at [185, 201] on select "--ALL-- General ThoughtFocus" at bounding box center [231, 201] width 208 height 27
select select "GEN_THF"
click at [127, 188] on select "--ALL-- General ThoughtFocus" at bounding box center [231, 201] width 208 height 27
click at [328, 230] on input "Apply" at bounding box center [315, 232] width 42 height 23
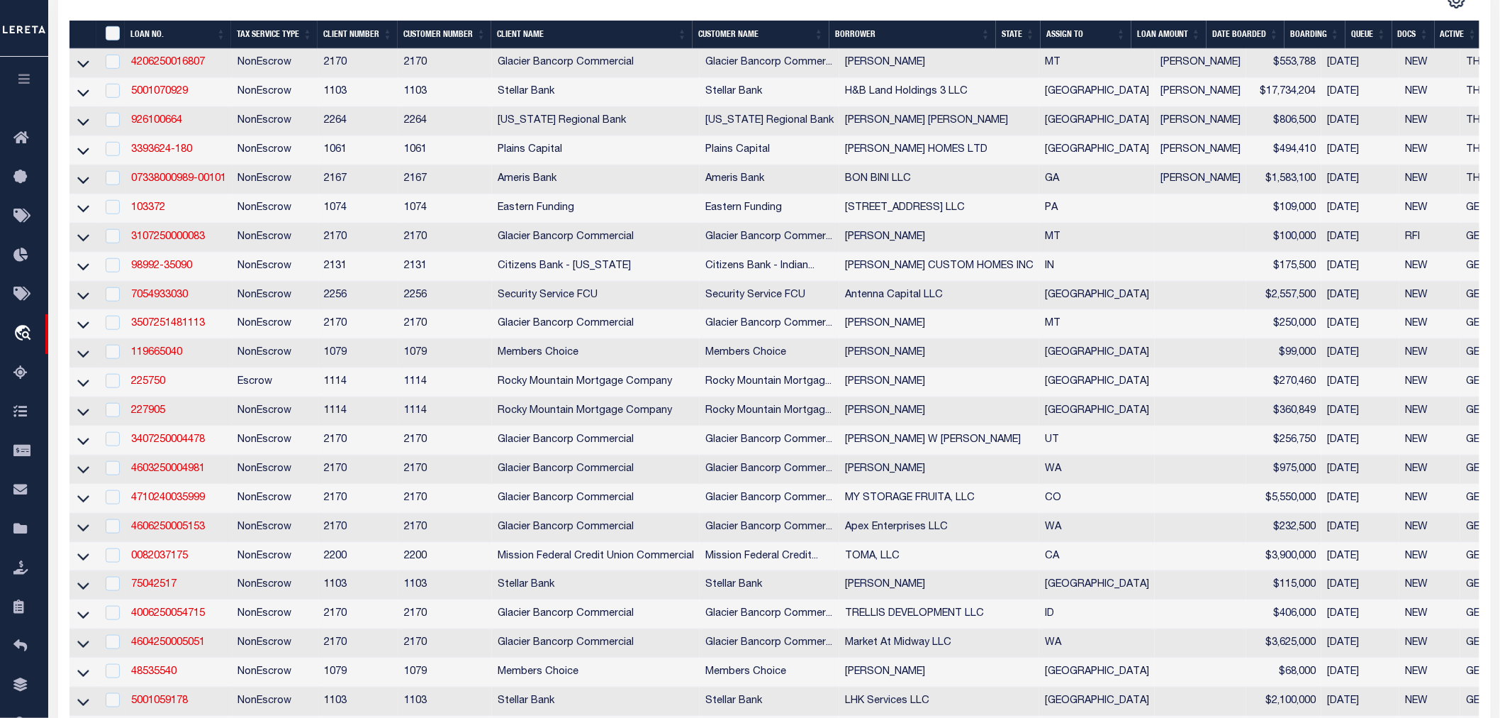
scroll to position [79, 0]
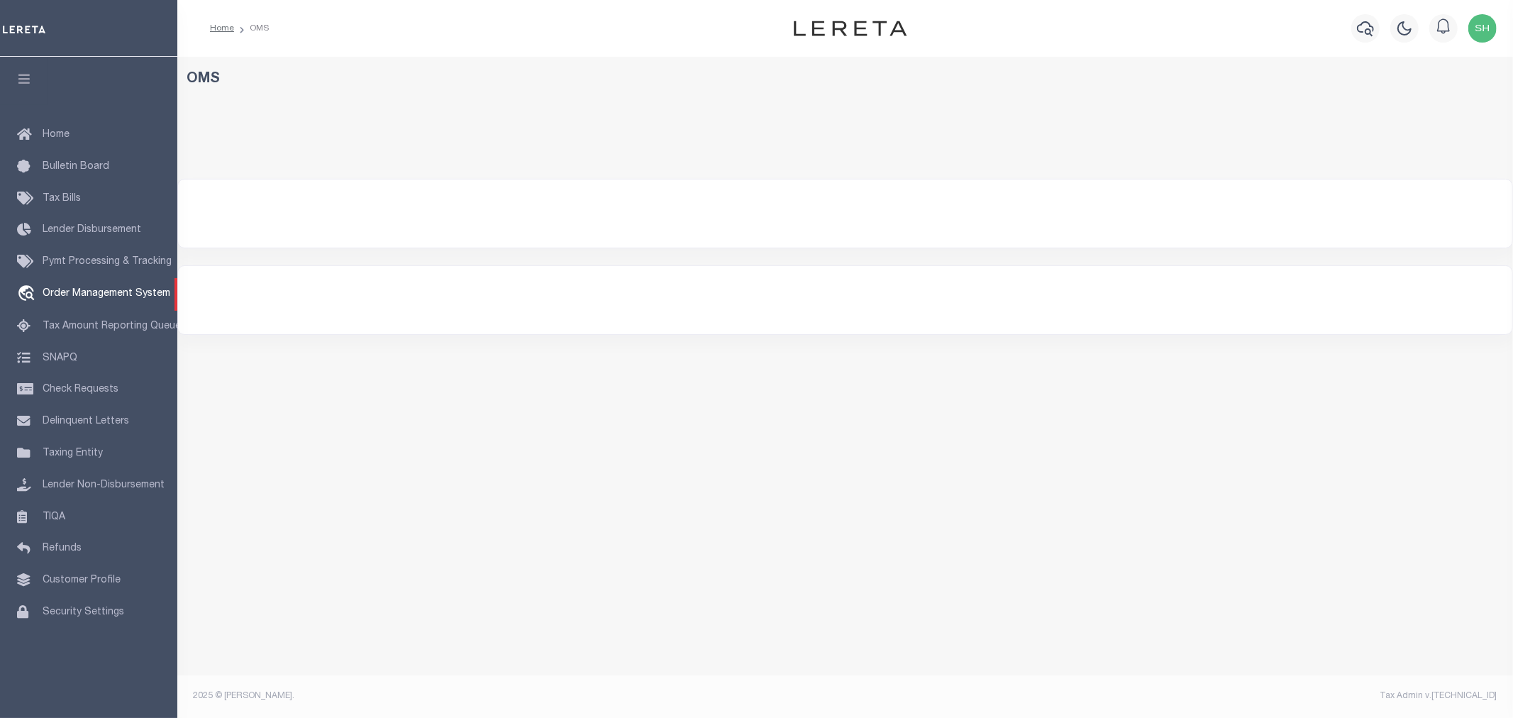
select select "200"
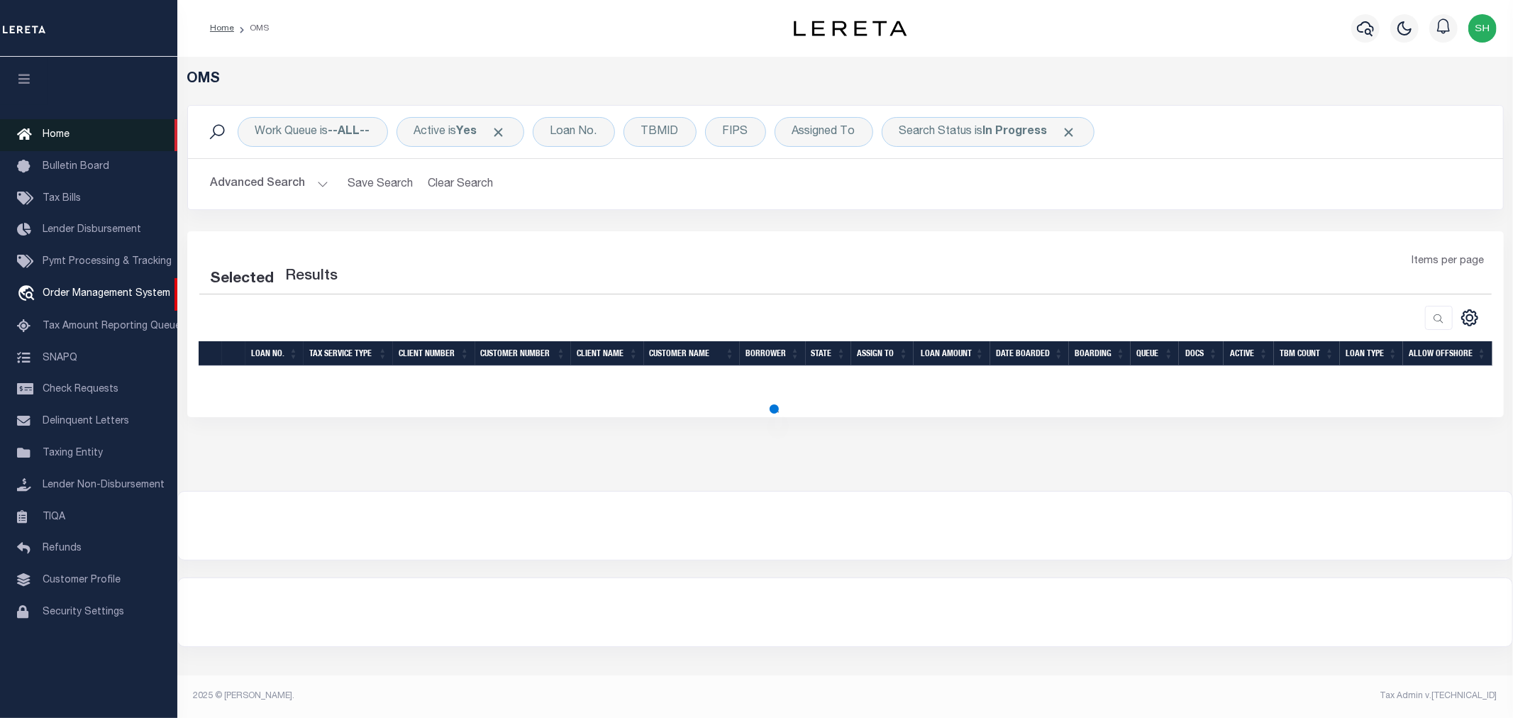
select select "200"
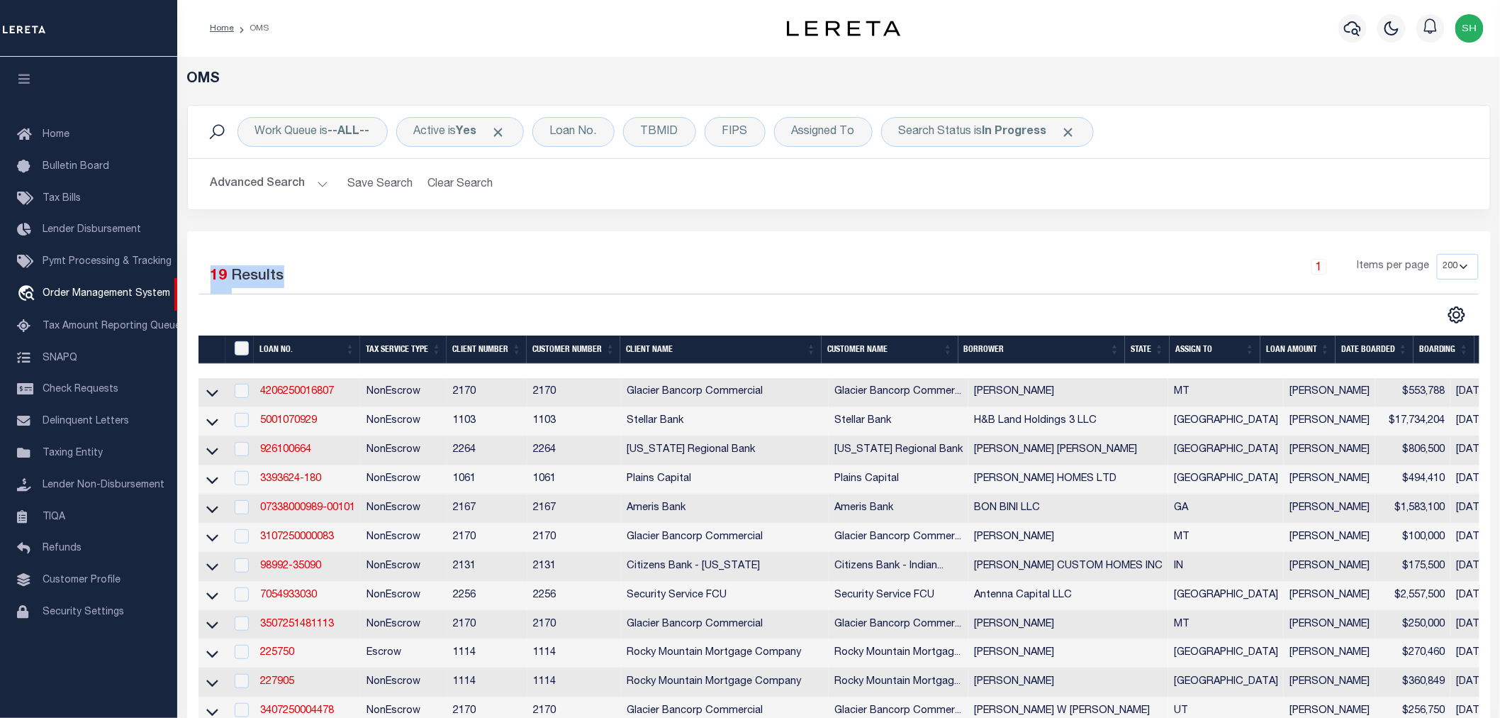
drag, startPoint x: 315, startPoint y: 284, endPoint x: 211, endPoint y: 269, distance: 105.2
click at [211, 269] on div "Selected 19 Results" at bounding box center [351, 274] width 304 height 40
click at [504, 278] on div "Selected 19 Results" at bounding box center [351, 274] width 325 height 40
drag, startPoint x: 294, startPoint y: 279, endPoint x: 211, endPoint y: 277, distance: 83.0
click at [211, 277] on div "Selected 19 Results" at bounding box center [351, 274] width 304 height 40
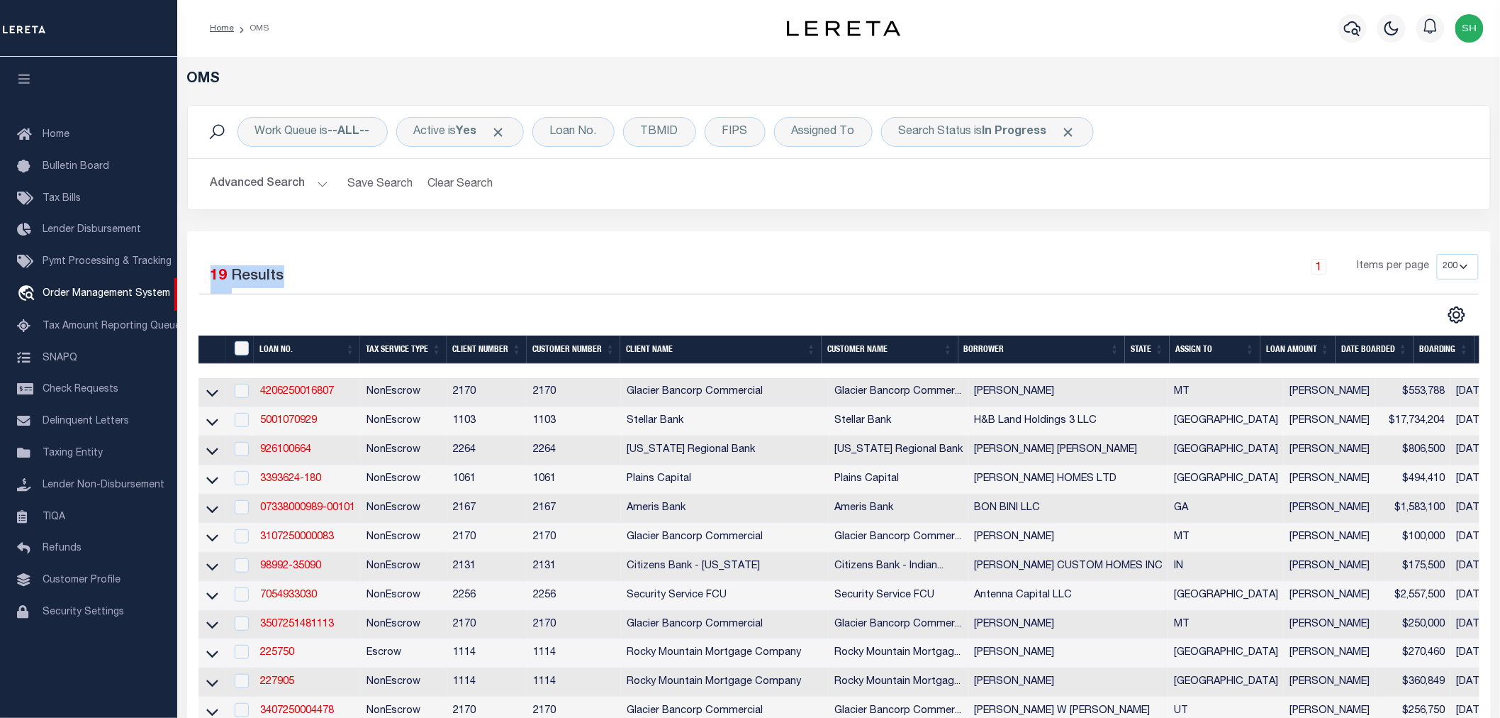
click at [211, 277] on span "19" at bounding box center [219, 276] width 17 height 15
drag, startPoint x: 211, startPoint y: 277, endPoint x: 300, endPoint y: 277, distance: 89.3
click at [300, 277] on div "Selected 19 Results" at bounding box center [351, 274] width 304 height 40
drag, startPoint x: 300, startPoint y: 277, endPoint x: 191, endPoint y: 272, distance: 108.6
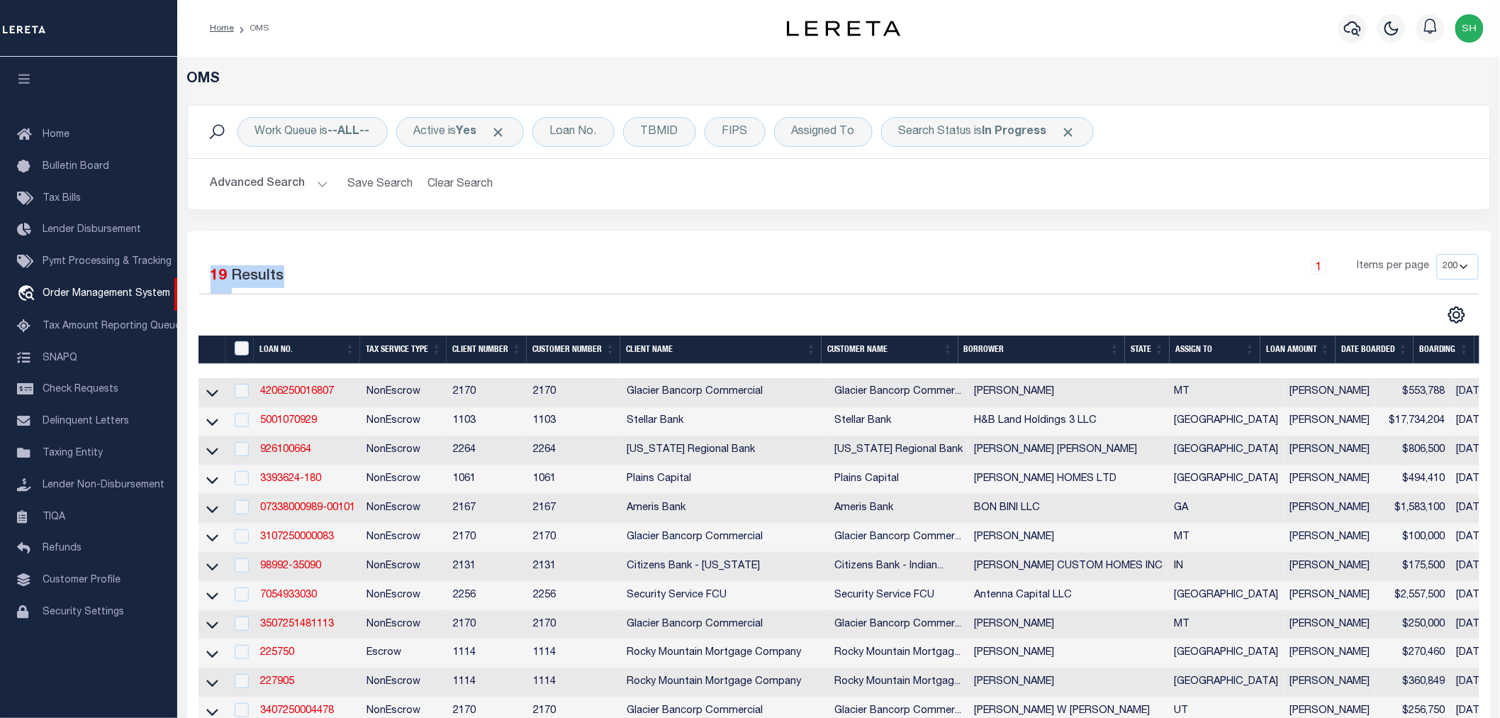
click at [191, 272] on div "Selected 19 Results" at bounding box center [351, 274] width 325 height 40
drag, startPoint x: 201, startPoint y: 277, endPoint x: 301, endPoint y: 277, distance: 99.3
click at [301, 277] on div "Selected 19 Results" at bounding box center [351, 274] width 304 height 40
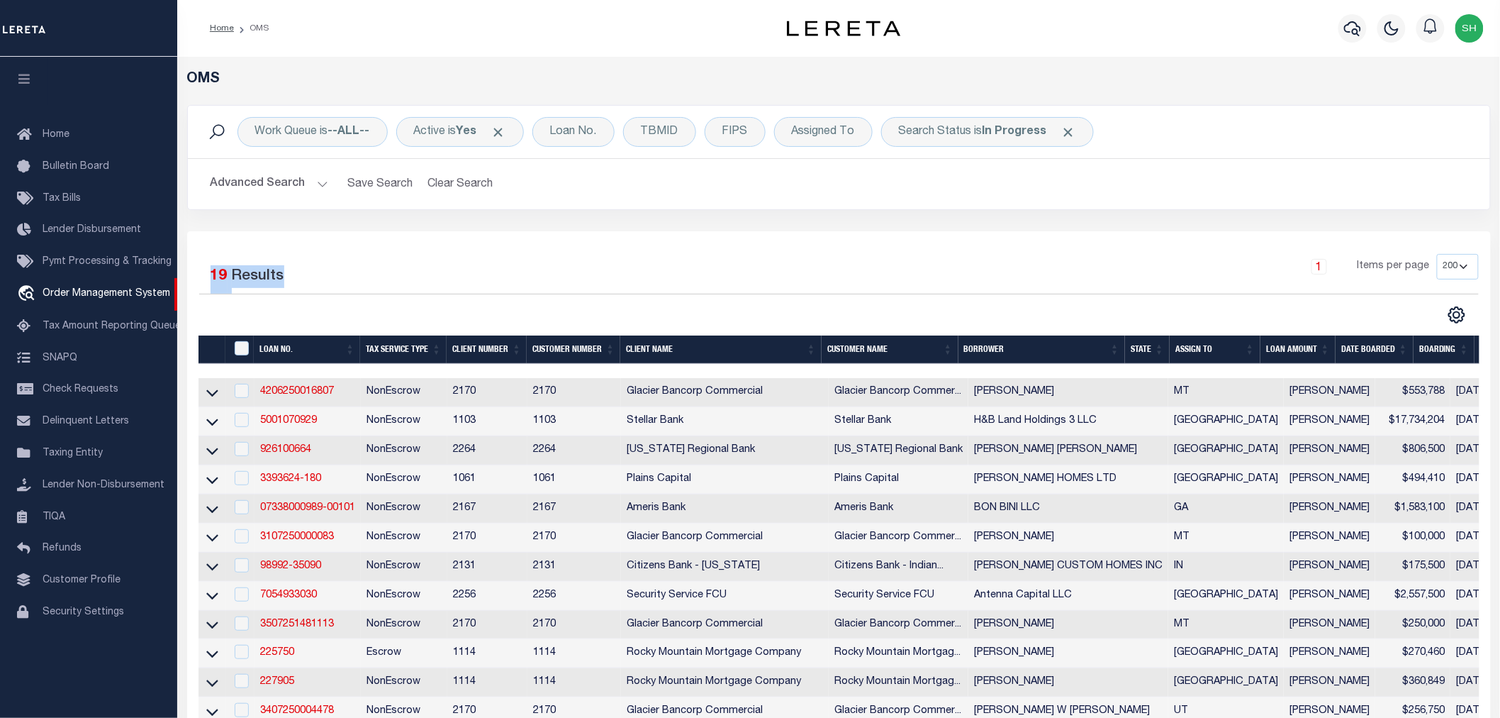
drag, startPoint x: 294, startPoint y: 274, endPoint x: 211, endPoint y: 279, distance: 83.2
click at [211, 279] on div "Selected 19 Results" at bounding box center [351, 274] width 304 height 40
click at [211, 279] on span "19" at bounding box center [219, 276] width 17 height 15
drag, startPoint x: 211, startPoint y: 279, endPoint x: 296, endPoint y: 282, distance: 85.1
click at [296, 282] on div "Selected 19 Results" at bounding box center [351, 274] width 304 height 40
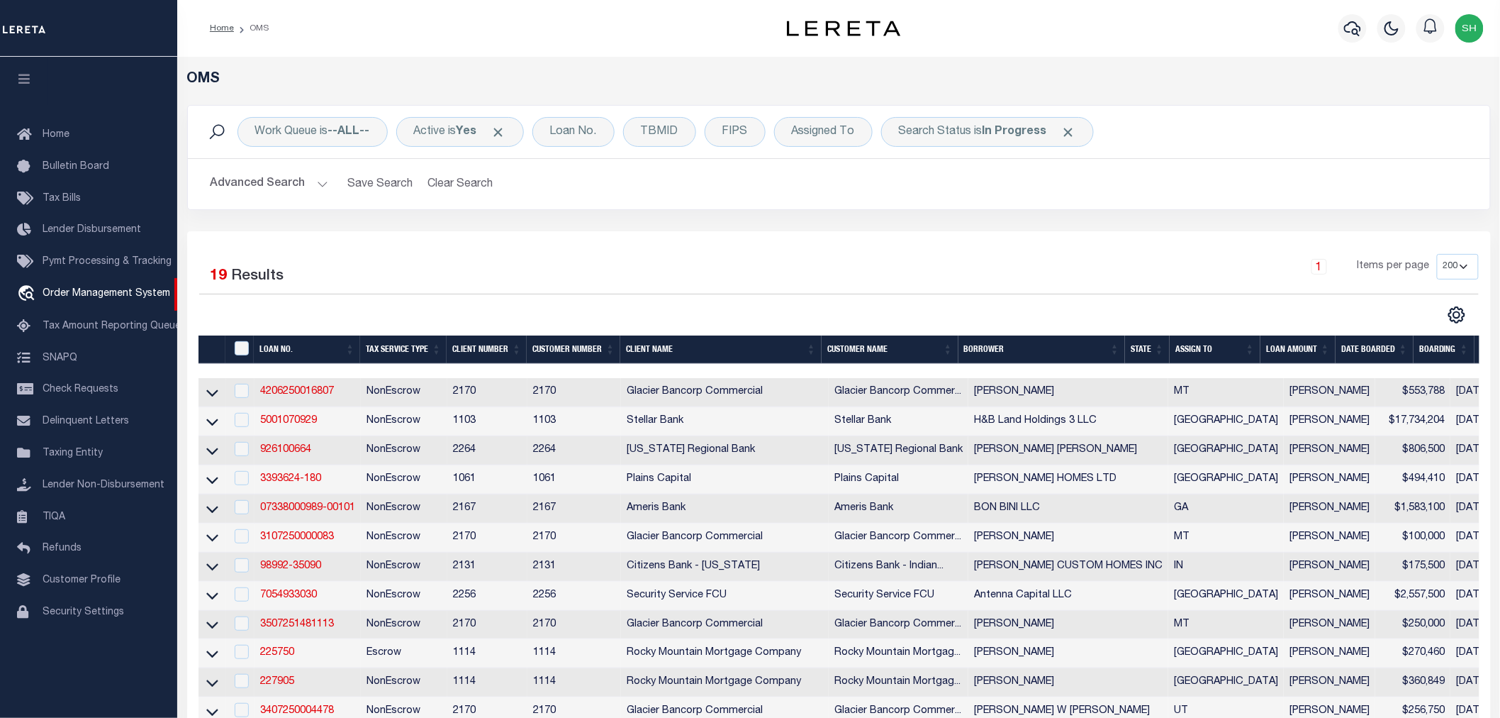
click at [296, 282] on div "Selected 19 Results" at bounding box center [351, 274] width 304 height 40
drag, startPoint x: 301, startPoint y: 286, endPoint x: 194, endPoint y: 282, distance: 106.4
click at [194, 282] on div "Selected 19 Results" at bounding box center [351, 274] width 325 height 40
click at [321, 252] on div "Selected 19 Results 1 Items per page 10 25 50 100 200" at bounding box center [839, 585] width 1304 height 709
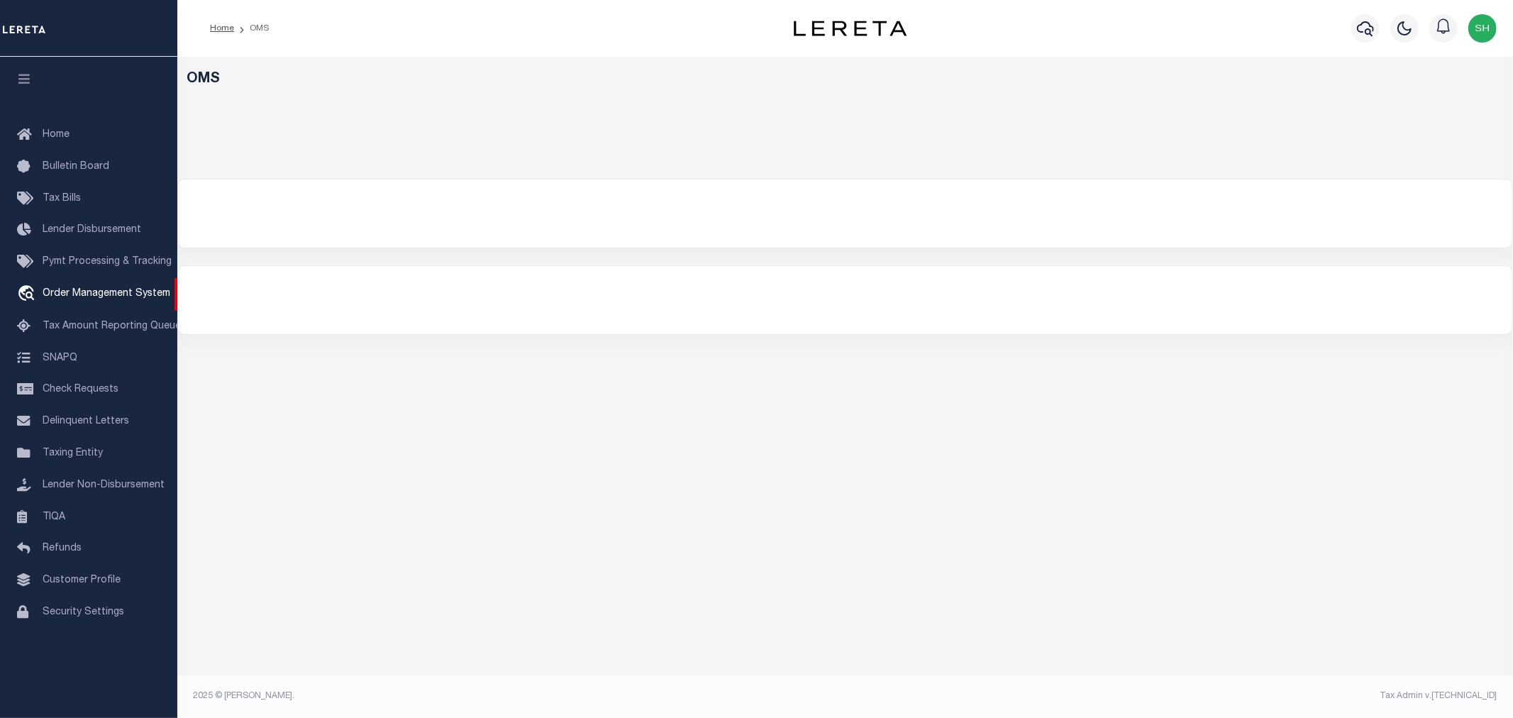
select select "200"
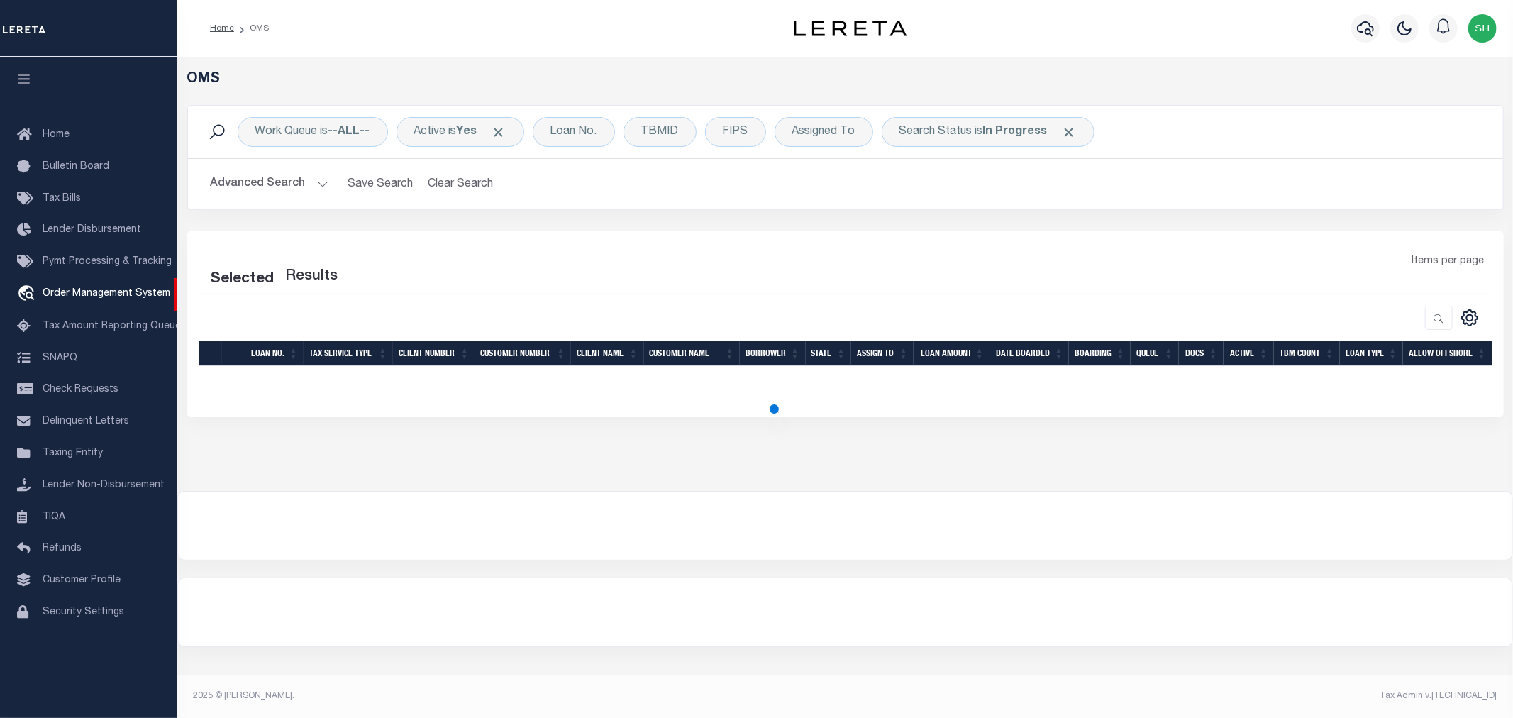
select select "200"
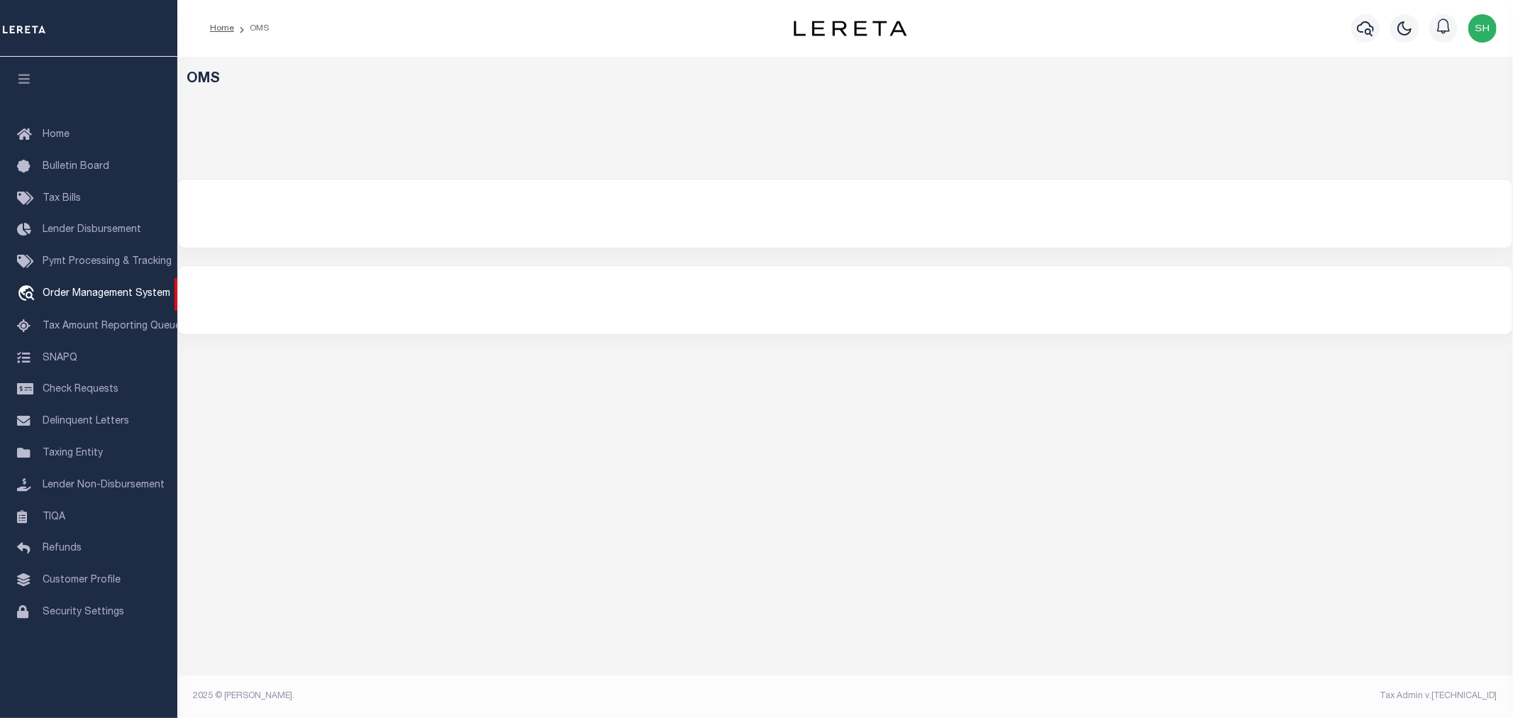
select select "200"
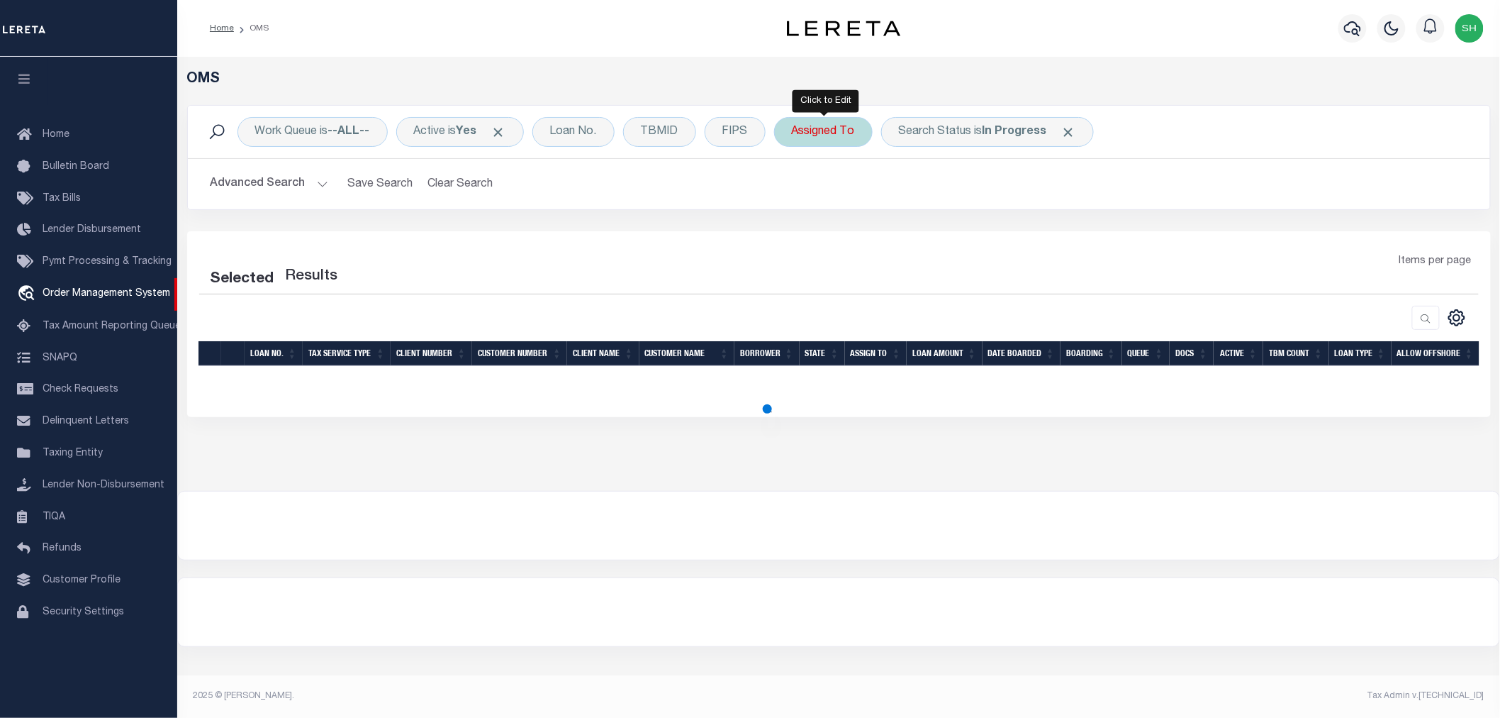
select select "200"
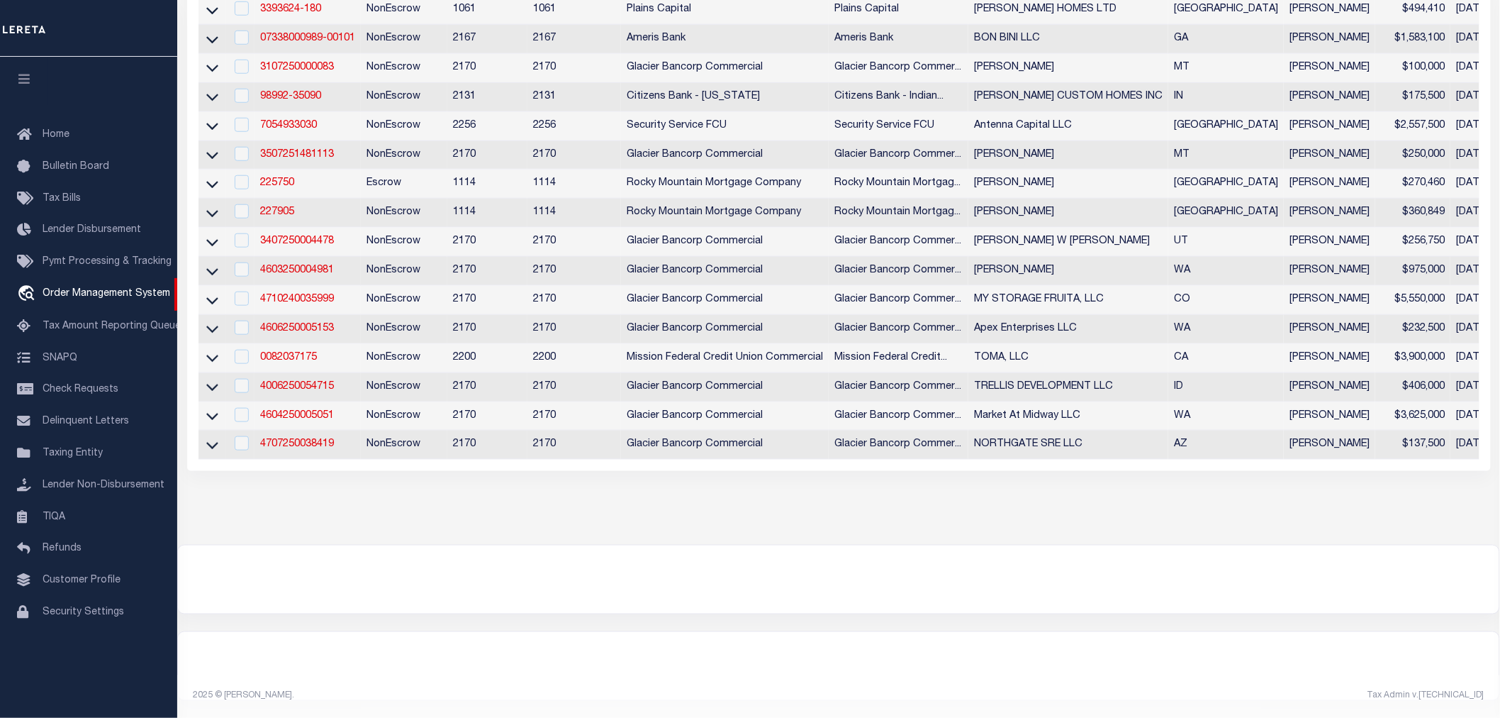
scroll to position [253, 0]
